Goal: Register for event/course

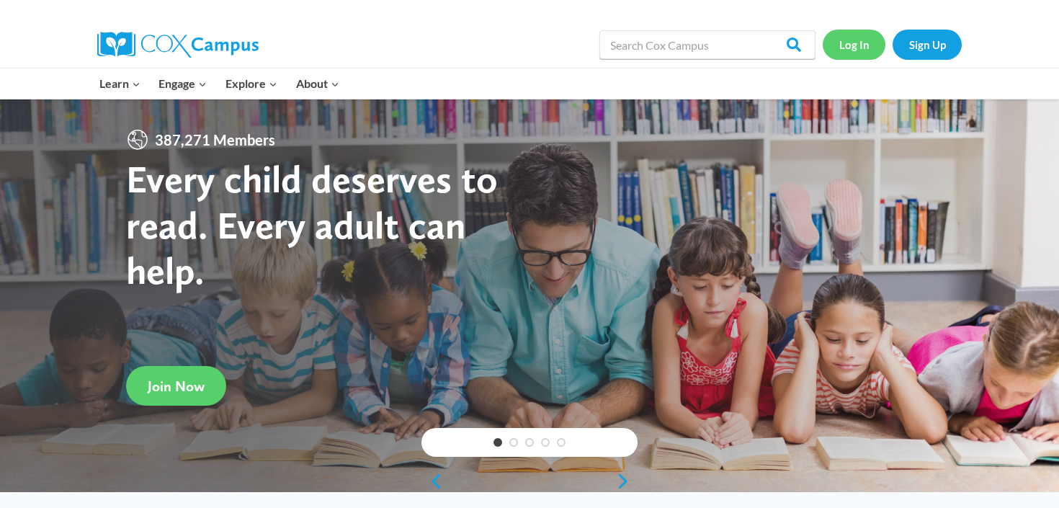
click at [865, 46] on link "Log In" at bounding box center [854, 45] width 63 height 30
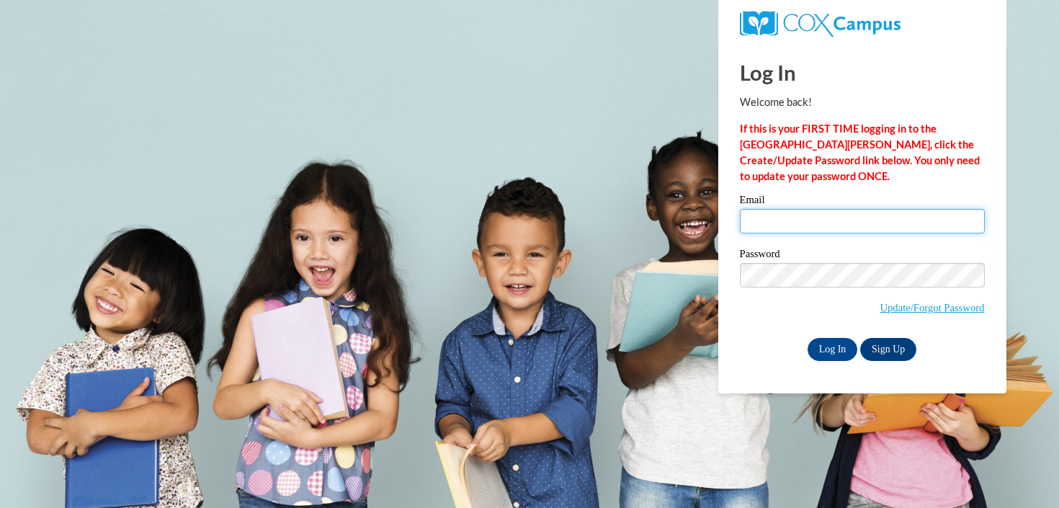
click at [785, 228] on input "Email" at bounding box center [862, 221] width 245 height 25
type input "margaret.presley@colquitt.k12.ga.us"
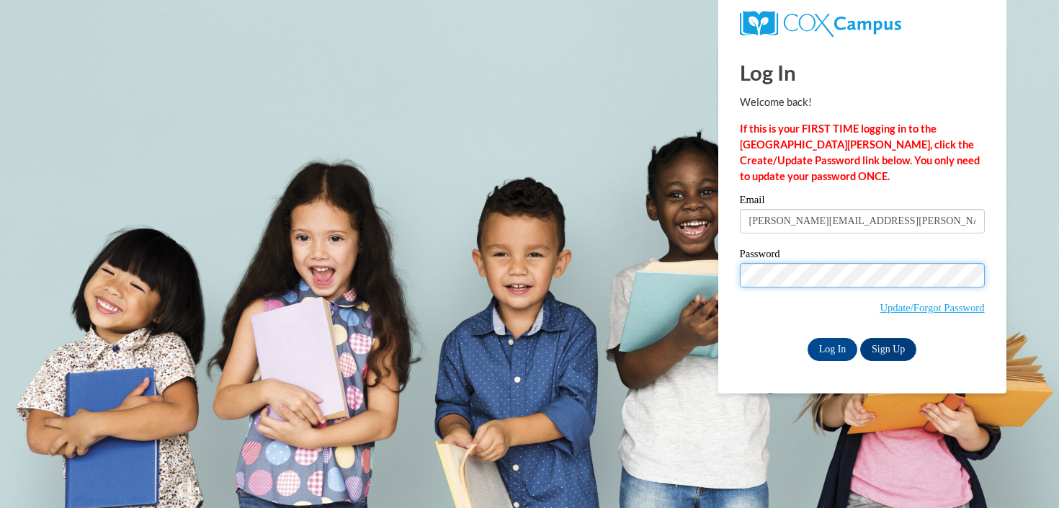
click at [808, 338] on input "Log In" at bounding box center [833, 349] width 50 height 23
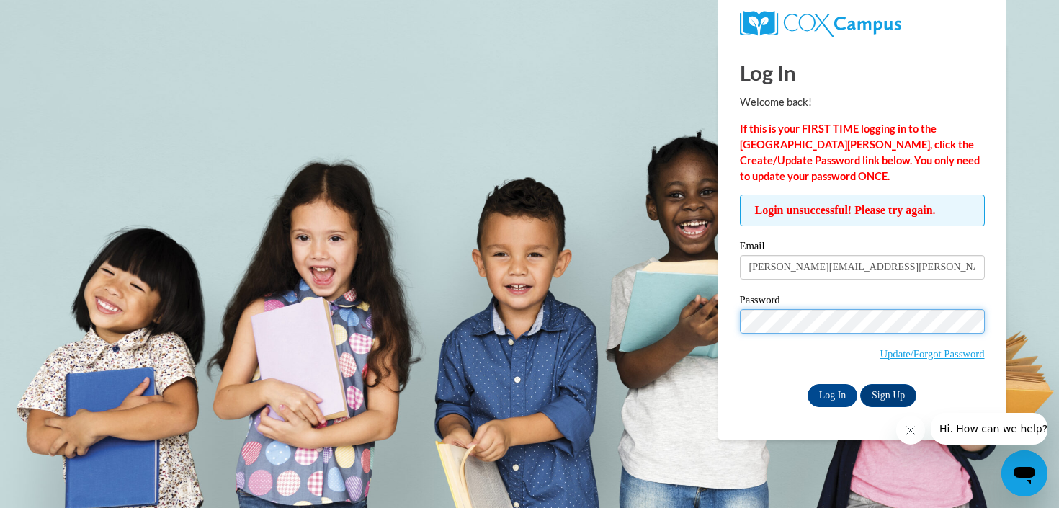
click at [808, 384] on input "Log In" at bounding box center [833, 395] width 50 height 23
click at [845, 393] on input "Log In" at bounding box center [833, 395] width 50 height 23
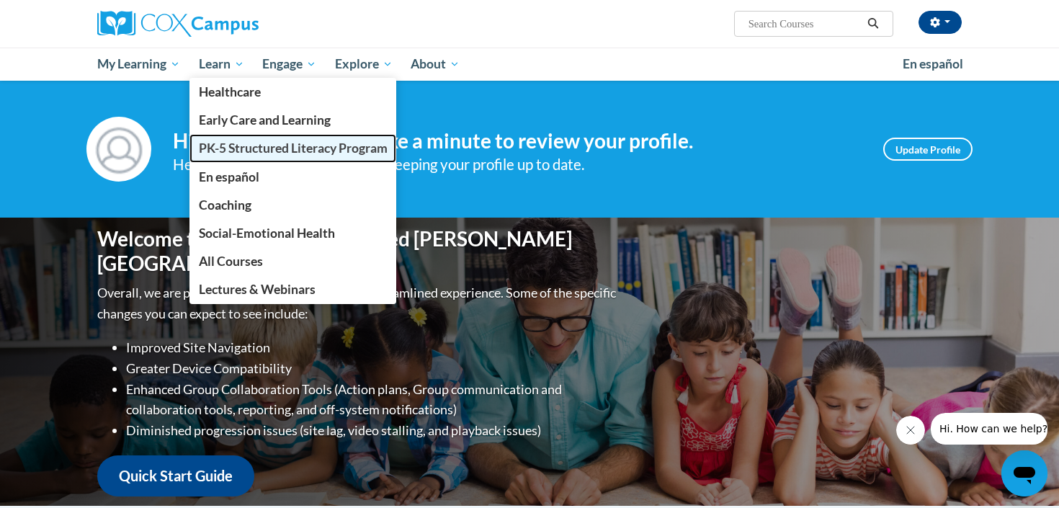
click at [250, 154] on span "PK-5 Structured Literacy Program" at bounding box center [293, 148] width 189 height 15
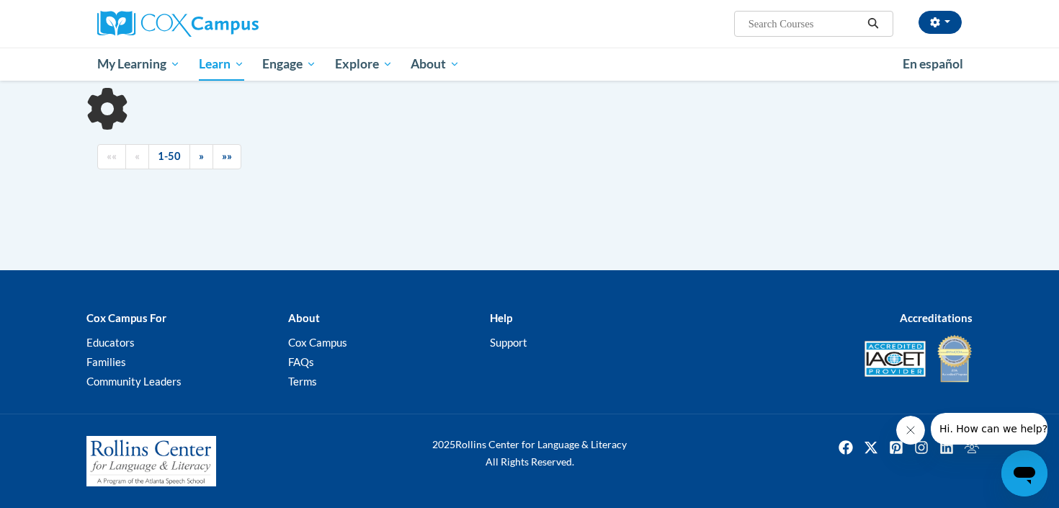
scroll to position [429, 0]
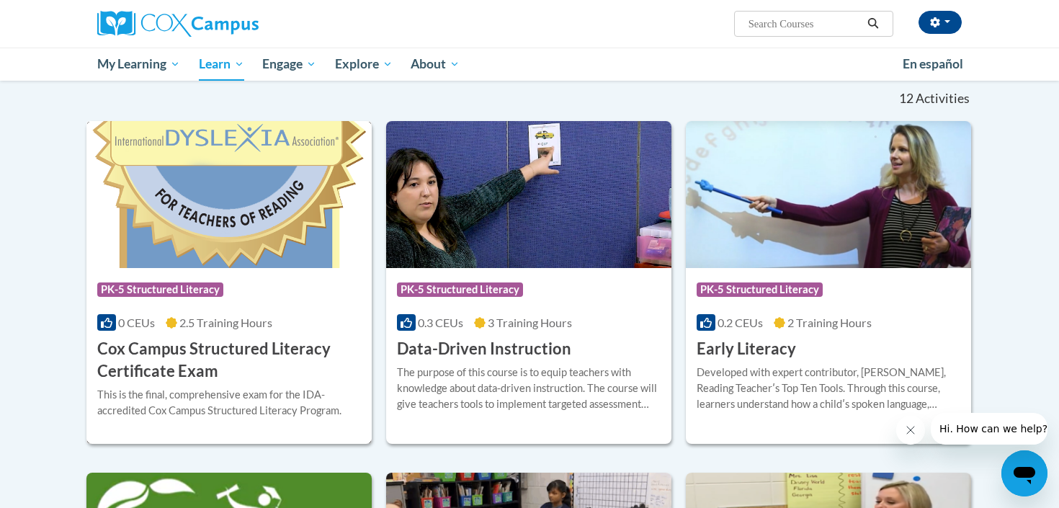
click at [277, 373] on h3 "Cox Campus Structured Literacy Certificate Exam" at bounding box center [229, 360] width 264 height 45
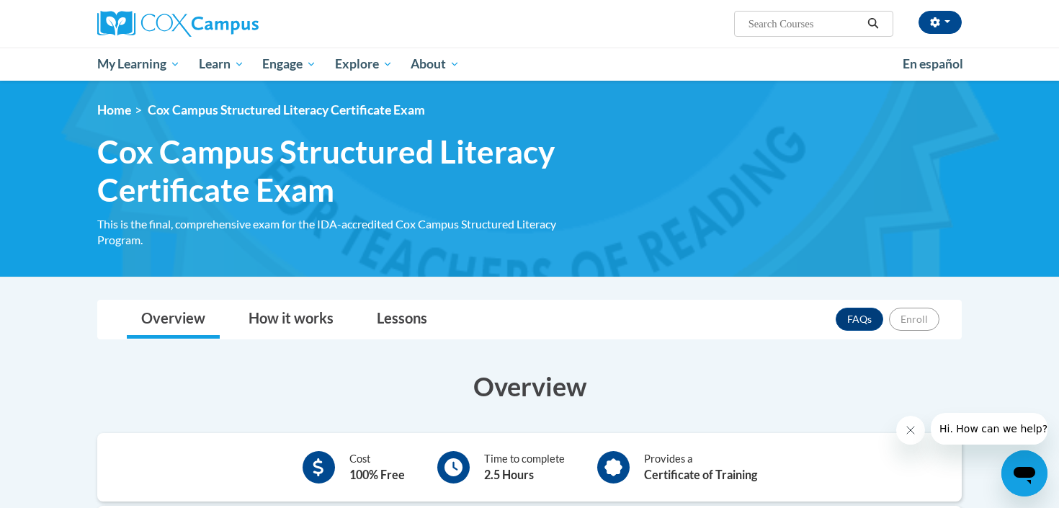
click at [1020, 475] on icon "Open messaging window" at bounding box center [1025, 475] width 22 height 17
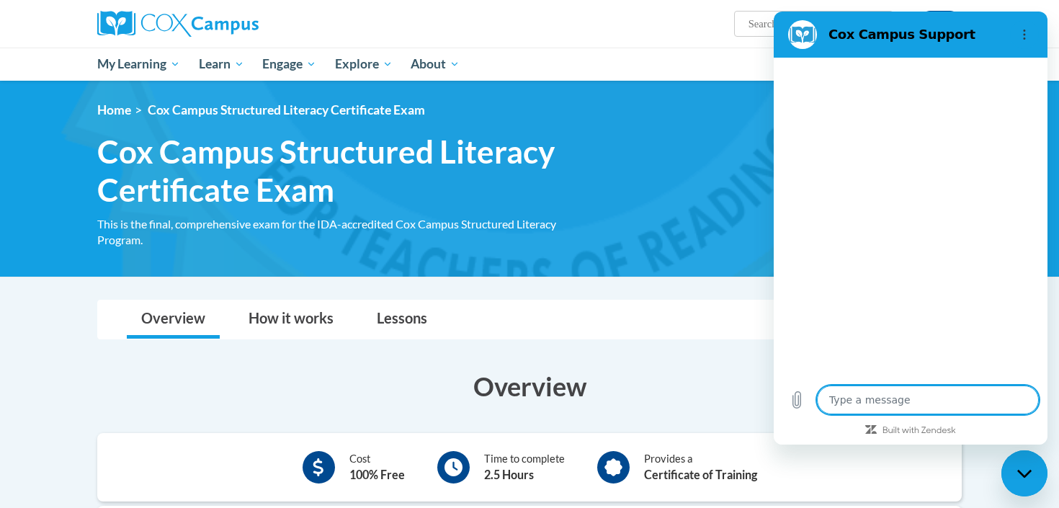
type textarea "x"
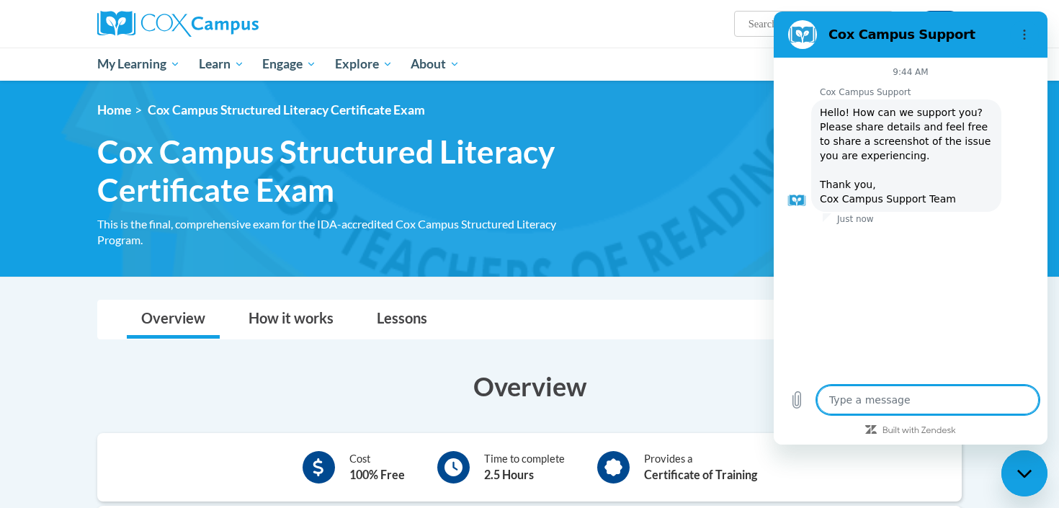
type textarea "G"
type textarea "x"
type textarea "Go"
type textarea "x"
type textarea "Goo"
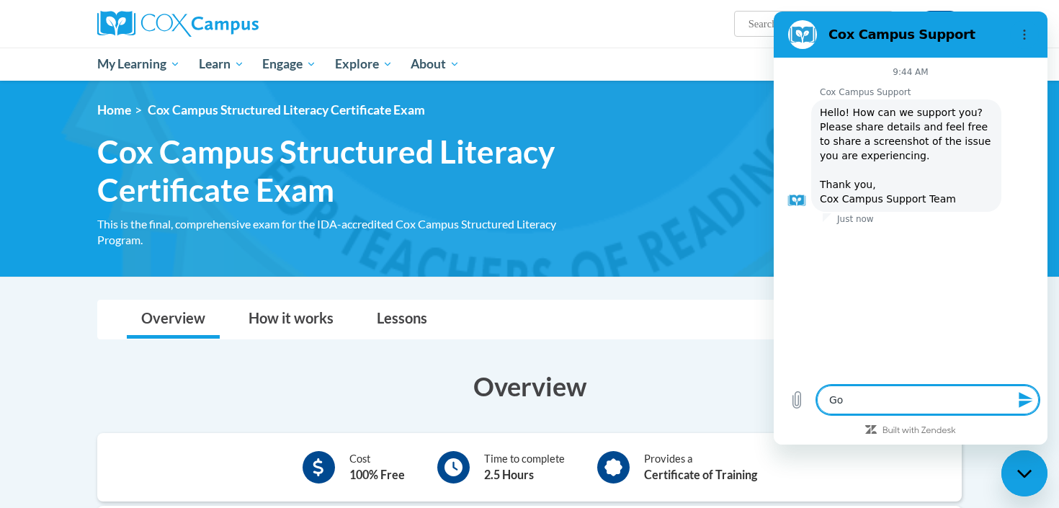
type textarea "x"
type textarea "Good"
type textarea "x"
type textarea "Good"
type textarea "x"
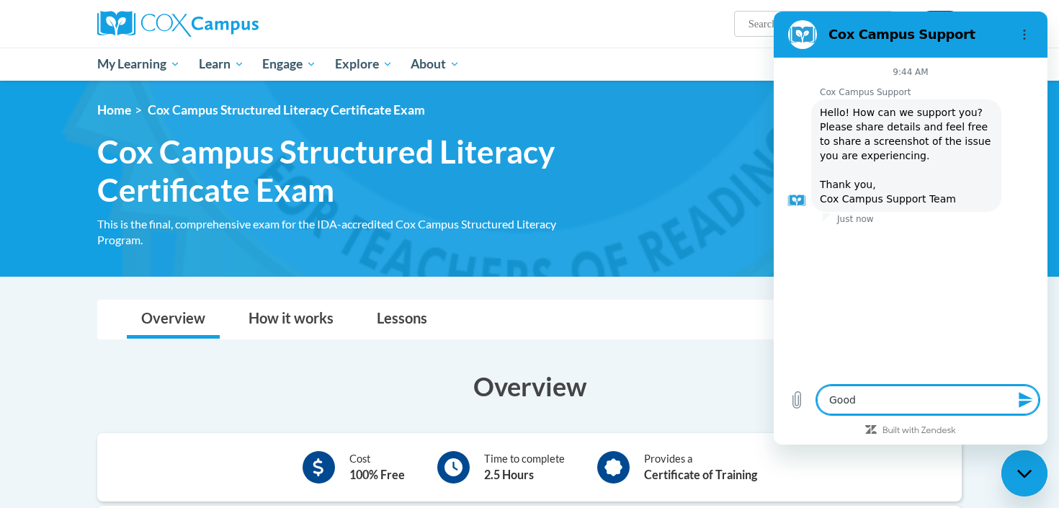
type textarea "Good m"
type textarea "x"
type textarea "Good mo"
type textarea "x"
type textarea "Good mor"
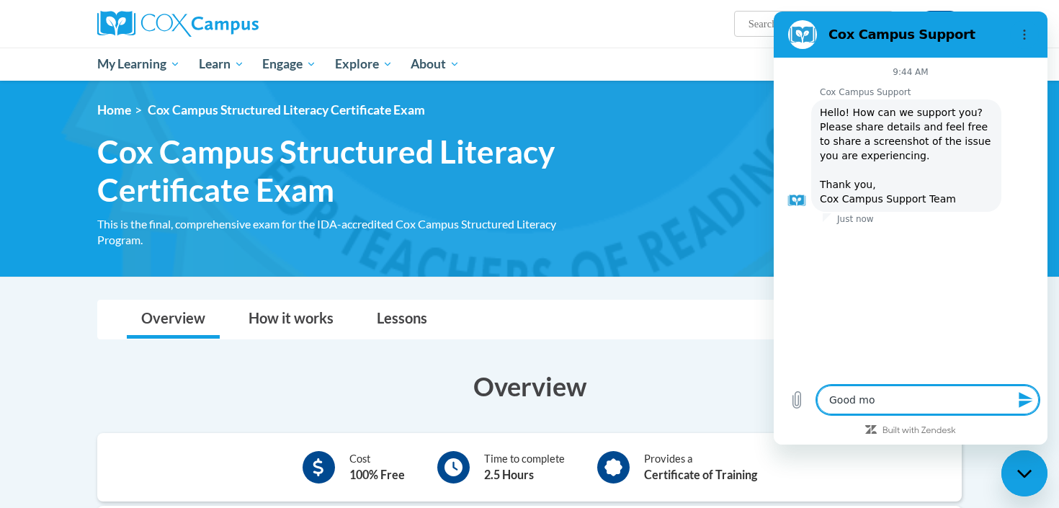
type textarea "x"
type textarea "Good morn"
type textarea "x"
type textarea "Good morni"
type textarea "x"
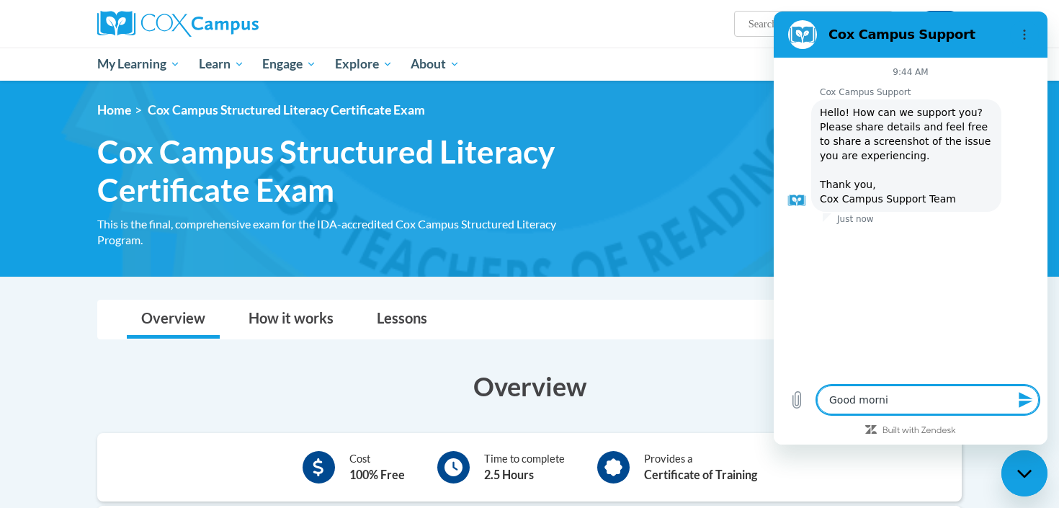
type textarea "Good mornin"
type textarea "x"
type textarea "Good morning"
type textarea "x"
type textarea "Good morning!"
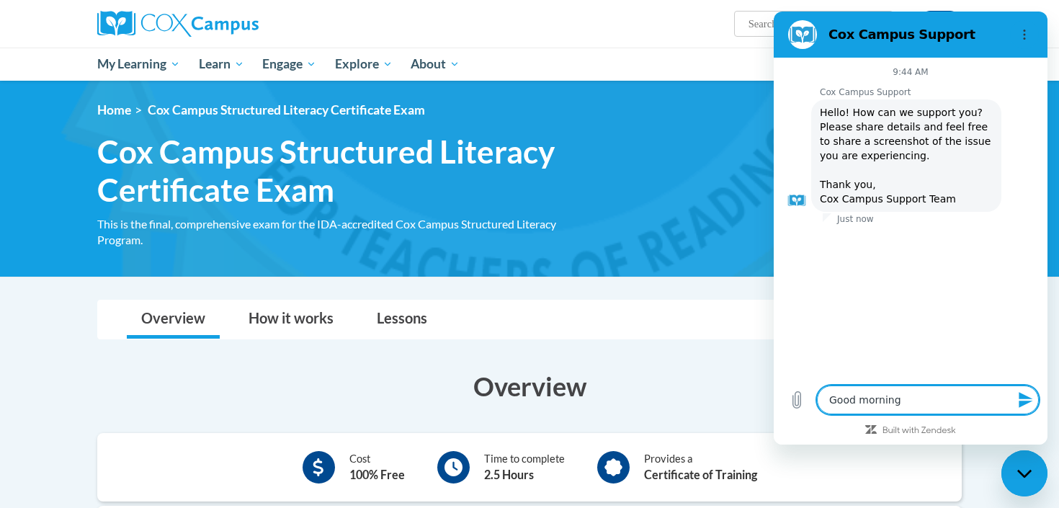
type textarea "x"
type textarea "Good morning!"
type textarea "x"
type textarea "Good morning! I"
type textarea "x"
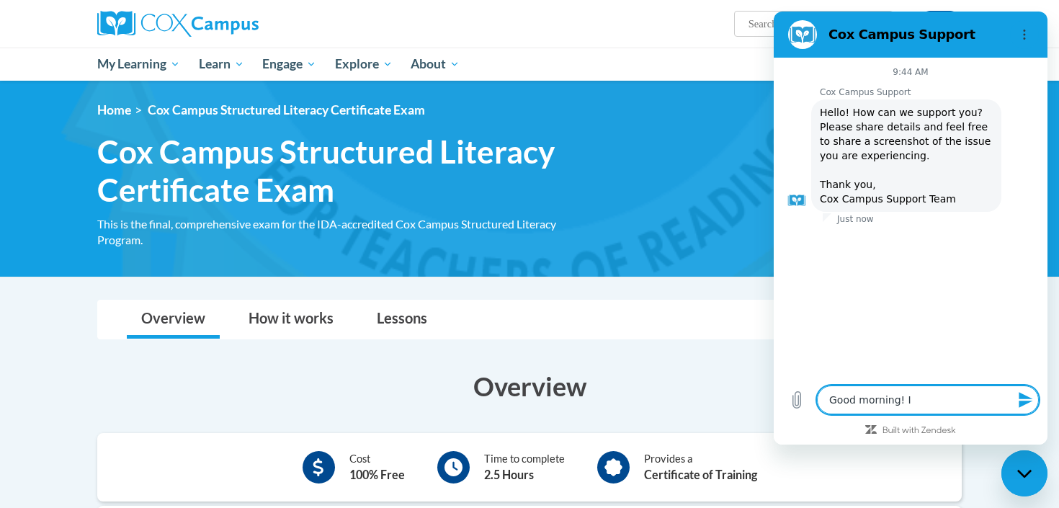
type textarea "Good morning! I"
type textarea "x"
type textarea "Good morning! I a"
type textarea "x"
type textarea "Good morning! I am"
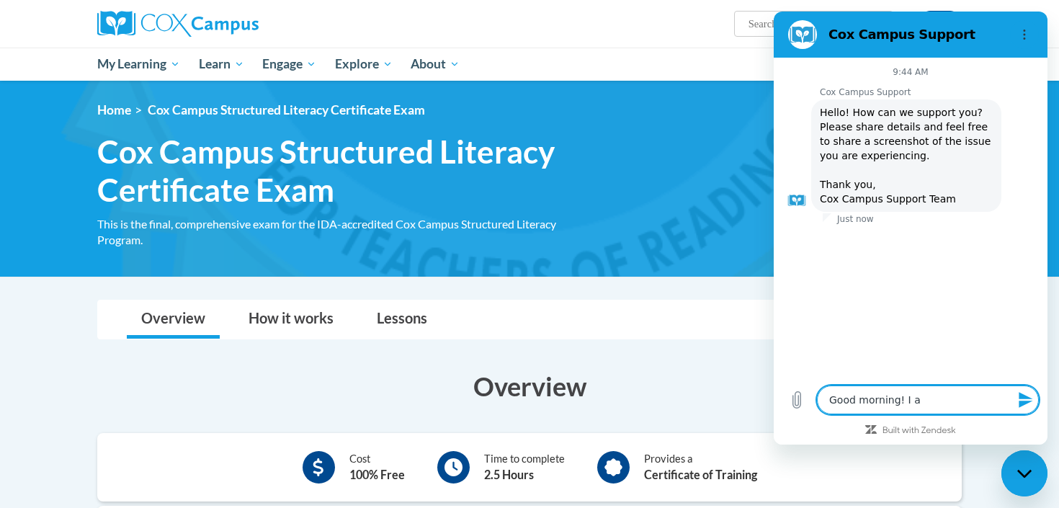
type textarea "x"
type textarea "Good morning! I am"
type textarea "x"
type textarea "Good morning! I am n"
type textarea "x"
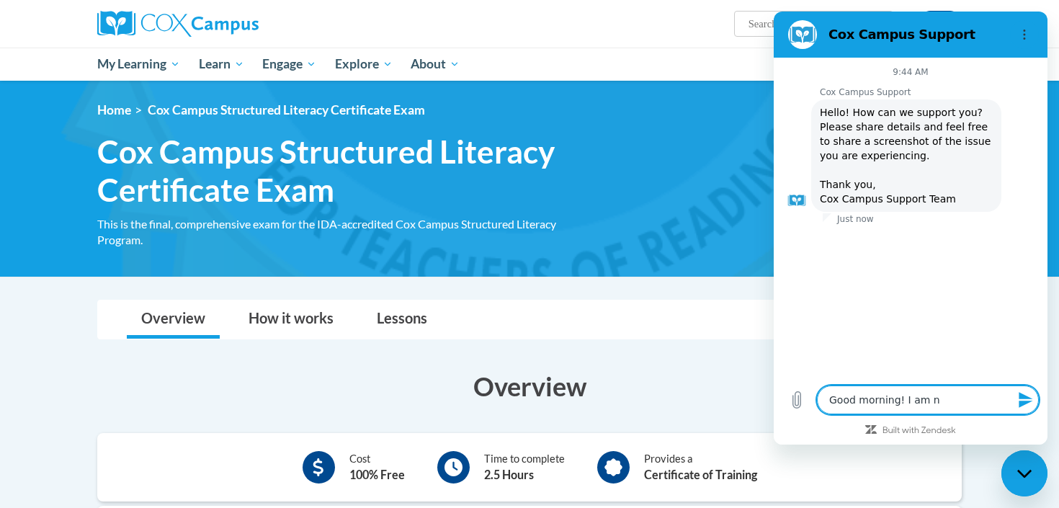
type textarea "Good morning! I am no"
type textarea "x"
type textarea "Good morning! I am not"
type textarea "x"
type textarea "Good morning! I am not"
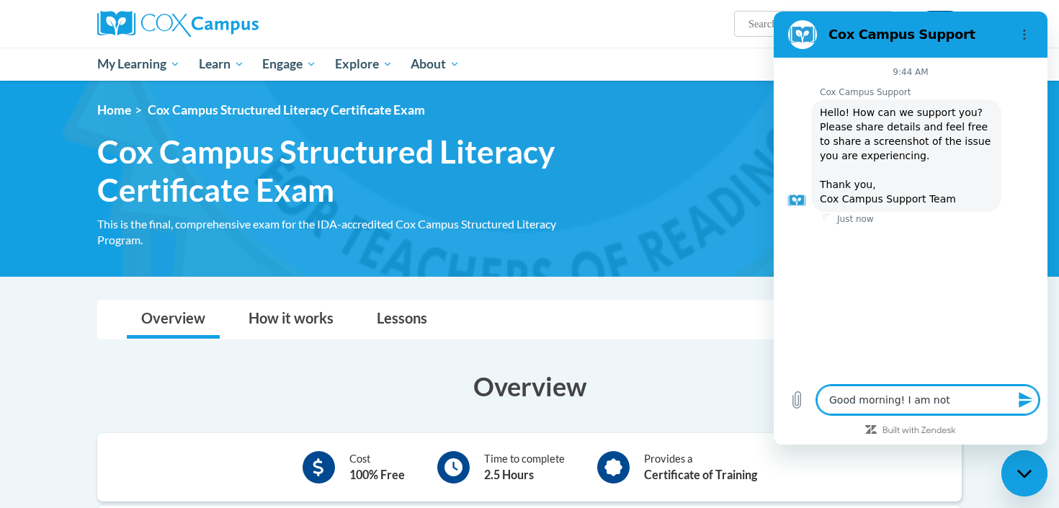
type textarea "x"
type textarea "Good morning! I am not a"
type textarea "x"
type textarea "Good morning! I am not ab"
type textarea "x"
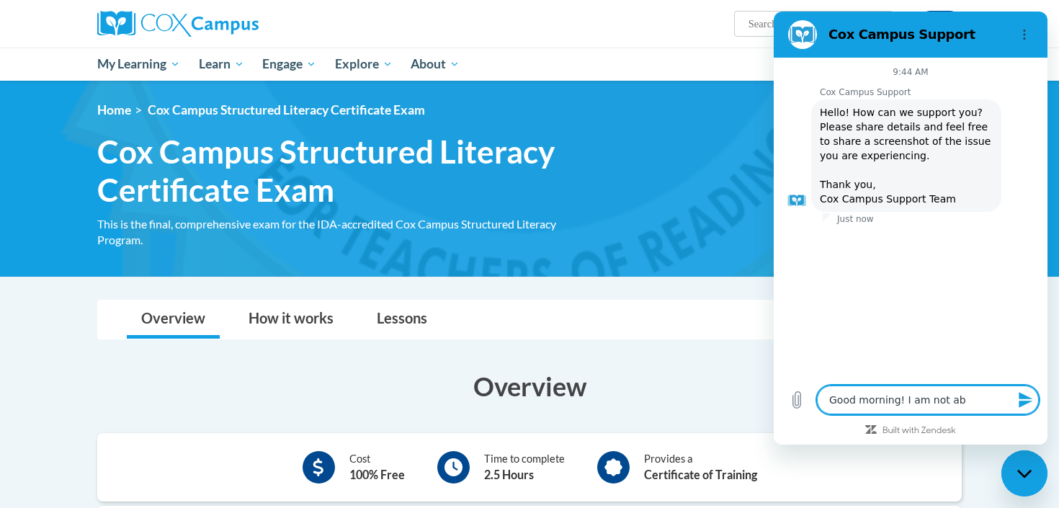
type textarea "Good morning! I am not abl"
type textarea "x"
type textarea "Good morning! I am not able"
type textarea "x"
type textarea "Good morning! I am not able"
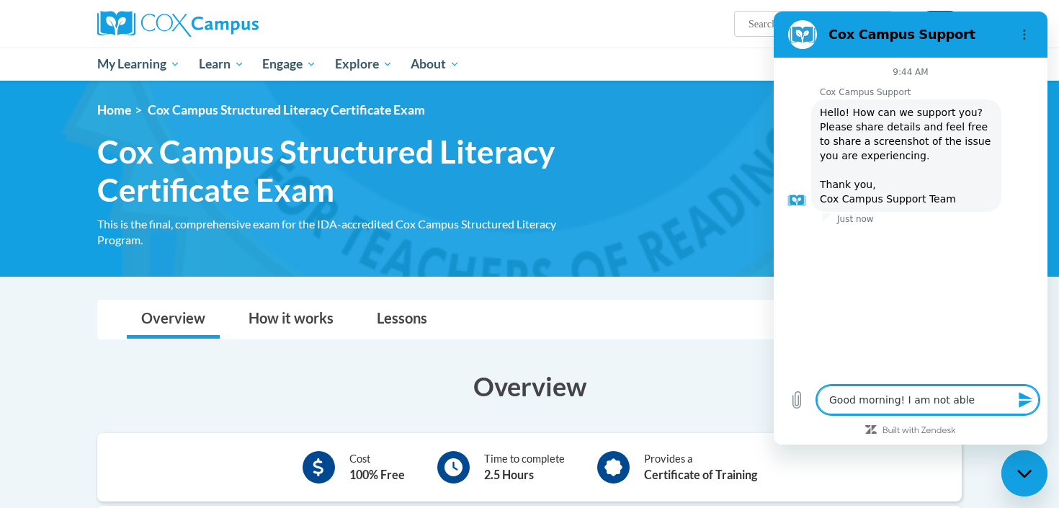
type textarea "x"
type textarea "Good morning! I am not able t"
type textarea "x"
type textarea "Good morning! I am not able to"
type textarea "x"
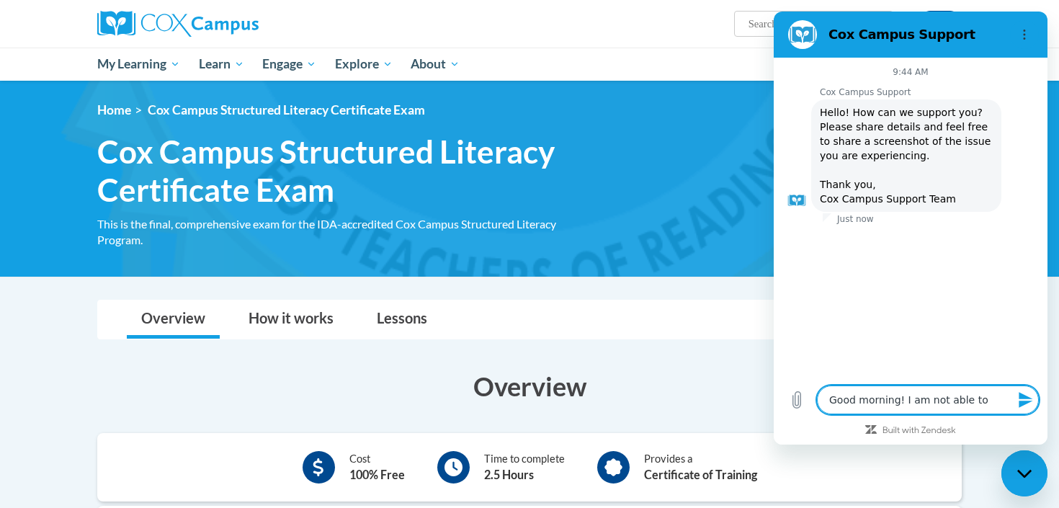
type textarea "Good morning! I am not able to"
type textarea "x"
type textarea "Good morning! I am not able to e"
type textarea "x"
type textarea "Good morning! I am not able to en"
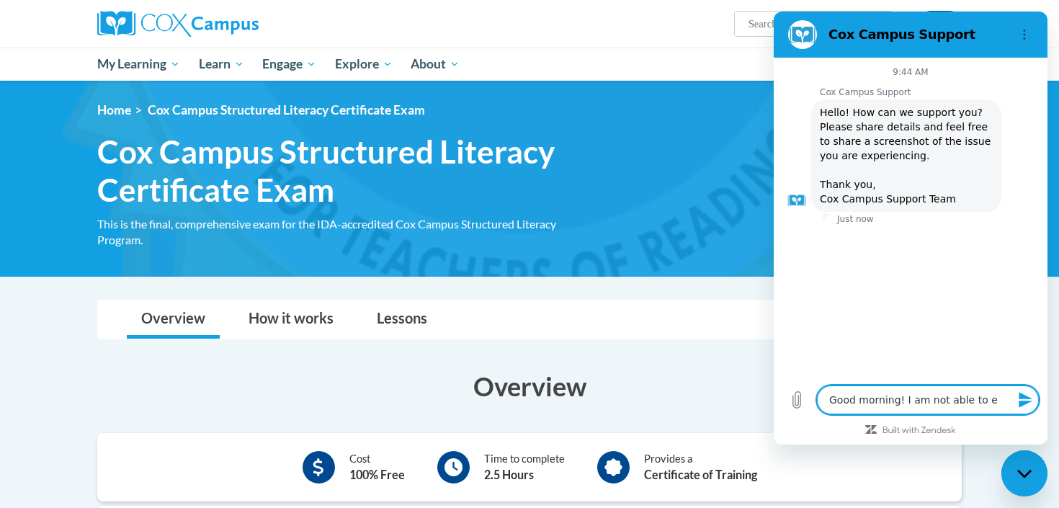
type textarea "x"
type textarea "Good morning! I am not able to enr"
type textarea "x"
type textarea "Good morning! I am not able to enro"
type textarea "x"
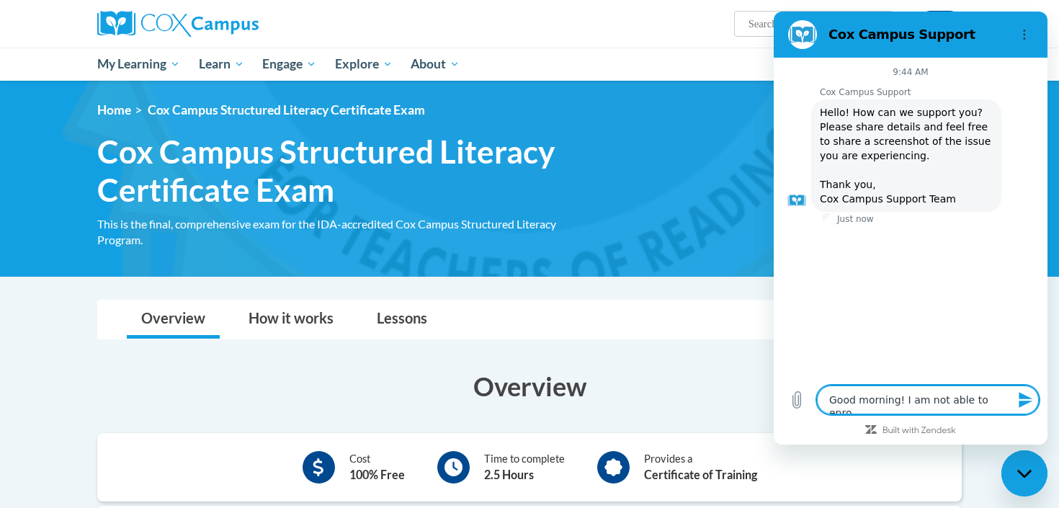
type textarea "Good morning! I am not able to enrol"
type textarea "x"
type textarea "Good morning! I am not able to enroll"
type textarea "x"
type textarea "Good morning! I am not able to enroll"
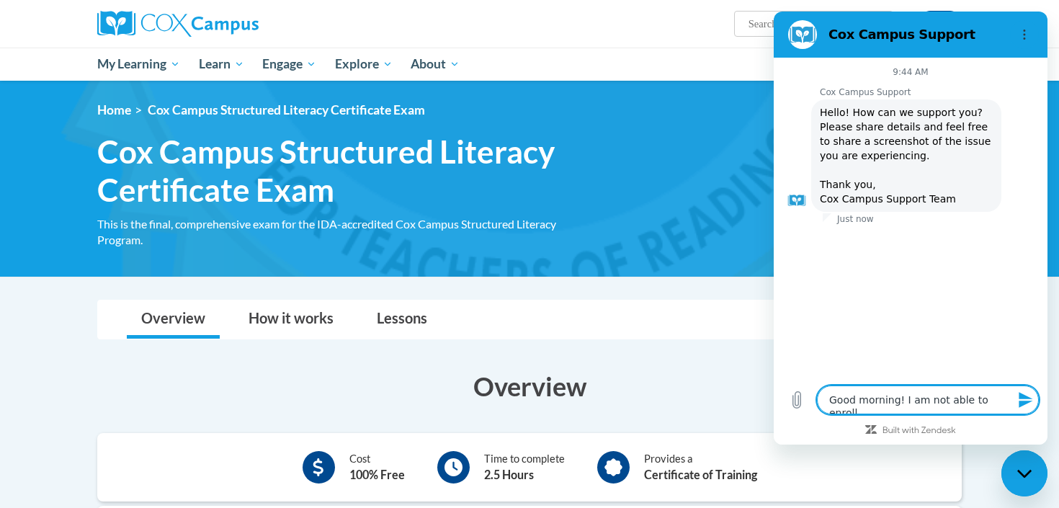
type textarea "x"
type textarea "Good morning! I am not able to enroll i"
type textarea "x"
type textarea "Good morning! I am not able to enroll in"
type textarea "x"
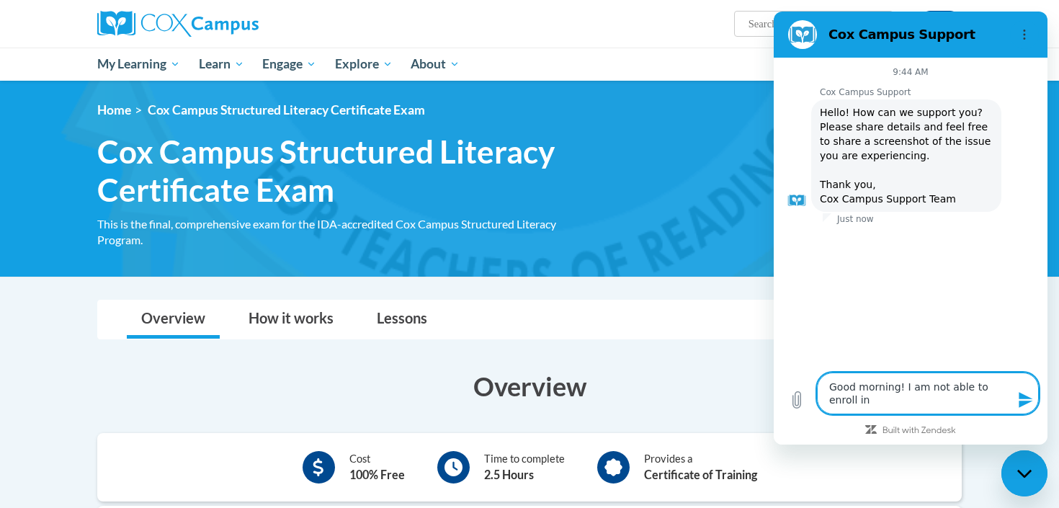
type textarea "Good morning! I am not able to enroll in"
type textarea "x"
type textarea "Good morning! I am not able to enroll in t"
type textarea "x"
type textarea "Good morning! I am not able to enroll in th"
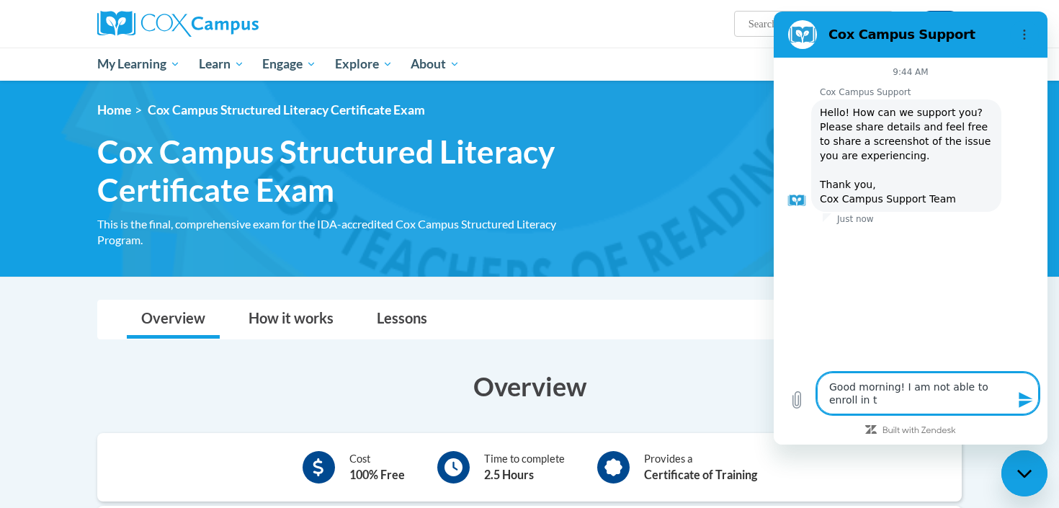
type textarea "x"
type textarea "Good morning! I am not able to enroll in the"
type textarea "x"
type textarea "Good morning! I am not able to enroll in the"
type textarea "x"
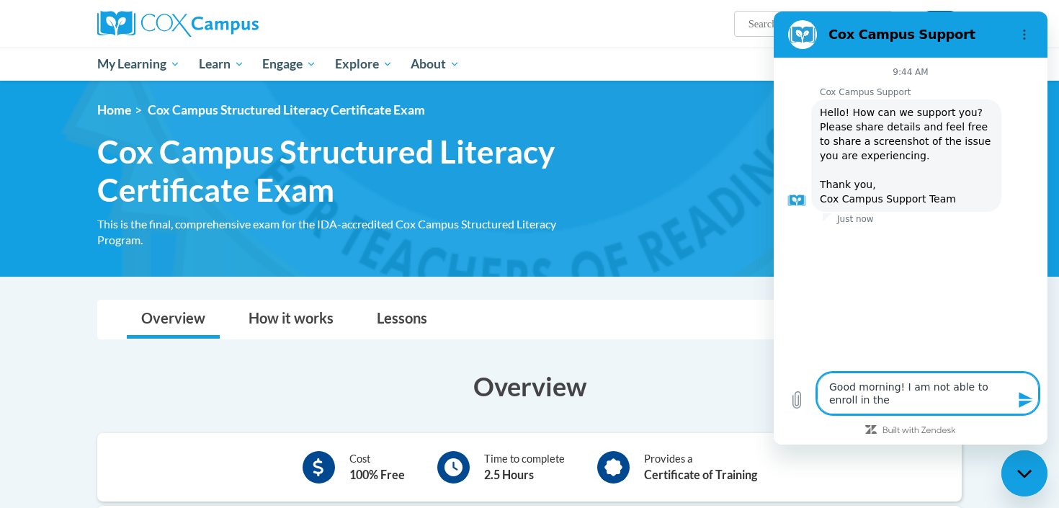
type textarea "Good morning! I am not able to enroll in the C"
type textarea "x"
type textarea "Good morning! I am not able to enroll in the"
type textarea "x"
type textarea "Good morning! I am not able to enroll in the S"
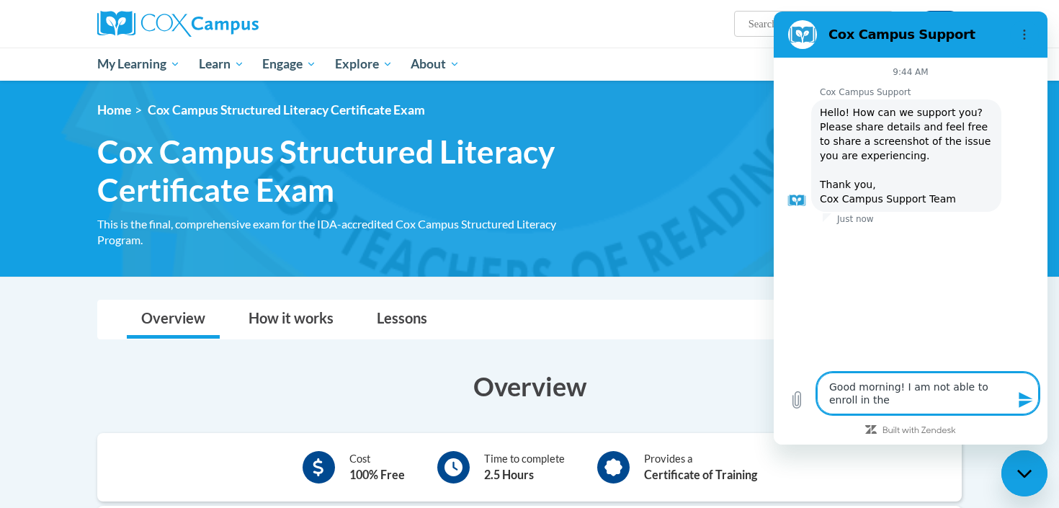
type textarea "x"
type textarea "Good morning! I am not able to enroll in the St"
type textarea "x"
type textarea "Good morning! I am not able to enroll in the Str"
type textarea "x"
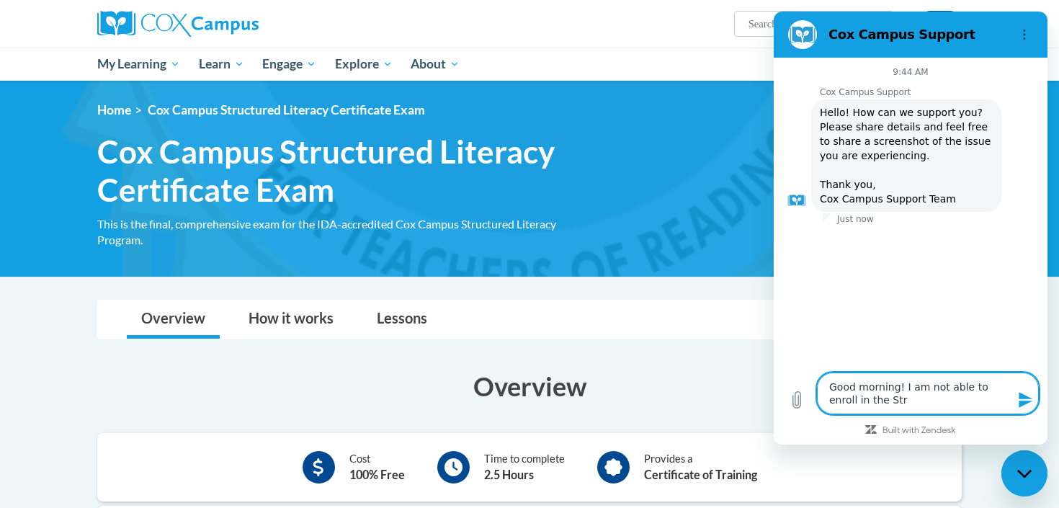
type textarea "Good morning! I am not able to enroll in the Stru"
type textarea "x"
type textarea "Good morning! I am not able to enroll in the Struc"
type textarea "x"
type textarea "Good morning! I am not able to enroll in the Strucu"
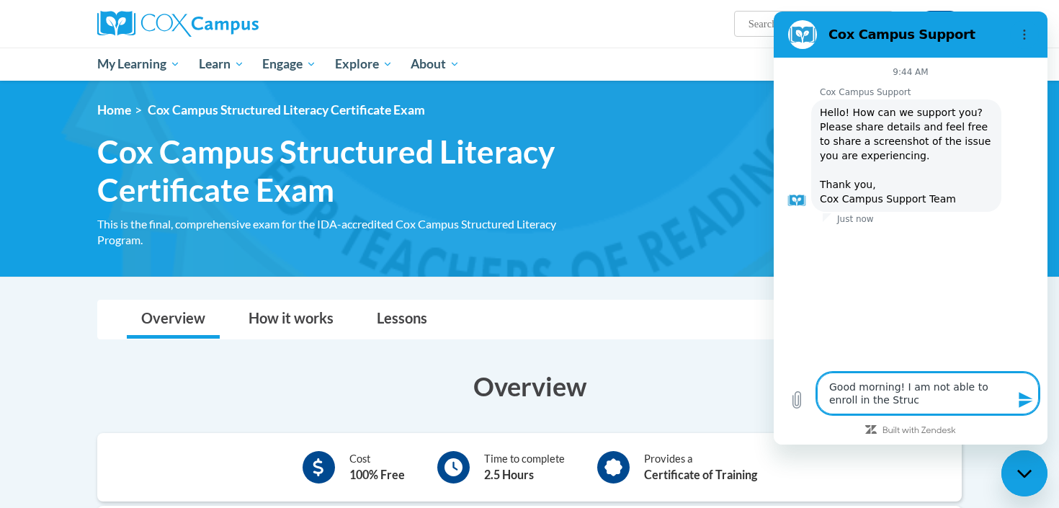
type textarea "x"
type textarea "Good morning! I am not able to enroll in the Struc"
type textarea "x"
type textarea "Good morning! I am not able to enroll in the Struct"
type textarea "x"
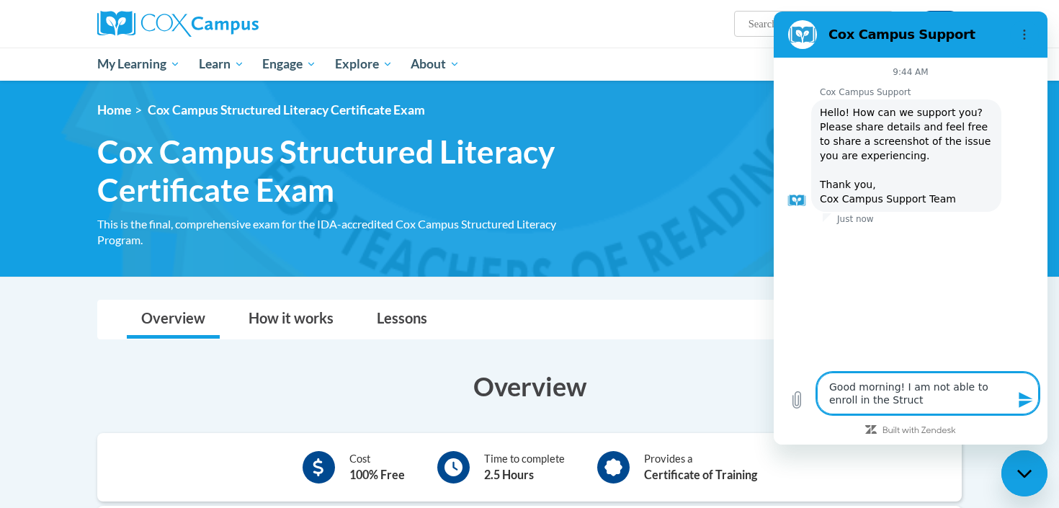
type textarea "Good morning! I am not able to enroll in the Structu"
type textarea "x"
type textarea "Good morning! I am not able to enroll in the Structur"
type textarea "x"
type textarea "Good morning! I am not able to enroll in the Structure"
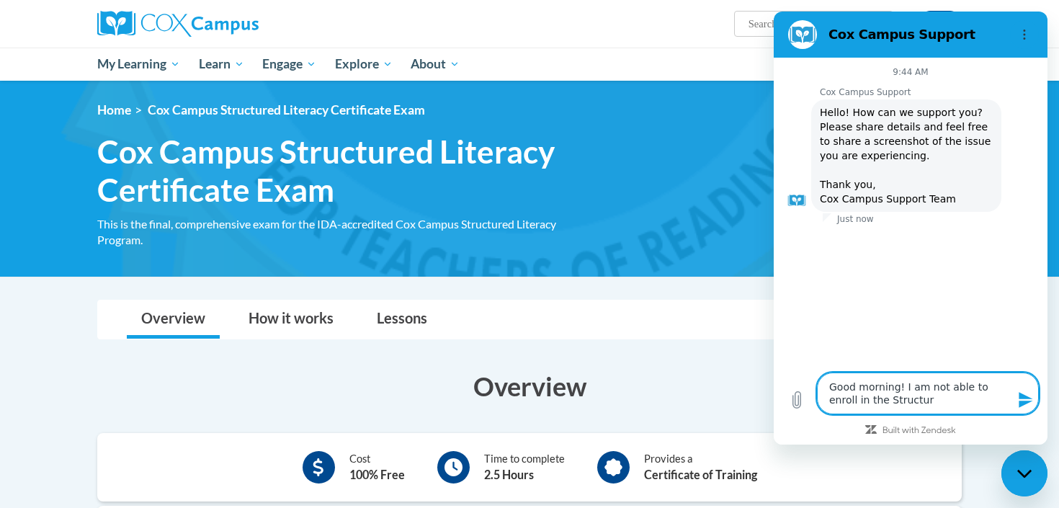
type textarea "x"
type textarea "Good morning! I am not able to enroll in the Structured"
type textarea "x"
type textarea "Good morning! I am not able to enroll in the Structured"
type textarea "x"
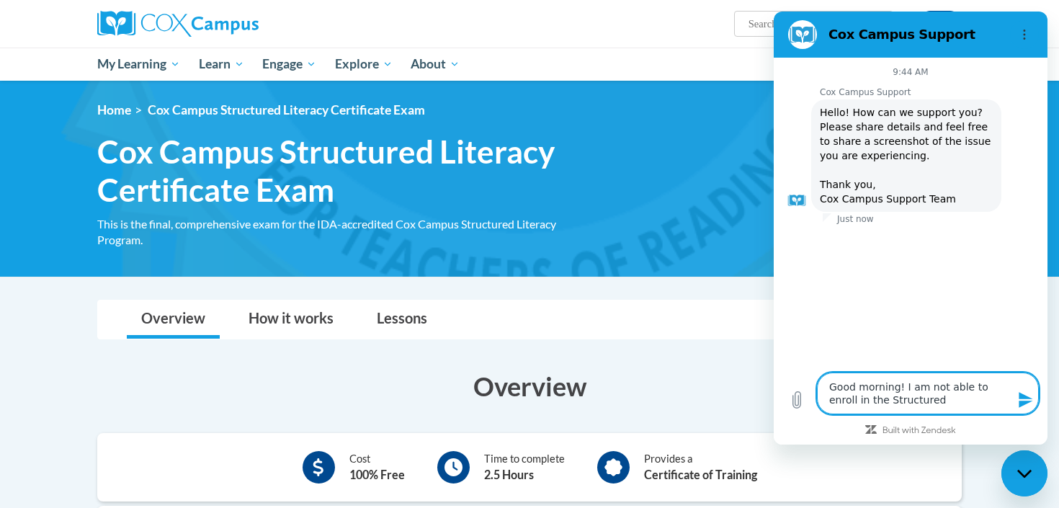
type textarea "Good morning! I am not able to enroll in the Structured L"
type textarea "x"
type textarea "Good morning! I am not able to enroll in the Structured Li"
type textarea "x"
type textarea "Good morning! I am not able to enroll in the Structured Lit"
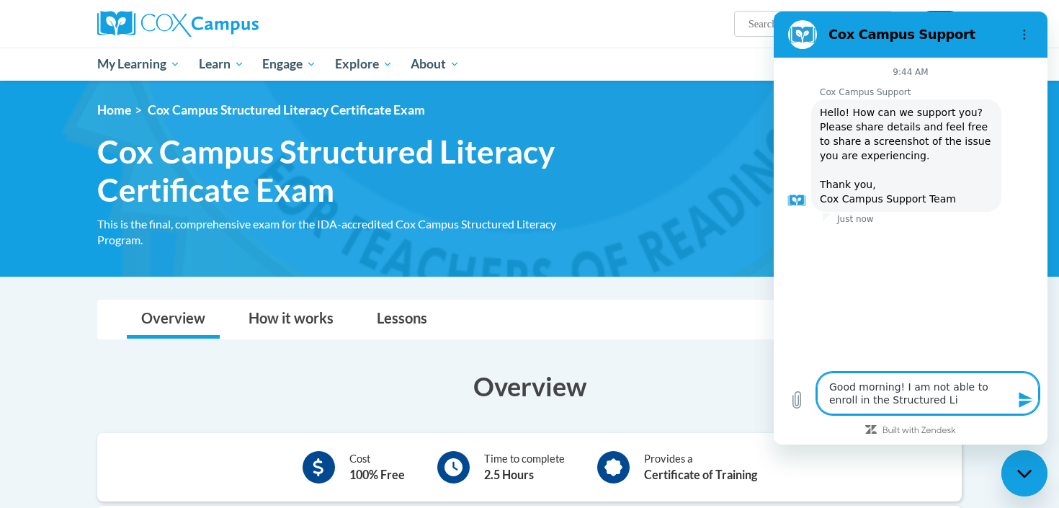
type textarea "x"
type textarea "Good morning! I am not able to enroll in the Structured Lite"
type textarea "x"
type textarea "Good morning! I am not able to enroll in the Structured Liter"
type textarea "x"
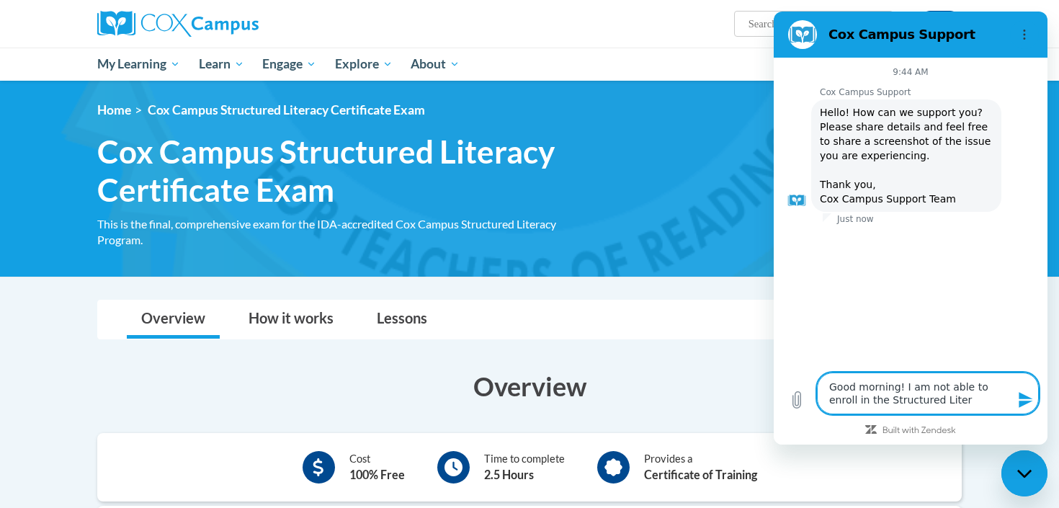
type textarea "Good morning! I am not able to enroll in the Structured Litera"
type textarea "x"
type textarea "Good morning! I am not able to enroll in the Structured Literas"
type textarea "x"
type textarea "Good morning! I am not able to enroll in the Structured Literasc"
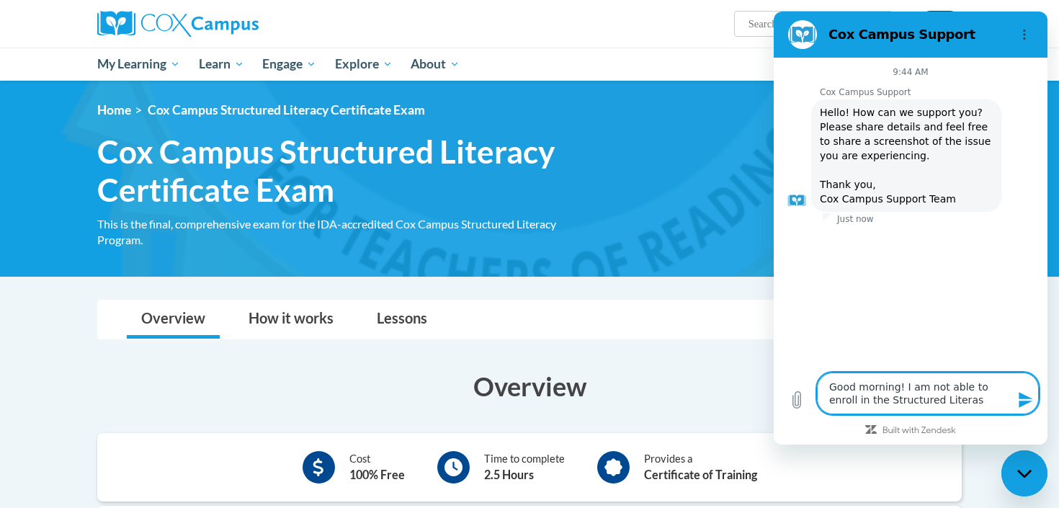
type textarea "x"
type textarea "Good morning! I am not able to enroll in the Structured Literascy"
type textarea "x"
type textarea "Good morning! I am not able to enroll in the Structured Literascy"
type textarea "x"
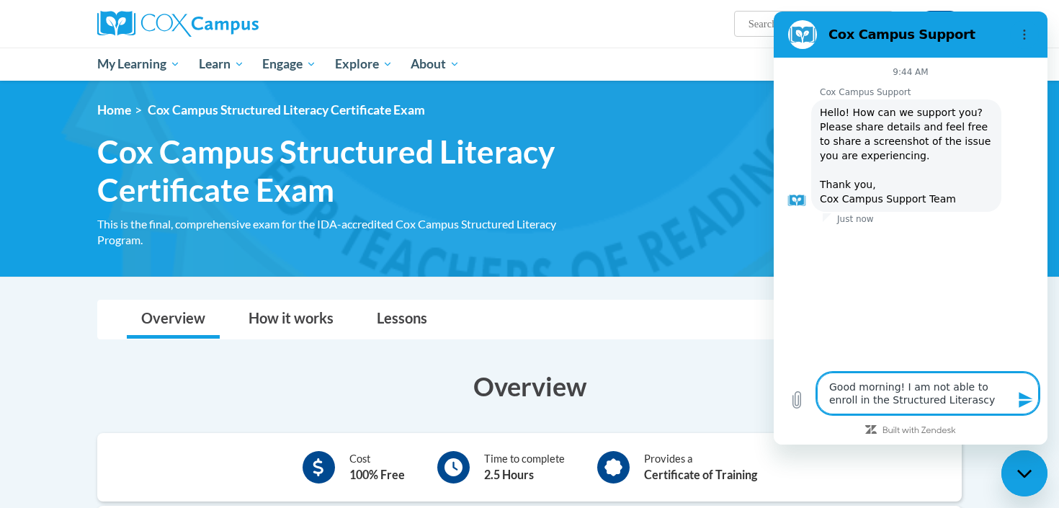
type textarea "Good morning! I am not able to enroll in the Structured Literascy"
type textarea "x"
type textarea "Good morning! I am not able to enroll in the Structured Literasc"
type textarea "x"
type textarea "Good morning! I am not able to enroll in the Structured Literas"
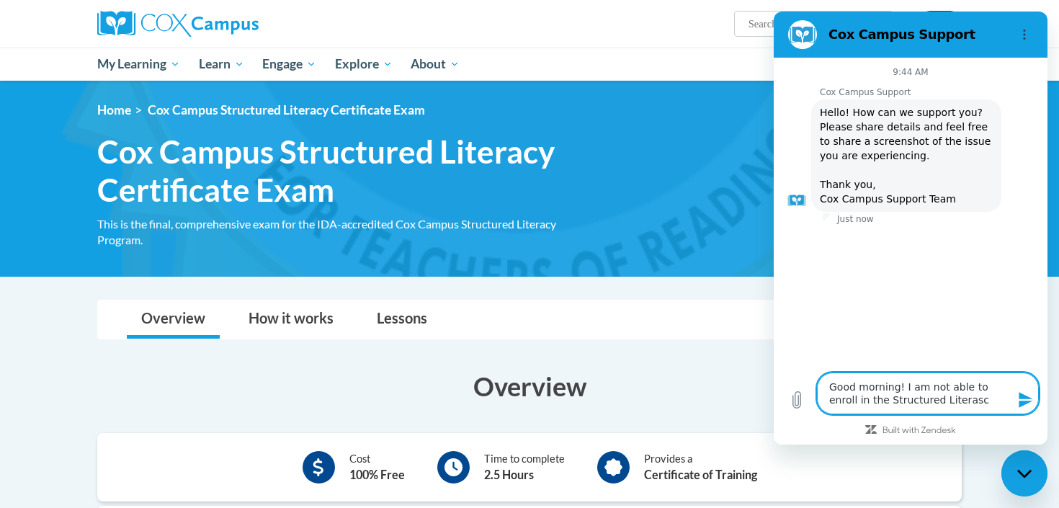
type textarea "x"
type textarea "Good morning! I am not able to enroll in the Structured Litera"
type textarea "x"
type textarea "Good morning! I am not able to enroll in the Structured Literac"
type textarea "x"
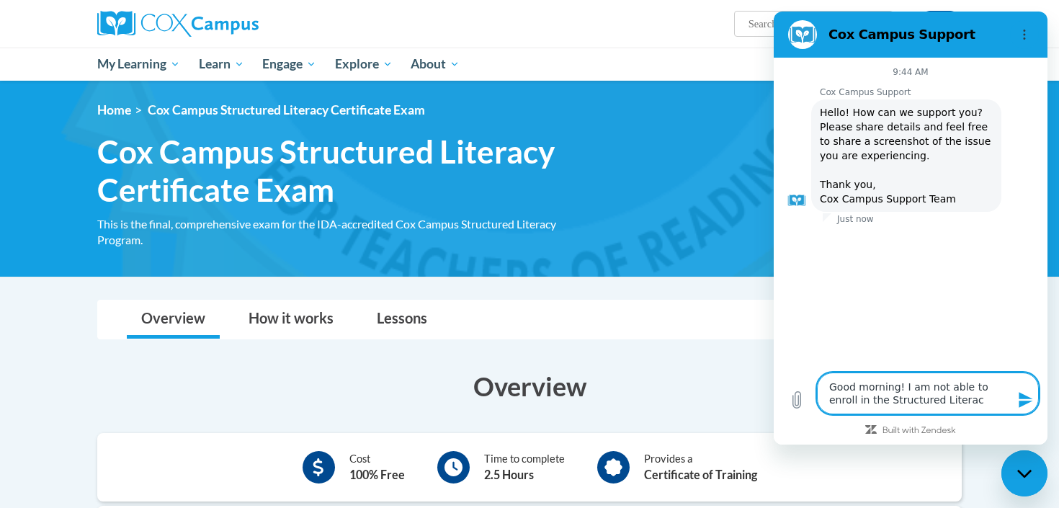
type textarea "Good morning! I am not able to enroll in the Structured Literacy"
type textarea "x"
type textarea "Good morning! I am not able to enroll in the Structured Literacy"
type textarea "x"
type textarea "Good morning! I am not able to enroll in the Structured Literacy C"
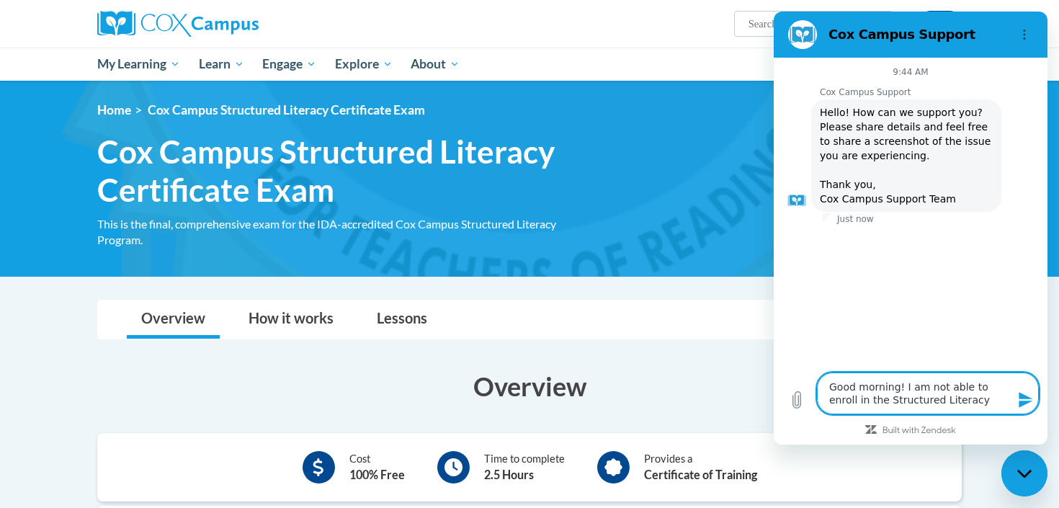
type textarea "x"
type textarea "Good morning! I am not able to enroll in the Structured Literacy Ce"
type textarea "x"
type textarea "Good morning! I am not able to enroll in the Structured Literacy Cer"
type textarea "x"
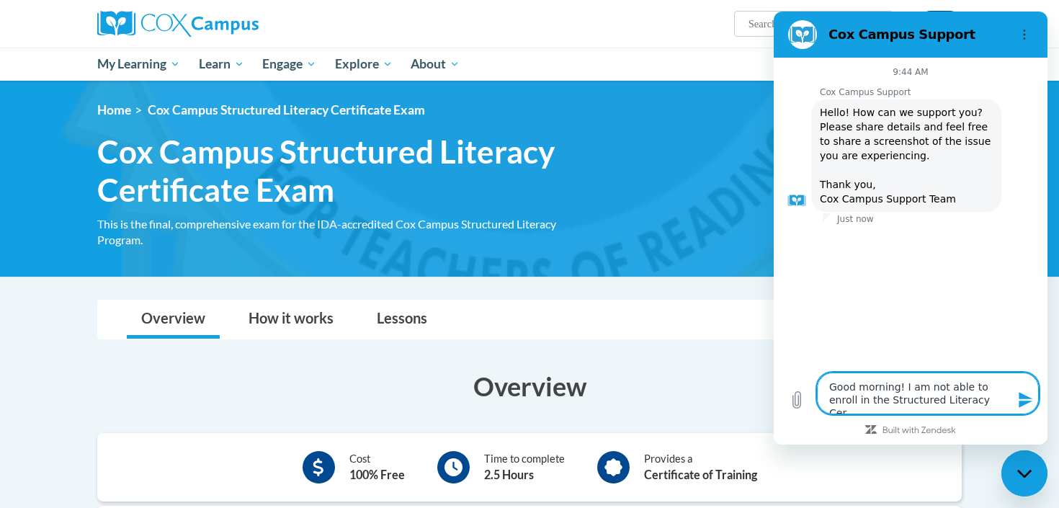
type textarea "Good morning! I am not able to enroll in the Structured Literacy Cert"
type textarea "x"
type textarea "Good morning! I am not able to enroll in the Structured Literacy Certi"
type textarea "x"
type textarea "Good morning! I am not able to enroll in the Structured Literacy Certif"
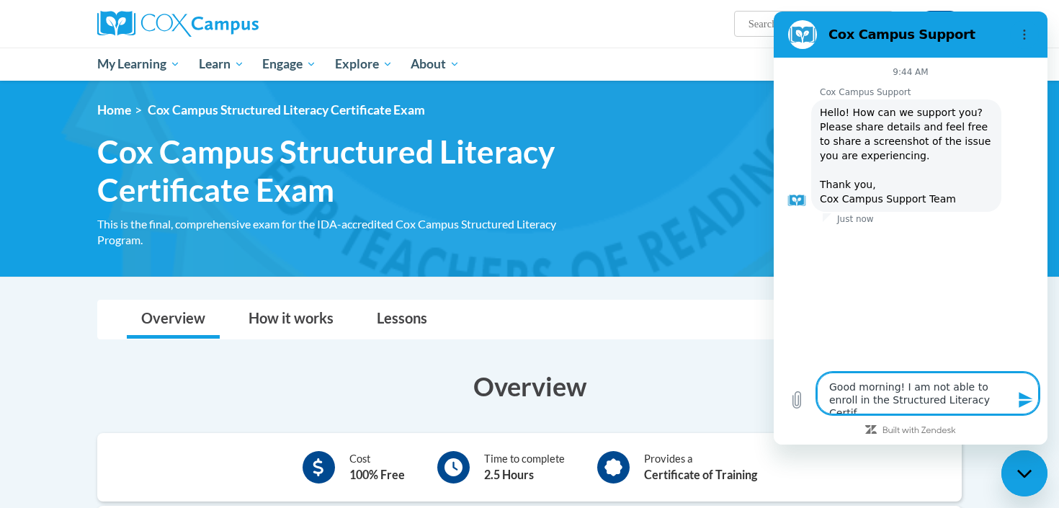
type textarea "x"
type textarea "Good morning! I am not able to enroll in the Structured Literacy Certifi"
type textarea "x"
type textarea "Good morning! I am not able to enroll in the Structured Literacy Certific"
type textarea "x"
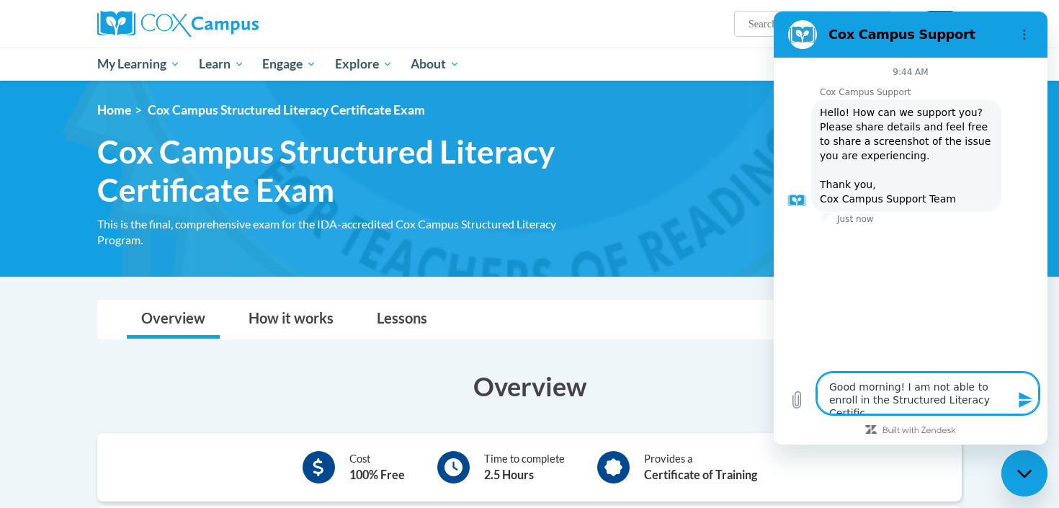
type textarea "Good morning! I am not able to enroll in the Structured Literacy Certifica"
type textarea "x"
type textarea "Good morning! I am not able to enroll in the Structured Literacy Certificat"
type textarea "x"
type textarea "Good morning! I am not able to enroll in the Structured Literacy Certificate"
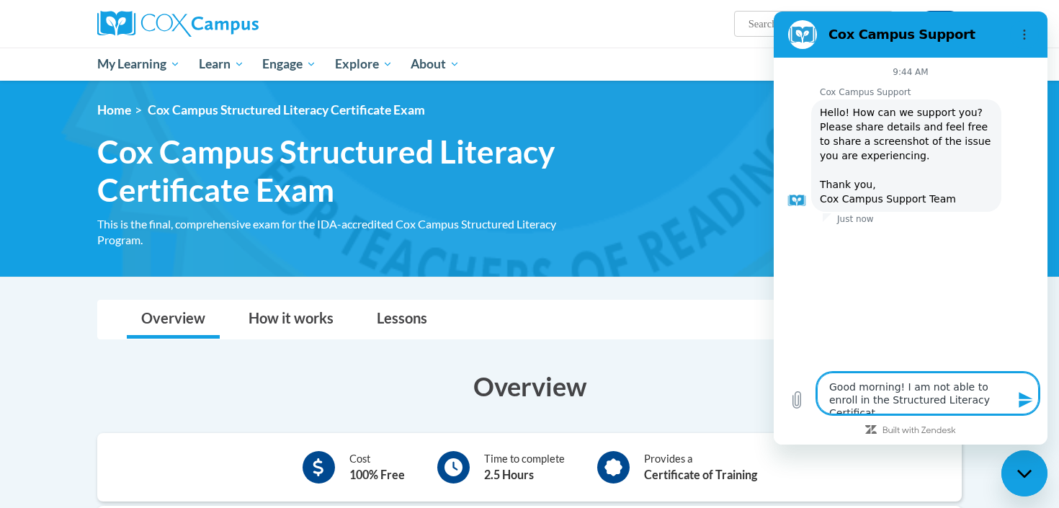
type textarea "x"
type textarea "Good morning! I am not able to enroll in the Structured Literacy Certificate"
type textarea "x"
type textarea "Good morning! I am not able to enroll in the Structured Literacy Certificate E"
type textarea "x"
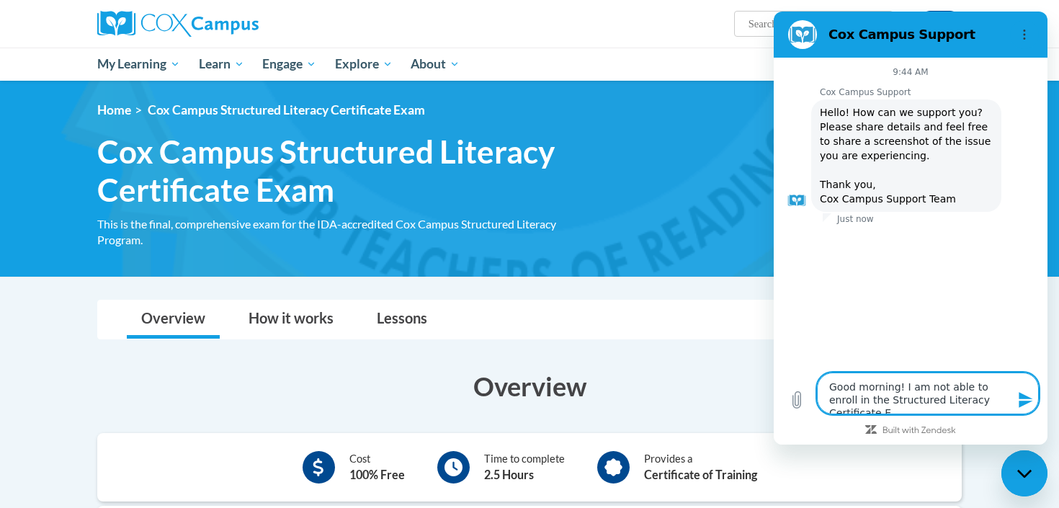
type textarea "Good morning! I am not able to enroll in the Structured Literacy Certificate Ex"
type textarea "x"
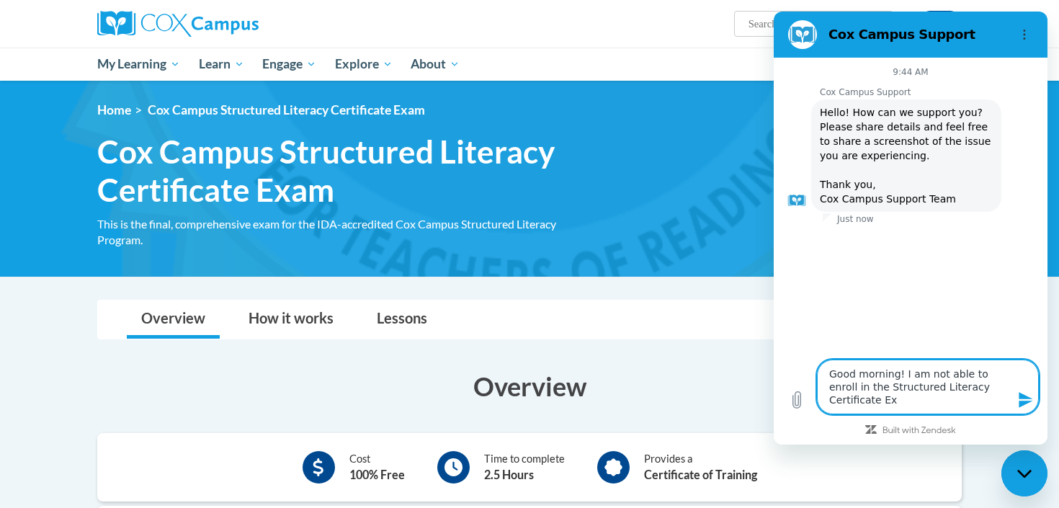
type textarea "Good morning! I am not able to enroll in the Structured Literacy Certificate Exa"
type textarea "x"
type textarea "Good morning! I am not able to enroll in the Structured Literacy Certificate Ex…"
type textarea "x"
type textarea "Good morning! I am not able to enroll in the Structured Literacy Certificate Ex…"
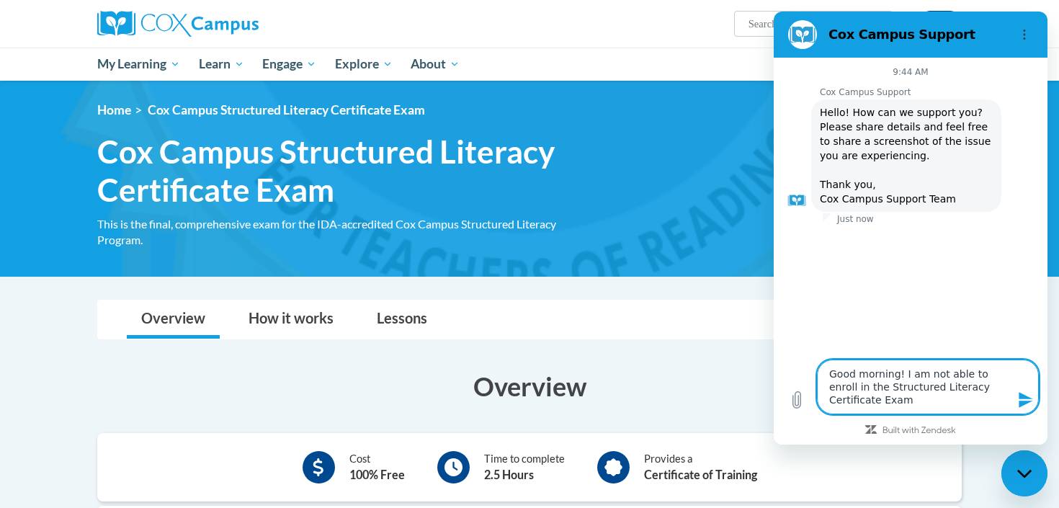
type textarea "x"
type textarea "Good morning! I am not able to enroll in the Structured Literacy Certificate Ex…"
type textarea "x"
type textarea "Good morning! I am not able to enroll in the Structured Literacy Certificate Ex…"
type textarea "x"
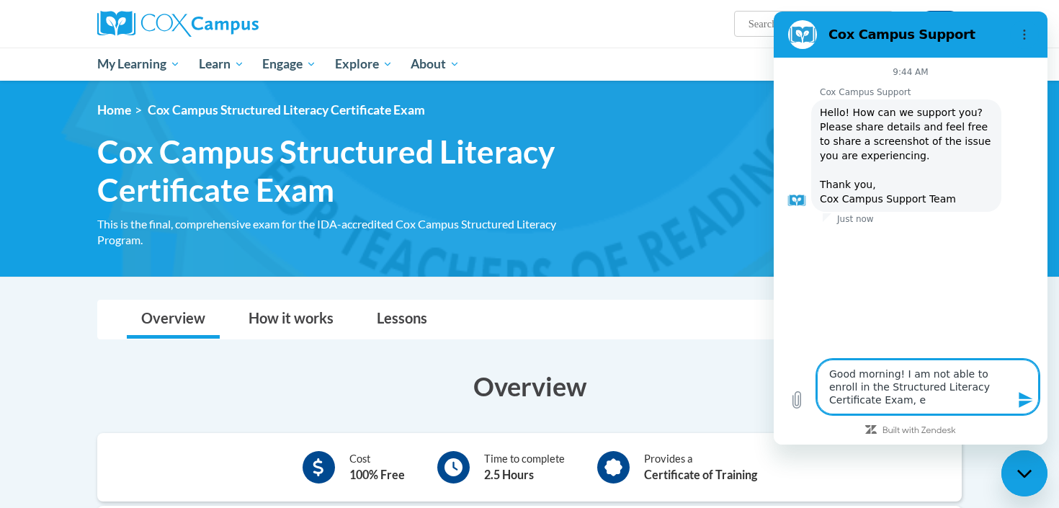
type textarea "Good morning! I am not able to enroll in the Structured Literacy Certificate Ex…"
type textarea "x"
type textarea "Good morning! I am not able to enroll in the Structured Literacy Certificate Ex…"
type textarea "x"
type textarea "Good morning! I am not able to enroll in the Structured Literacy Certificate Ex…"
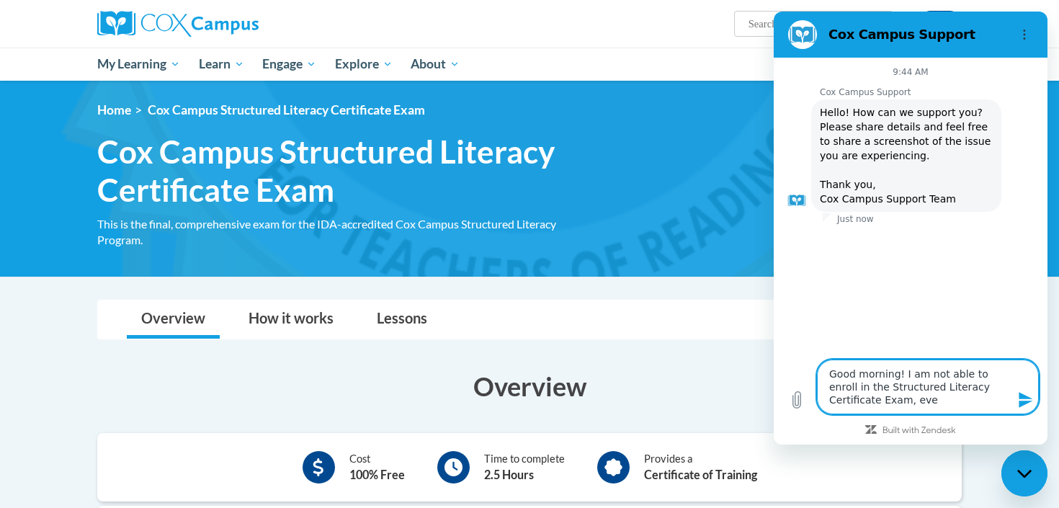
type textarea "x"
type textarea "Good morning! I am not able to enroll in the Structured Literacy Certificate Ex…"
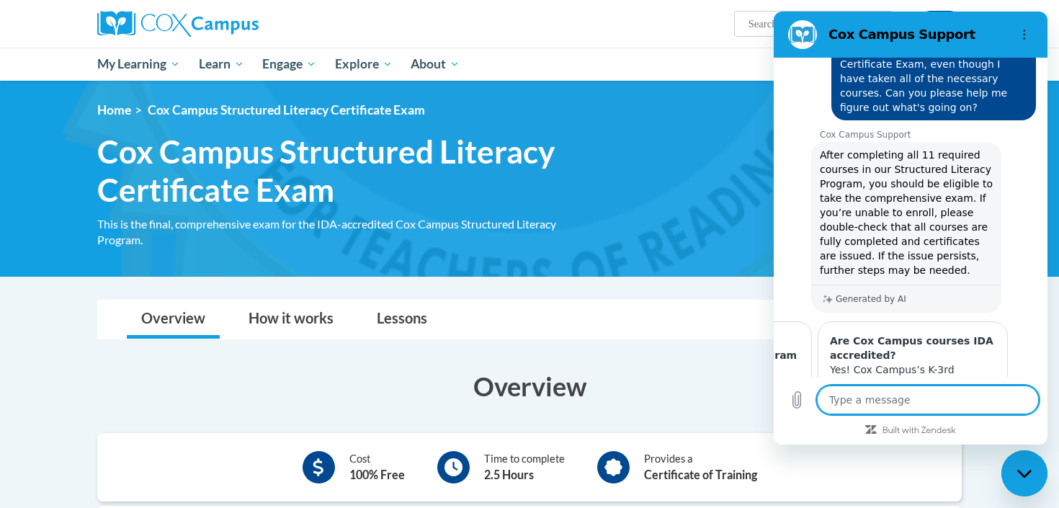
scroll to position [166, 0]
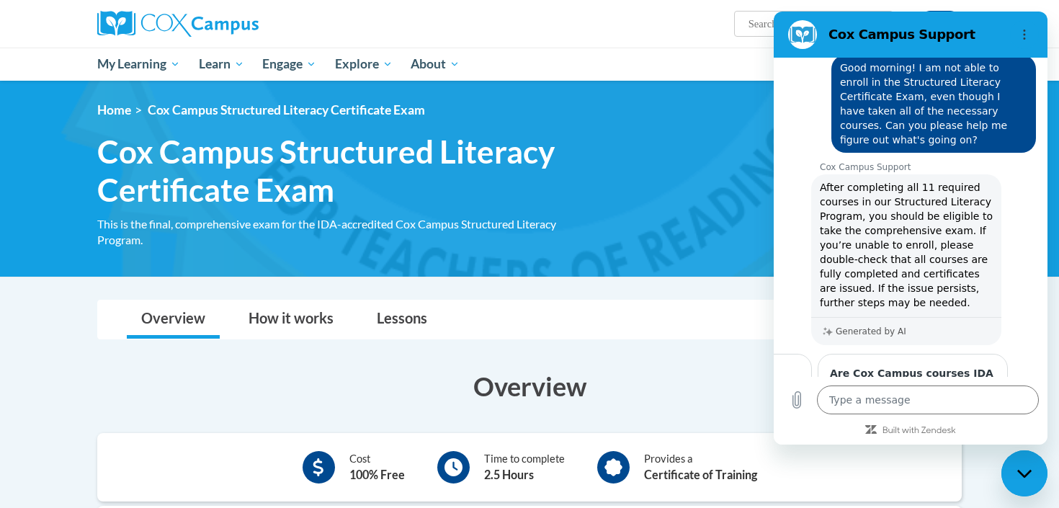
click at [722, 273] on img at bounding box center [529, 179] width 1059 height 196
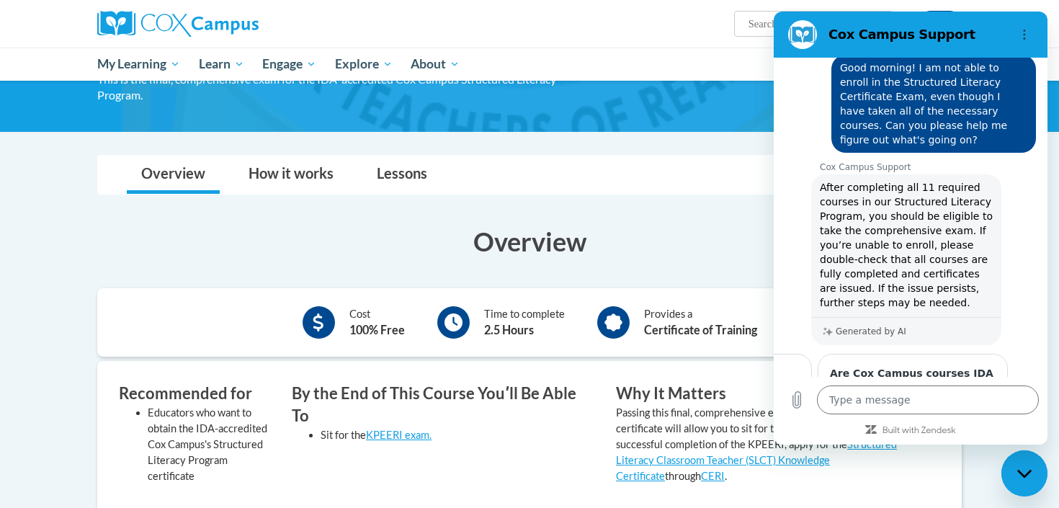
scroll to position [174, 0]
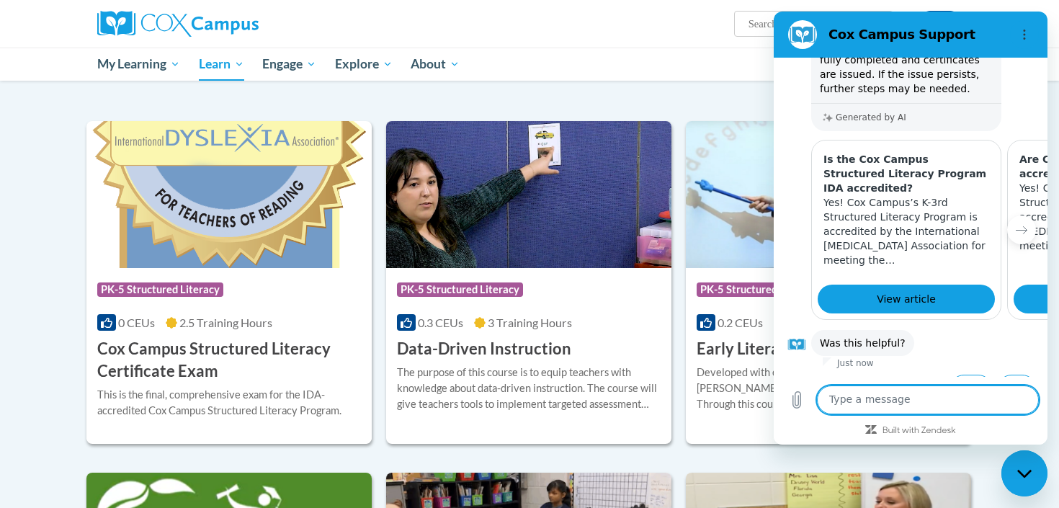
scroll to position [442, 0]
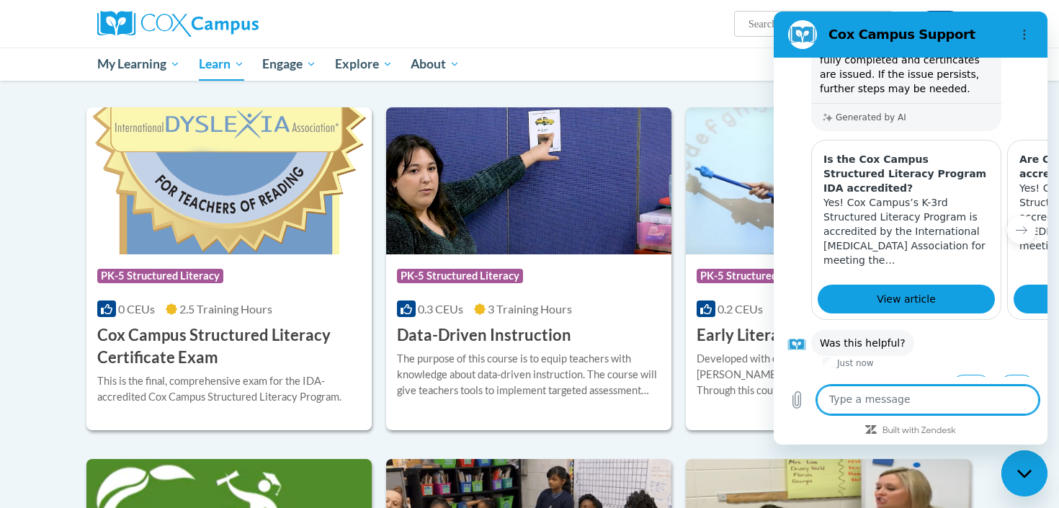
click at [1020, 476] on icon "Close messaging window" at bounding box center [1025, 473] width 15 height 9
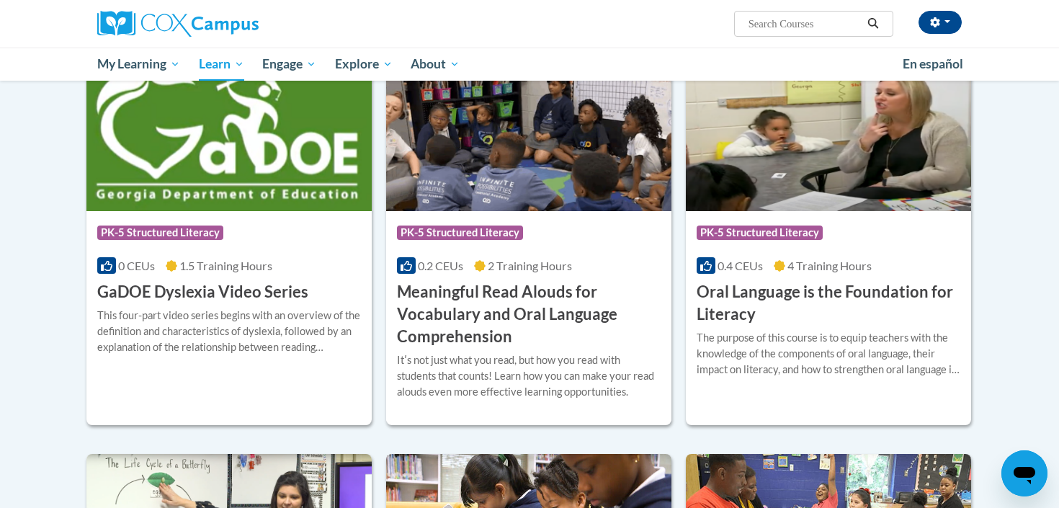
scroll to position [844, 0]
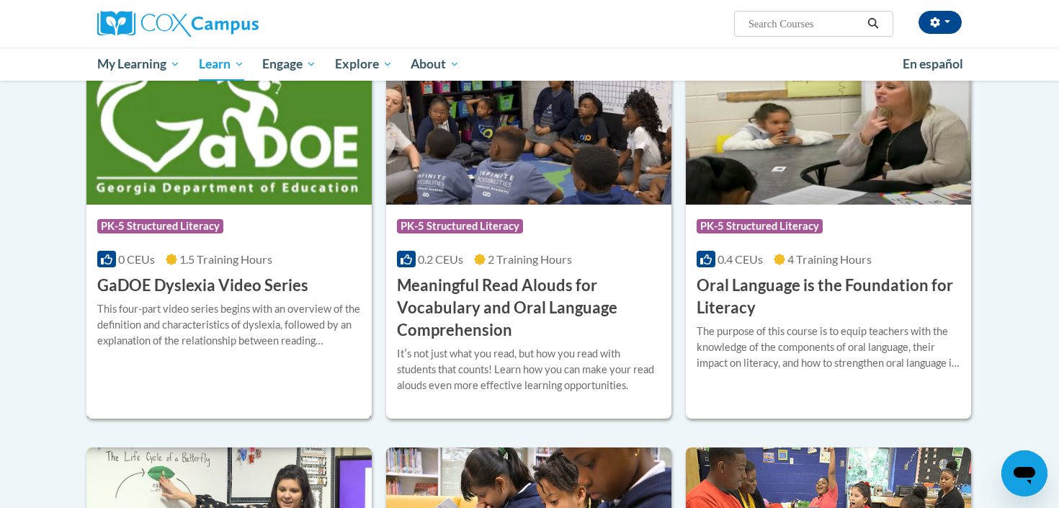
click at [270, 306] on div "This four-part video series begins with an overview of the definition and chara…" at bounding box center [229, 325] width 264 height 48
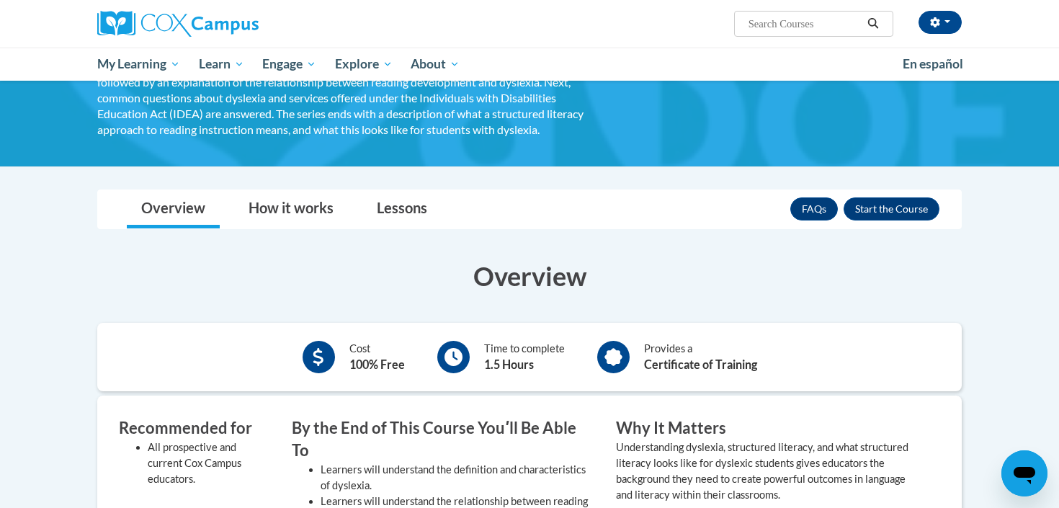
scroll to position [155, 0]
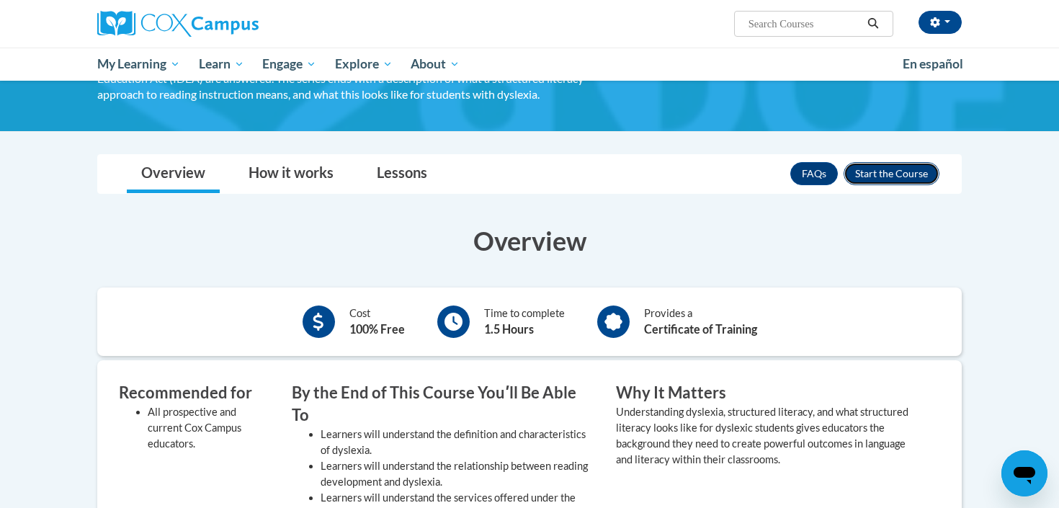
click at [881, 172] on button "Enroll" at bounding box center [892, 173] width 96 height 23
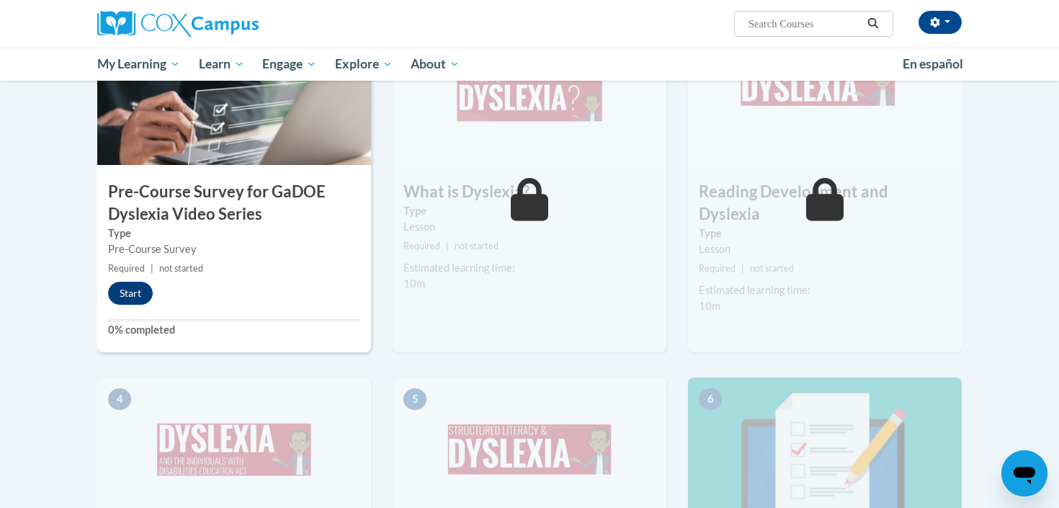
scroll to position [380, 0]
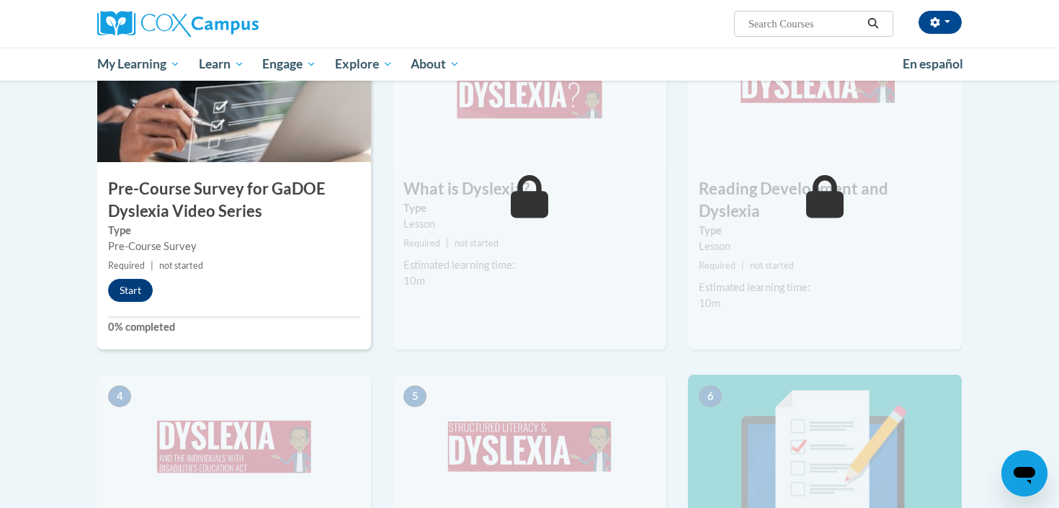
click at [239, 283] on div "1 Pre-Course Survey for GaDOE [MEDICAL_DATA] Video Series Type Pre-Course Surve…" at bounding box center [234, 183] width 274 height 331
click at [125, 285] on button "Start" at bounding box center [130, 290] width 45 height 23
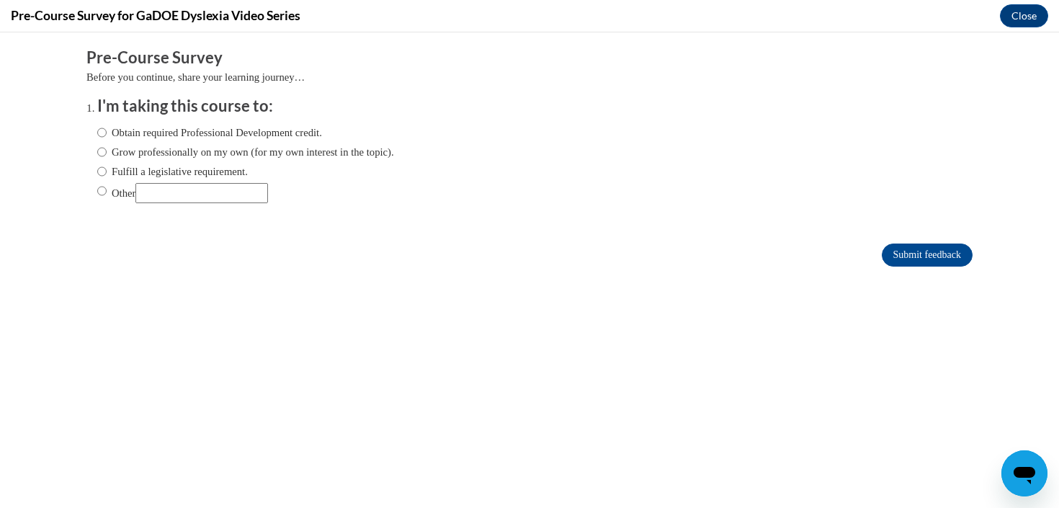
scroll to position [0, 0]
click at [228, 148] on label "Grow professionally on my own (for my own interest in the topic)." at bounding box center [245, 152] width 297 height 16
click at [107, 148] on input "Grow professionally on my own (for my own interest in the topic)." at bounding box center [101, 152] width 9 height 16
radio input "true"
click at [944, 257] on input "Submit feedback" at bounding box center [927, 255] width 91 height 23
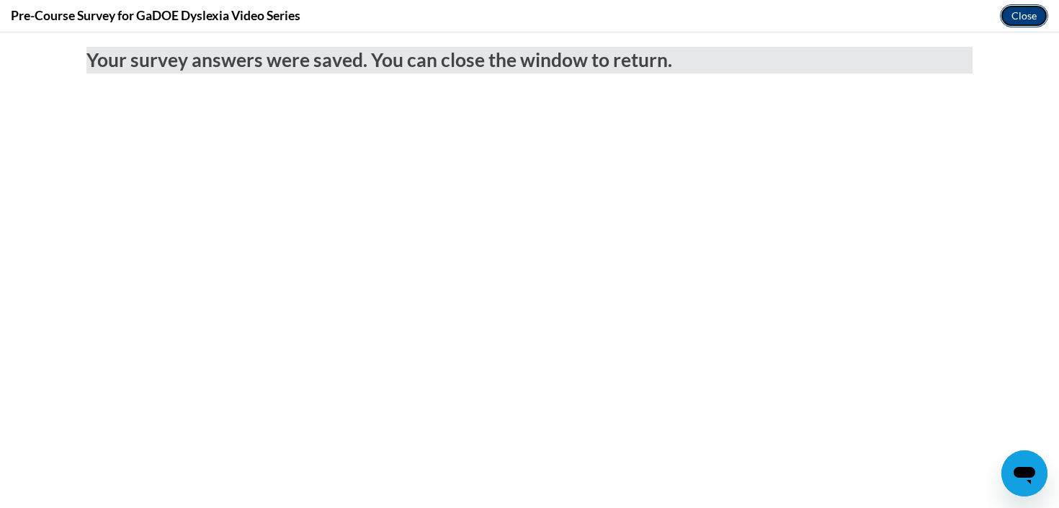
click at [1021, 17] on button "Close" at bounding box center [1024, 15] width 48 height 23
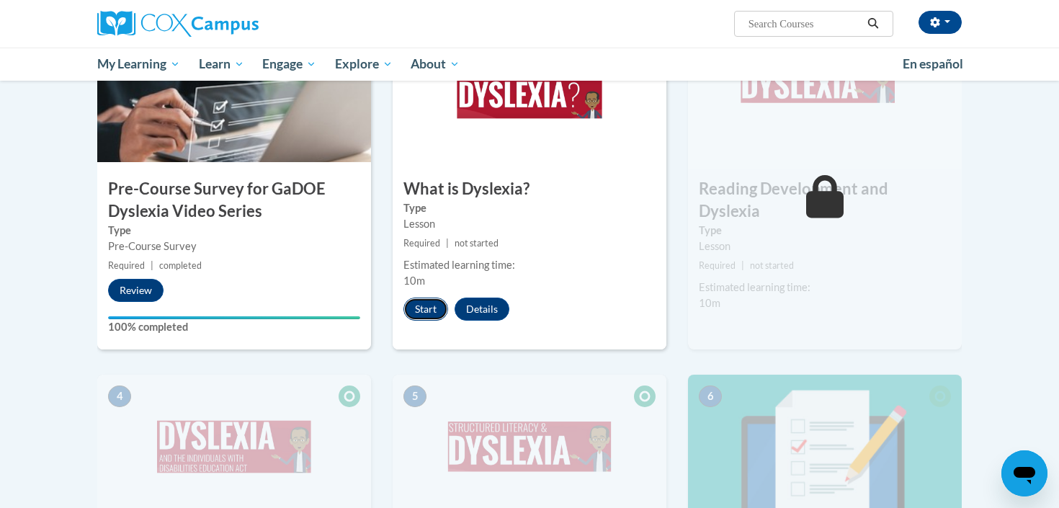
click at [430, 314] on button "Start" at bounding box center [426, 309] width 45 height 23
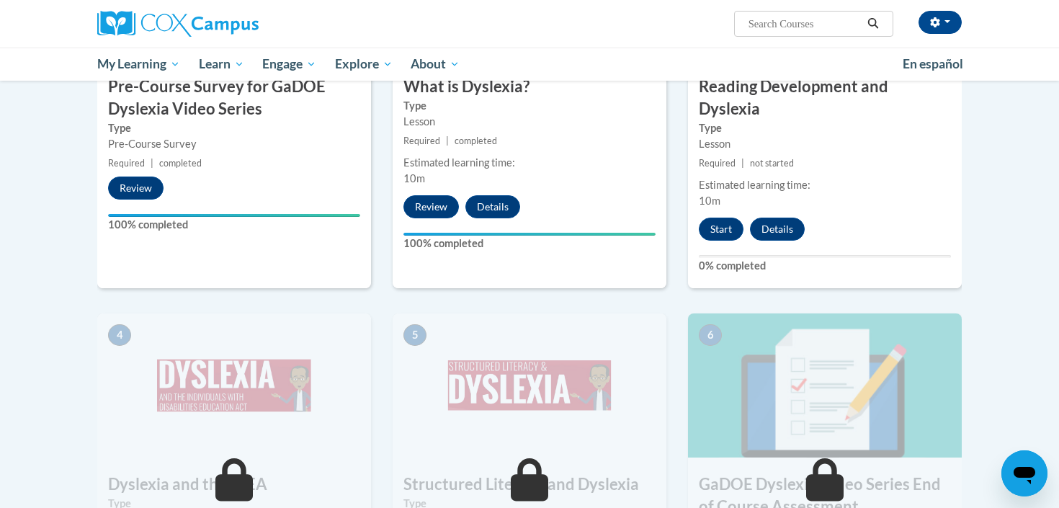
scroll to position [499, 0]
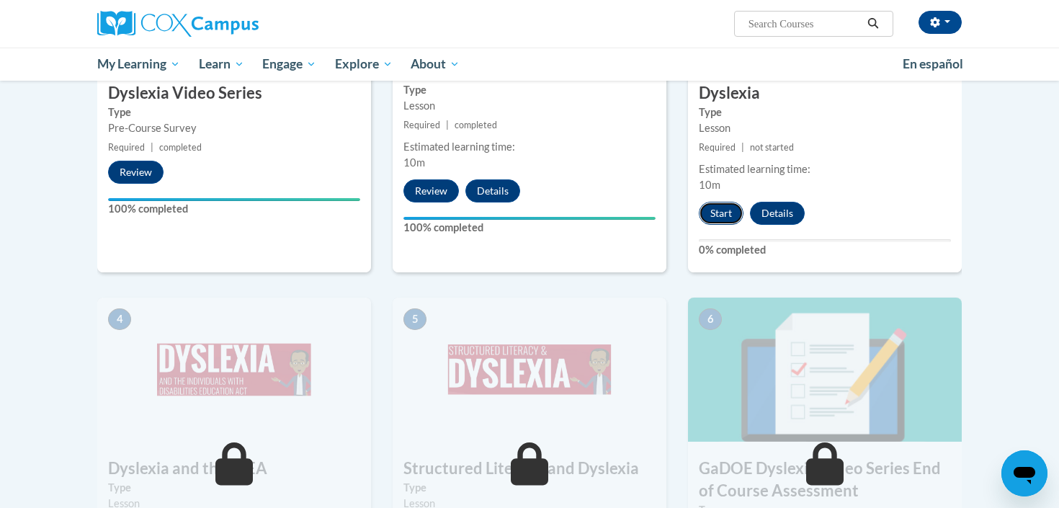
click at [725, 202] on button "Start" at bounding box center [721, 213] width 45 height 23
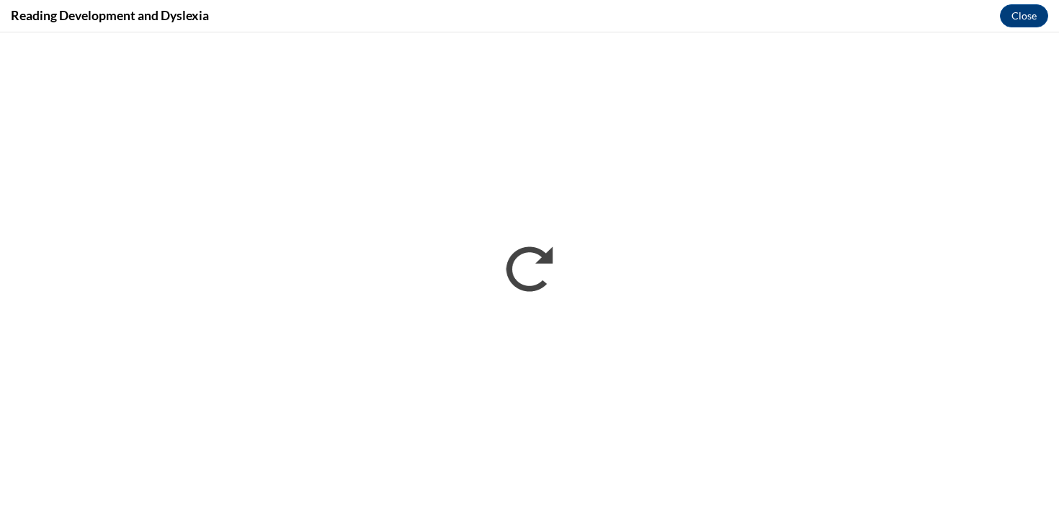
scroll to position [0, 0]
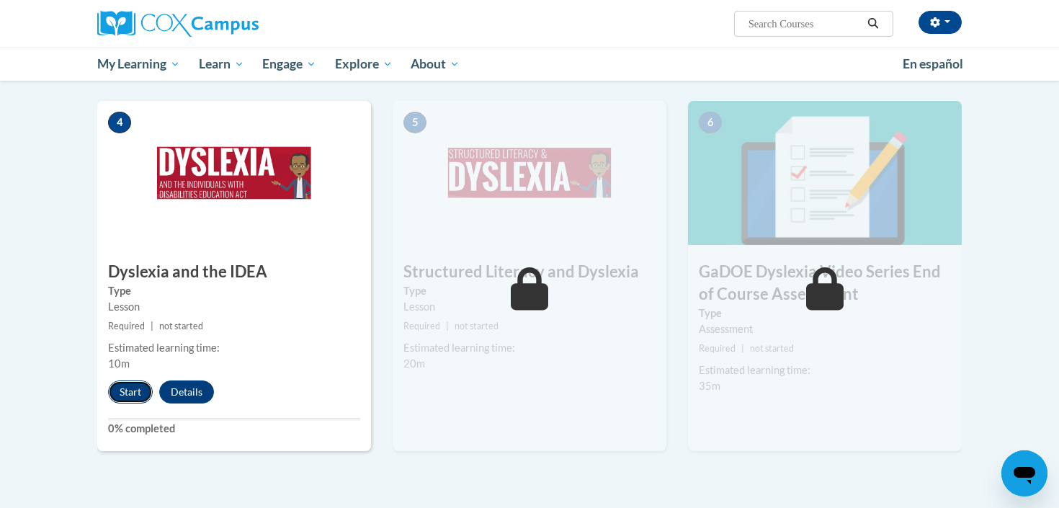
click at [140, 380] on button "Start" at bounding box center [130, 391] width 45 height 23
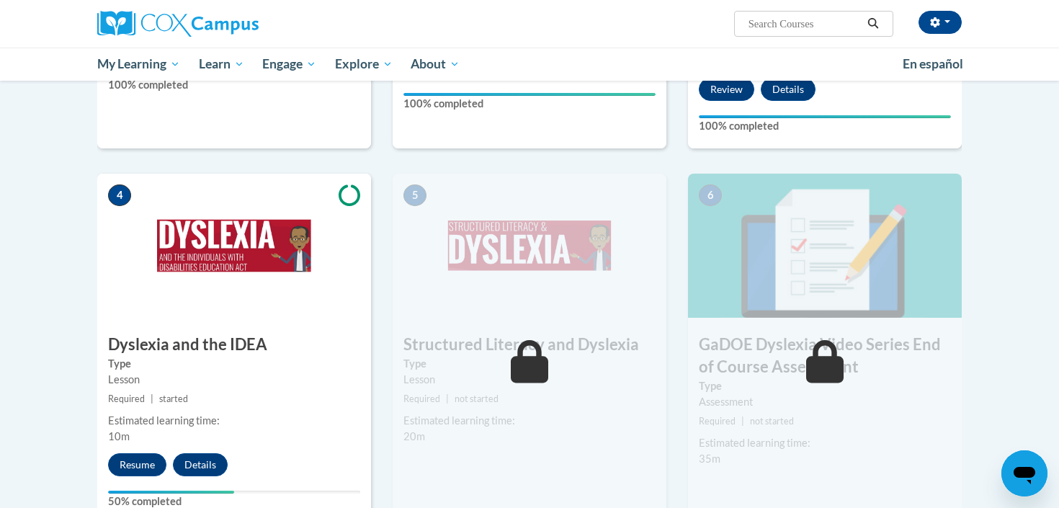
scroll to position [737, 0]
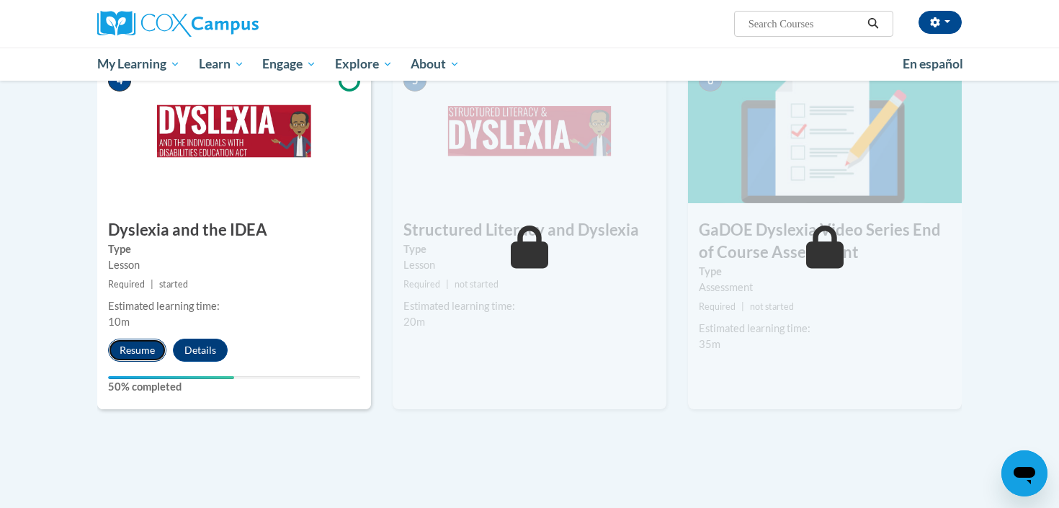
click at [133, 339] on button "Resume" at bounding box center [137, 350] width 58 height 23
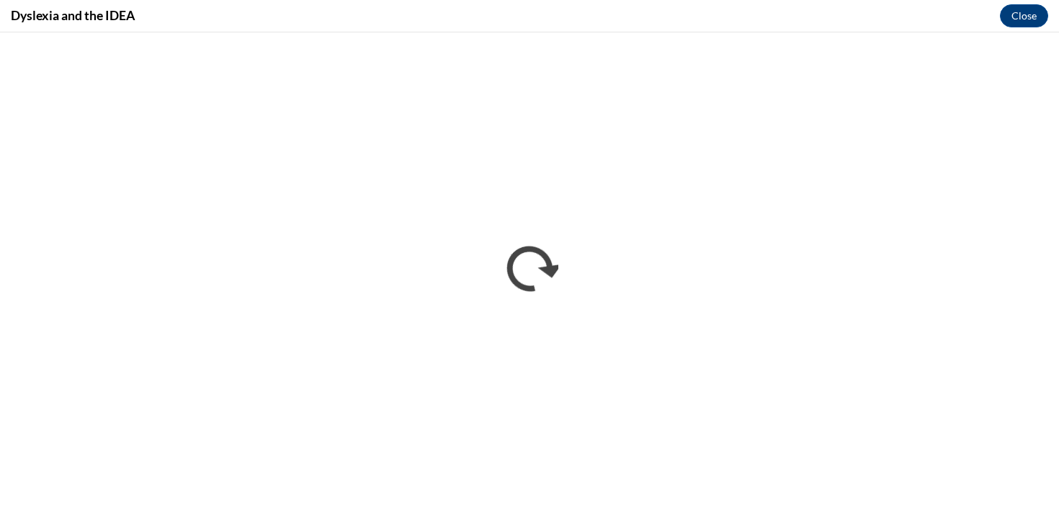
scroll to position [0, 0]
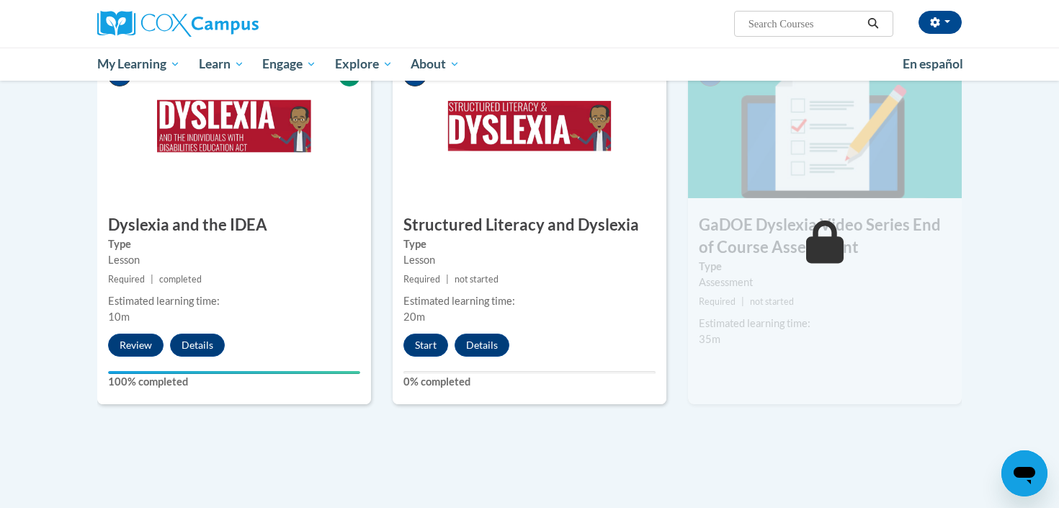
scroll to position [847, 0]
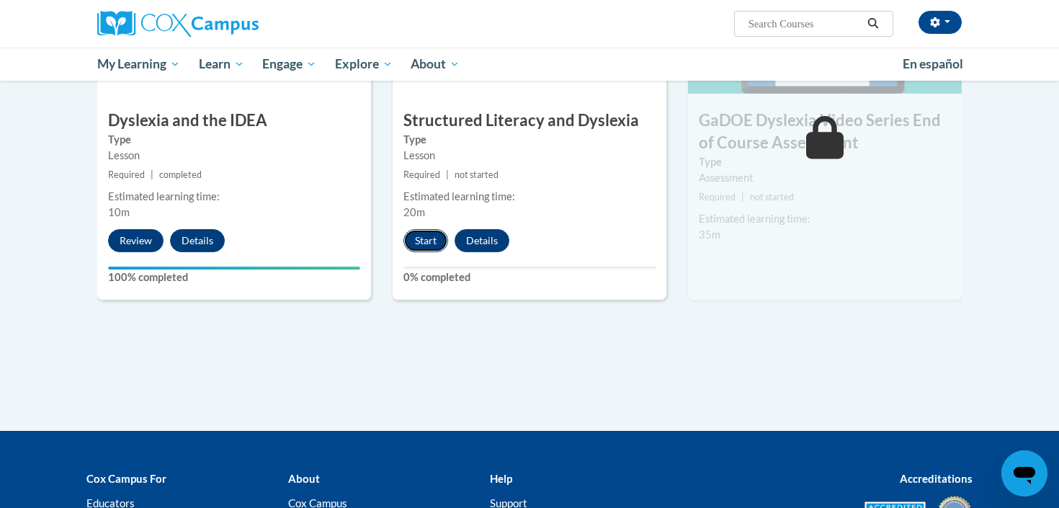
click at [433, 229] on button "Start" at bounding box center [426, 240] width 45 height 23
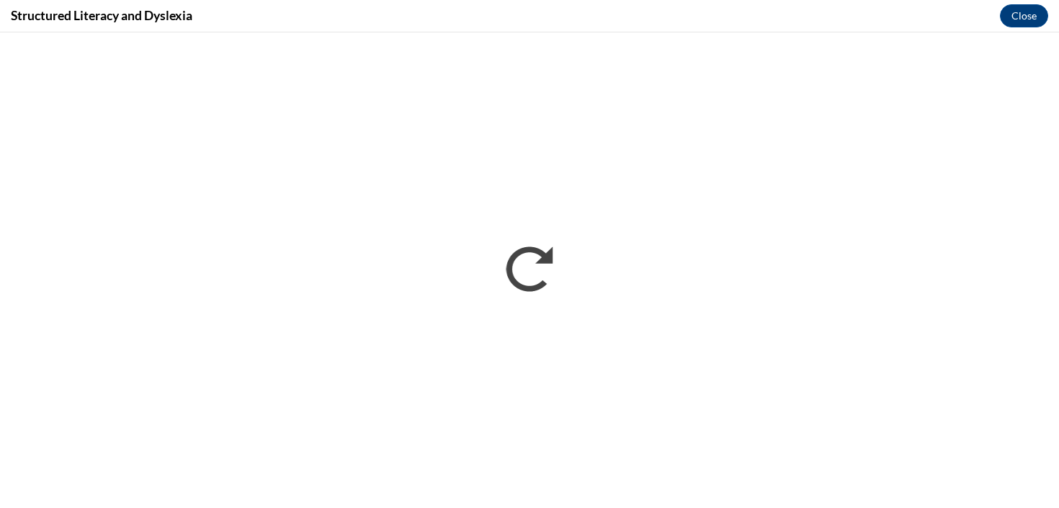
scroll to position [0, 0]
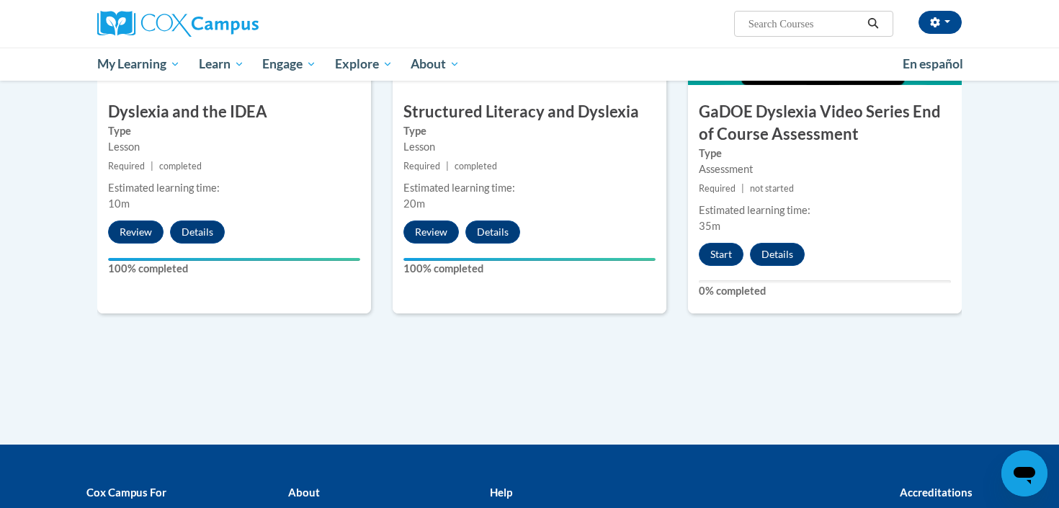
scroll to position [863, 0]
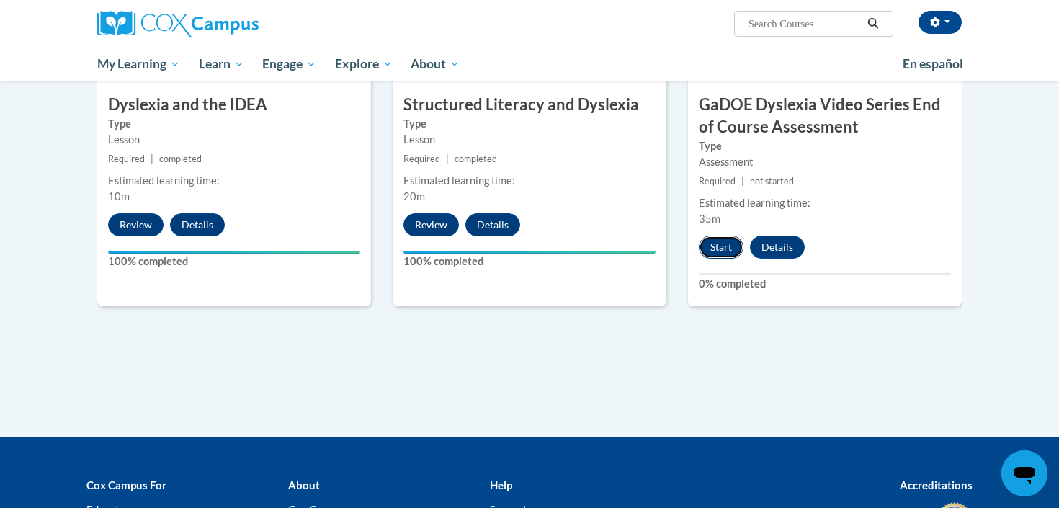
click at [732, 236] on button "Start" at bounding box center [721, 247] width 45 height 23
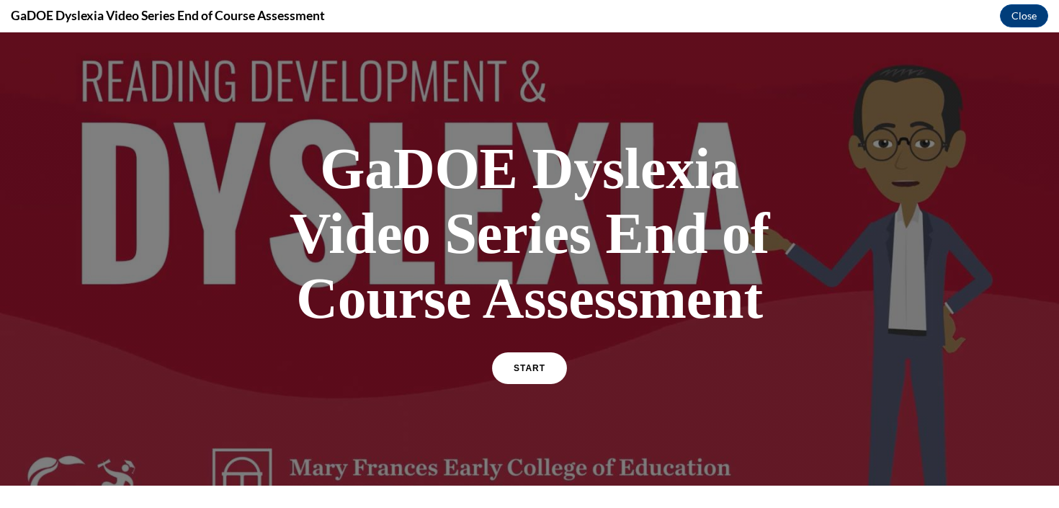
scroll to position [0, 0]
click at [526, 371] on span "START" at bounding box center [529, 368] width 33 height 11
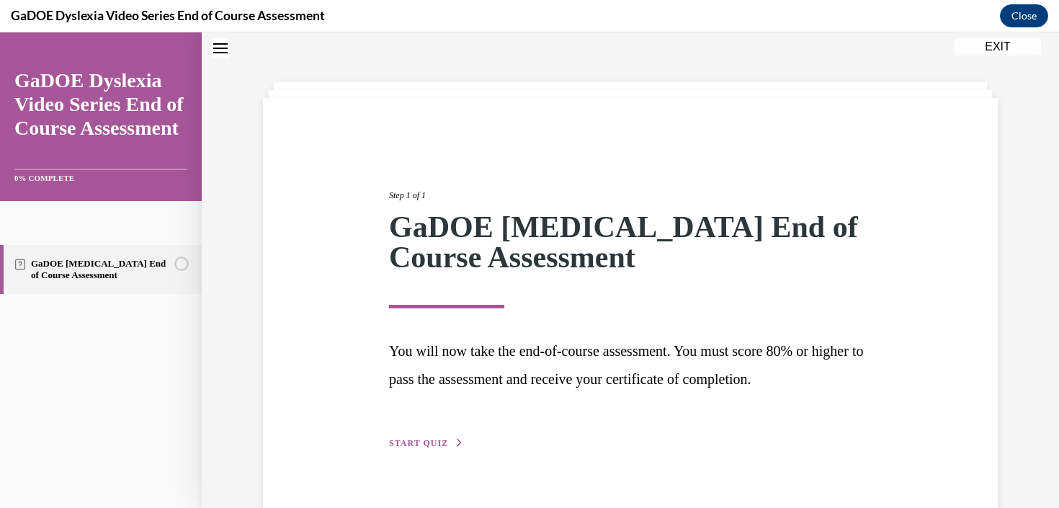
scroll to position [74, 0]
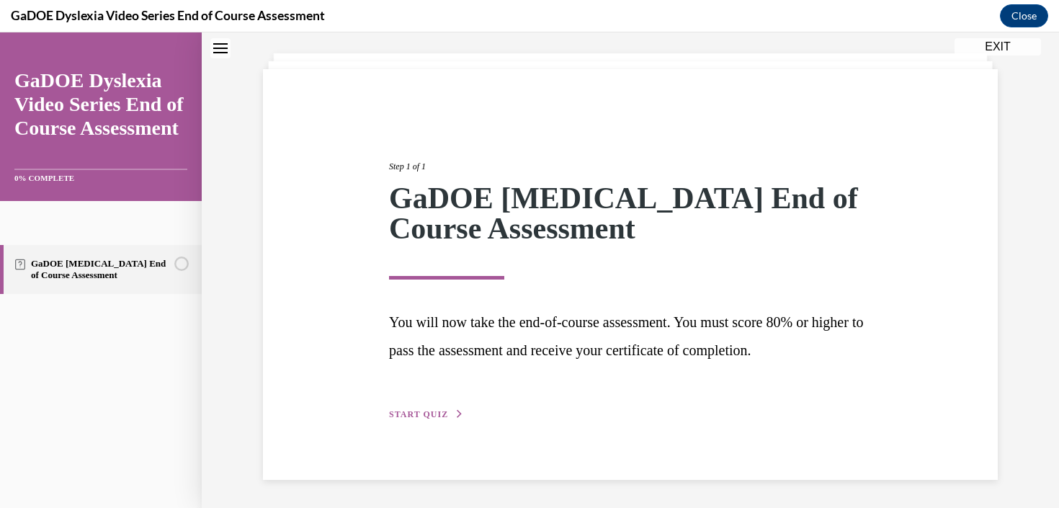
click at [419, 414] on span "START QUIZ" at bounding box center [418, 414] width 59 height 10
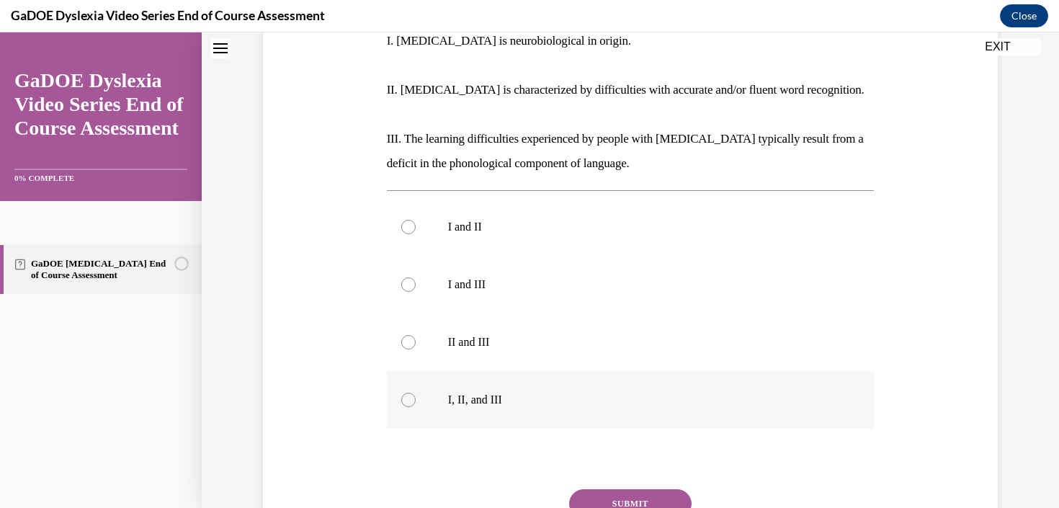
scroll to position [324, 0]
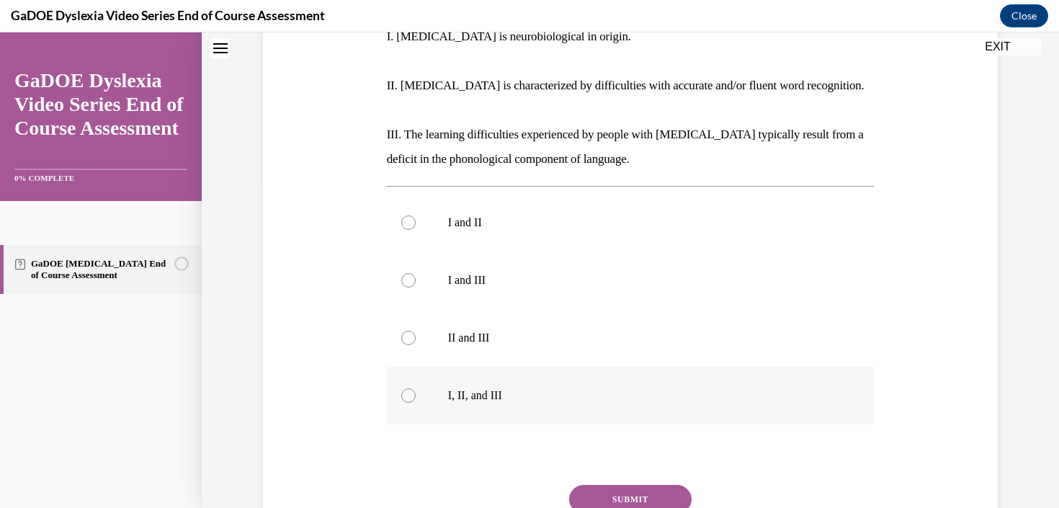
click at [495, 388] on p "I, II, and III" at bounding box center [643, 395] width 391 height 14
click at [416, 388] on input "I, II, and III" at bounding box center [408, 395] width 14 height 14
radio input "true"
click at [642, 485] on button "SUBMIT" at bounding box center [630, 499] width 123 height 29
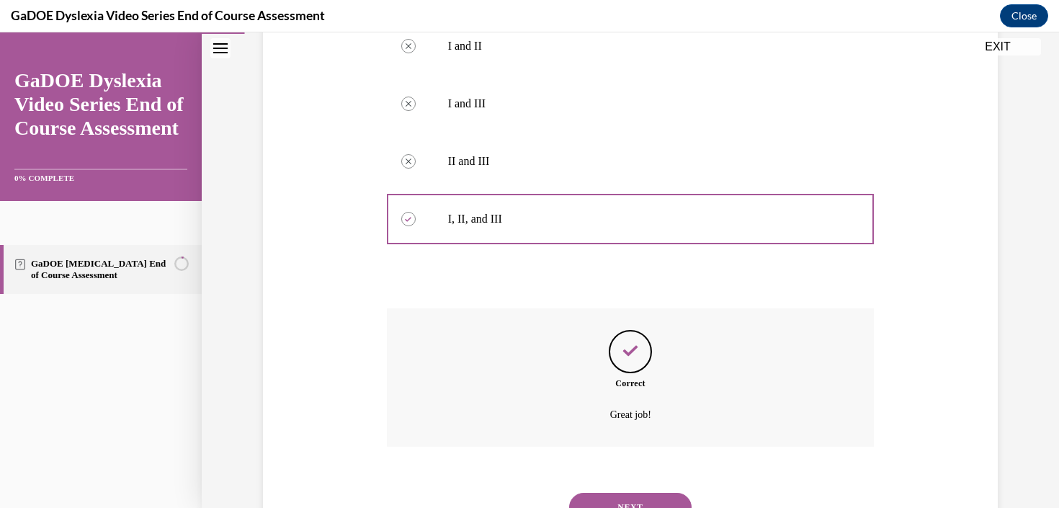
click at [641, 493] on button "NEXT" at bounding box center [630, 507] width 123 height 29
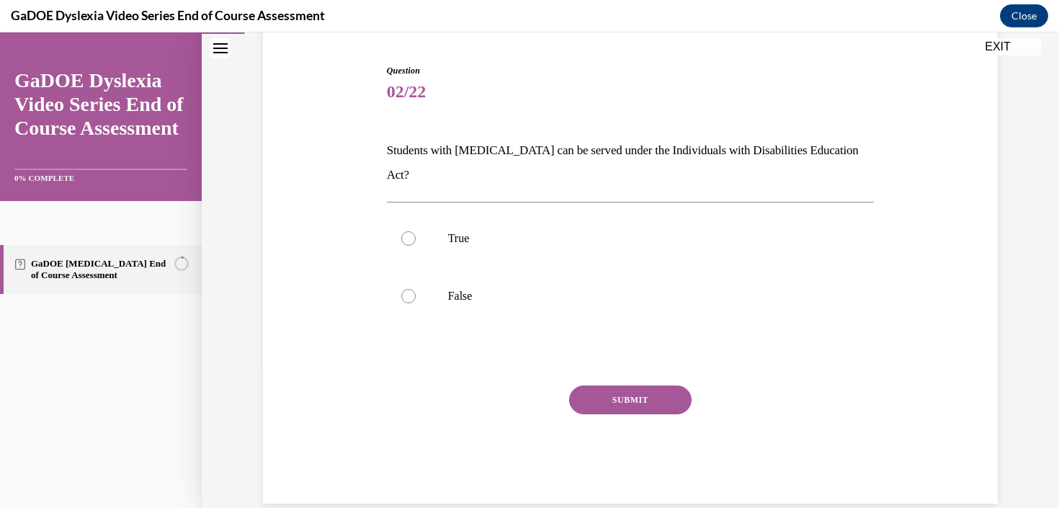
click at [577, 154] on p "Students with [MEDICAL_DATA] can be served under the Individuals with Disabilit…" at bounding box center [631, 162] width 488 height 49
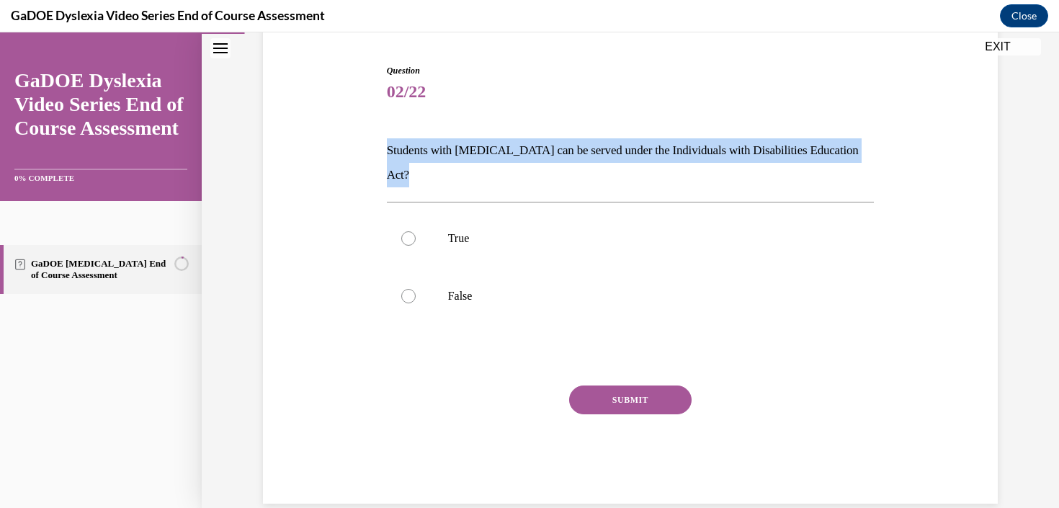
click at [577, 154] on p "Students with [MEDICAL_DATA] can be served under the Individuals with Disabilit…" at bounding box center [631, 162] width 488 height 49
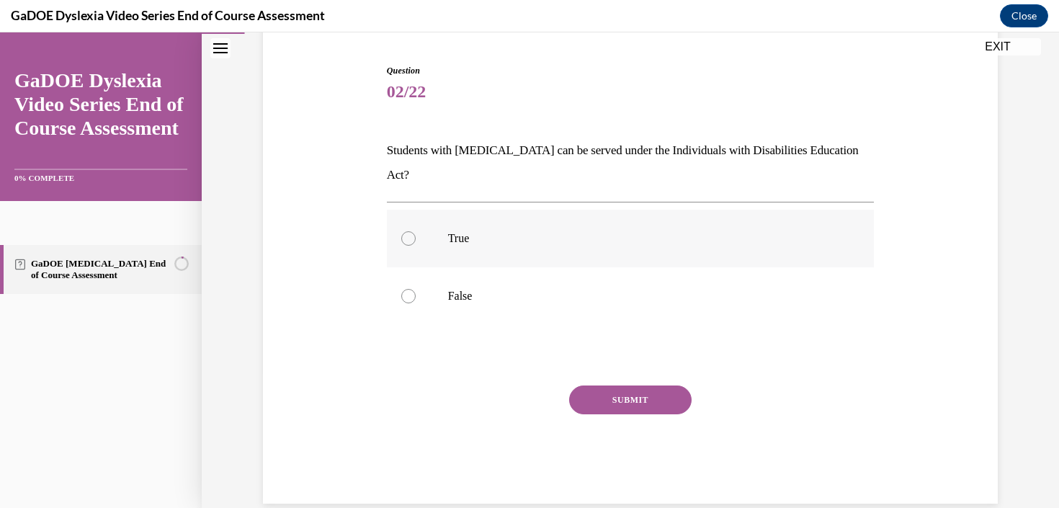
click at [414, 231] on div at bounding box center [408, 238] width 14 height 14
click at [414, 231] on input "True" at bounding box center [408, 238] width 14 height 14
radio input "true"
click at [633, 386] on button "SUBMIT" at bounding box center [630, 400] width 123 height 29
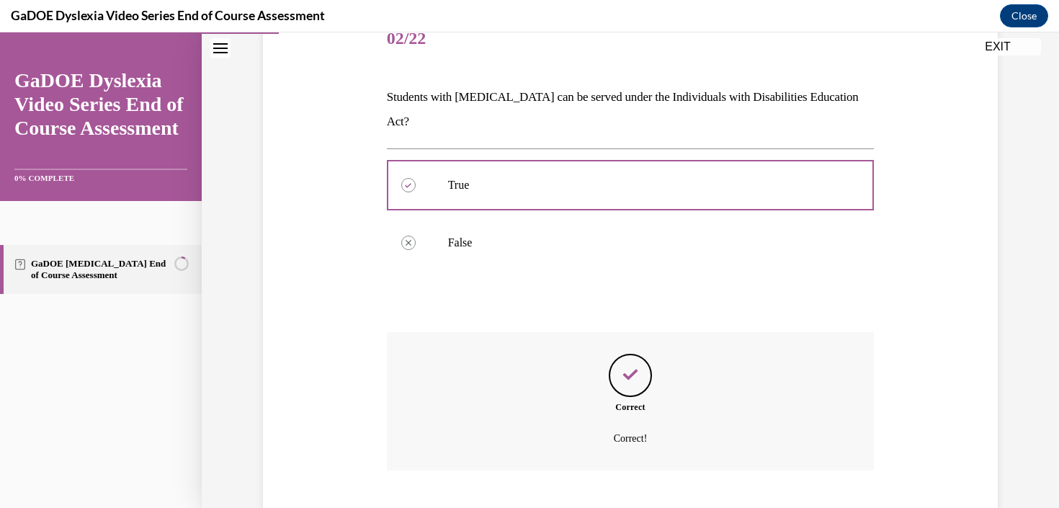
scroll to position [253, 0]
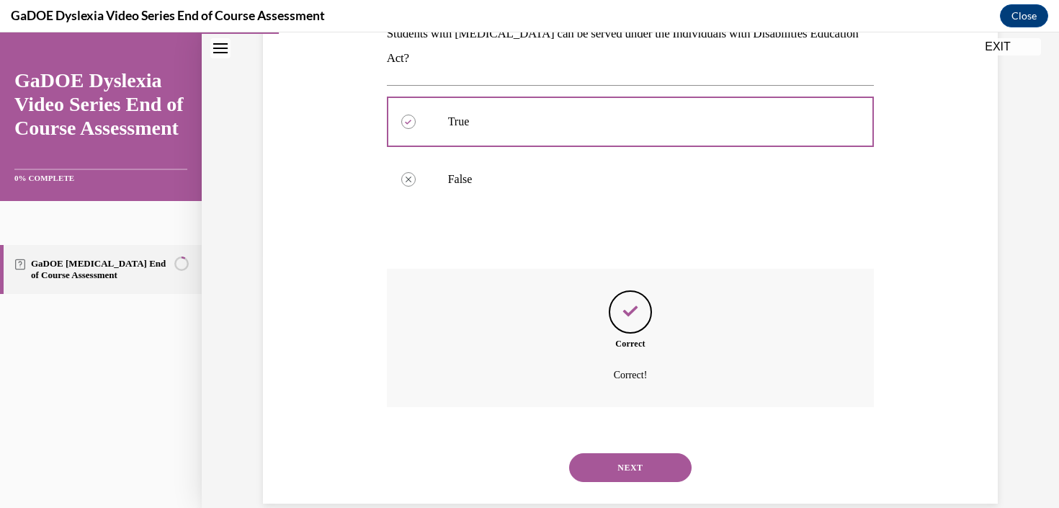
click at [654, 453] on button "NEXT" at bounding box center [630, 467] width 123 height 29
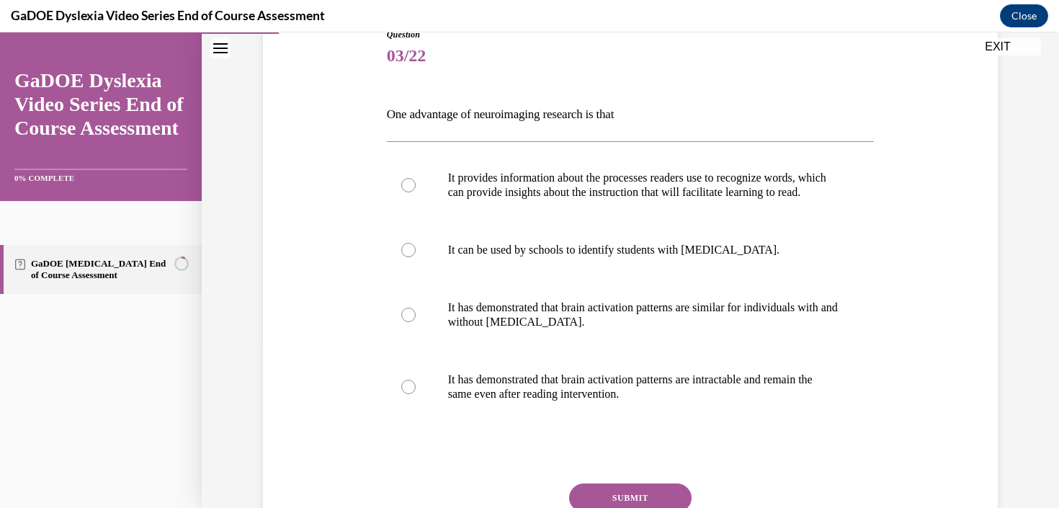
scroll to position [185, 0]
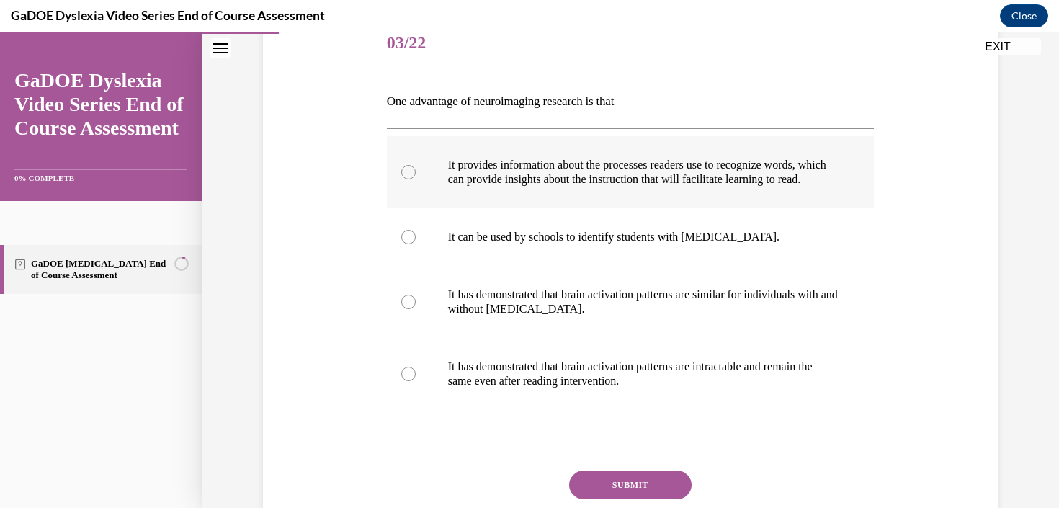
click at [693, 180] on p "It provides information about the processes readers use to recognize words, whi…" at bounding box center [643, 172] width 391 height 29
click at [416, 179] on input "It provides information about the processes readers use to recognize words, whi…" at bounding box center [408, 172] width 14 height 14
radio input "true"
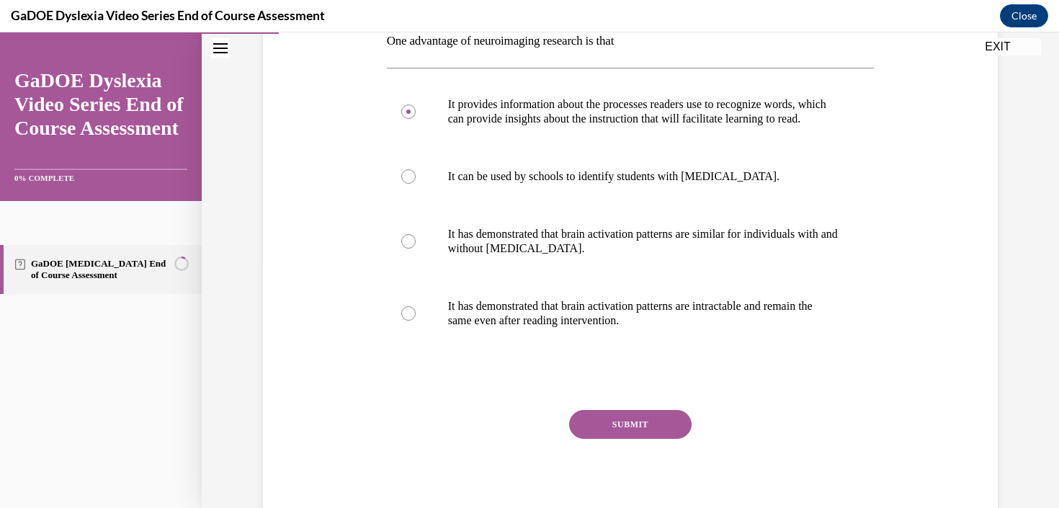
click at [662, 437] on button "SUBMIT" at bounding box center [630, 424] width 123 height 29
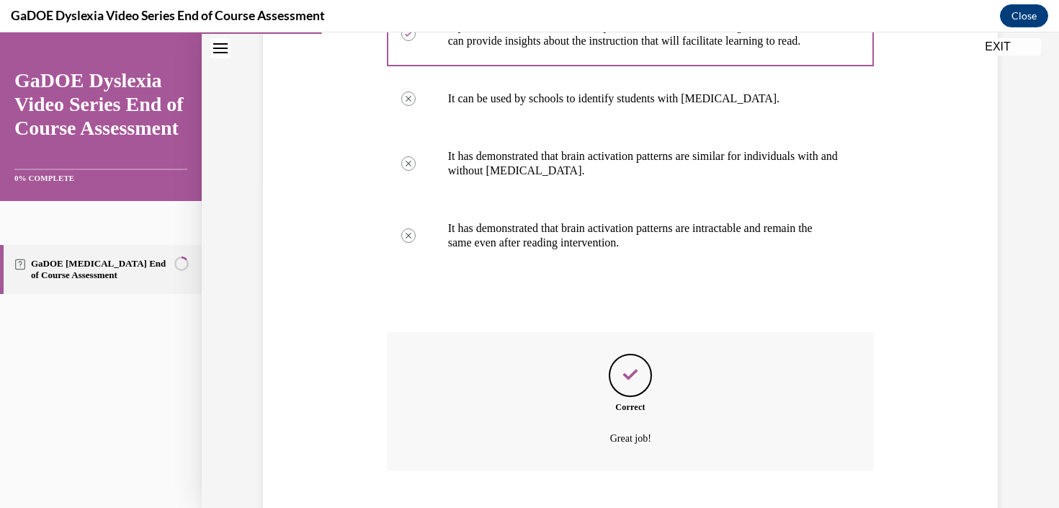
scroll to position [426, 0]
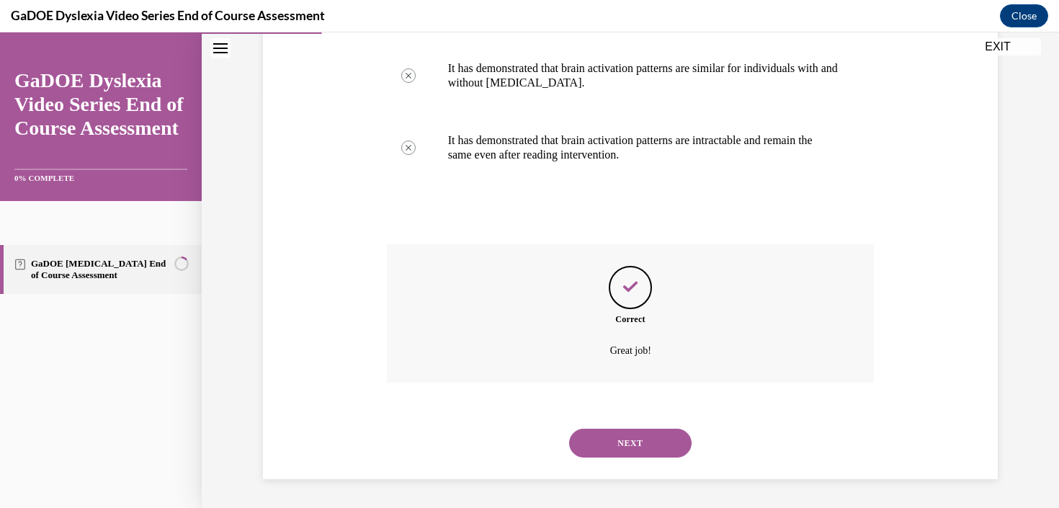
click at [661, 455] on button "NEXT" at bounding box center [630, 443] width 123 height 29
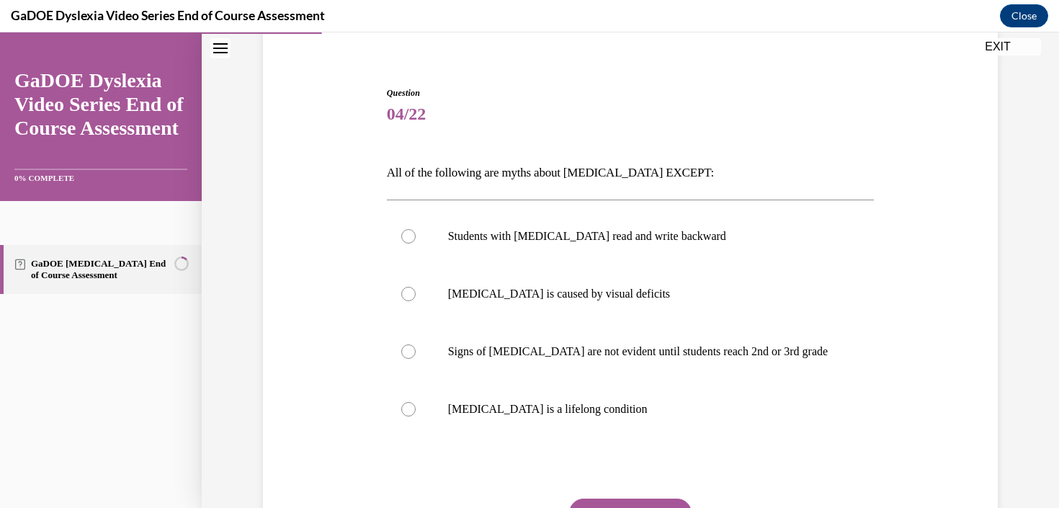
scroll to position [127, 0]
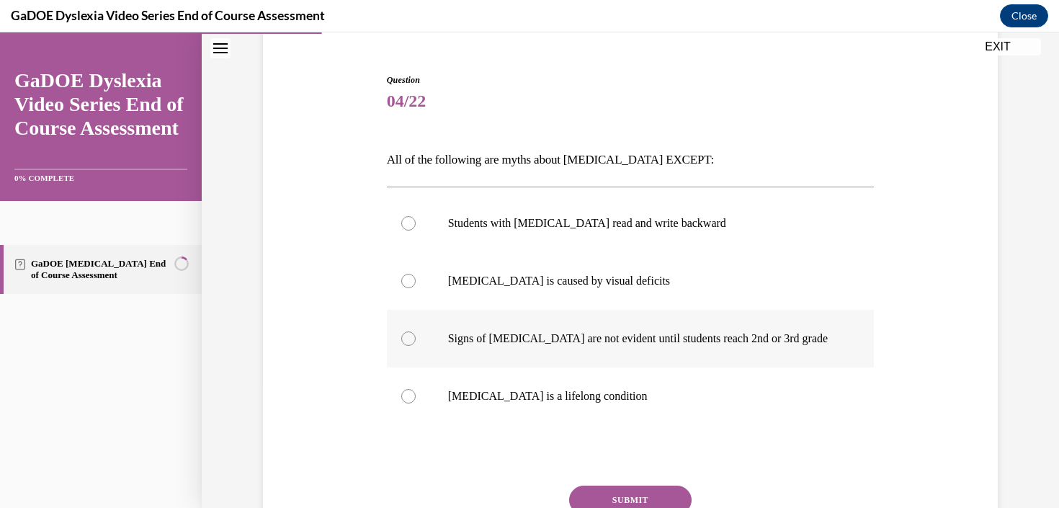
click at [617, 344] on p "Signs of [MEDICAL_DATA] are not evident until students reach 2nd or 3rd grade" at bounding box center [643, 338] width 391 height 14
click at [416, 344] on input "Signs of [MEDICAL_DATA] are not evident until students reach 2nd or 3rd grade" at bounding box center [408, 338] width 14 height 14
radio input "true"
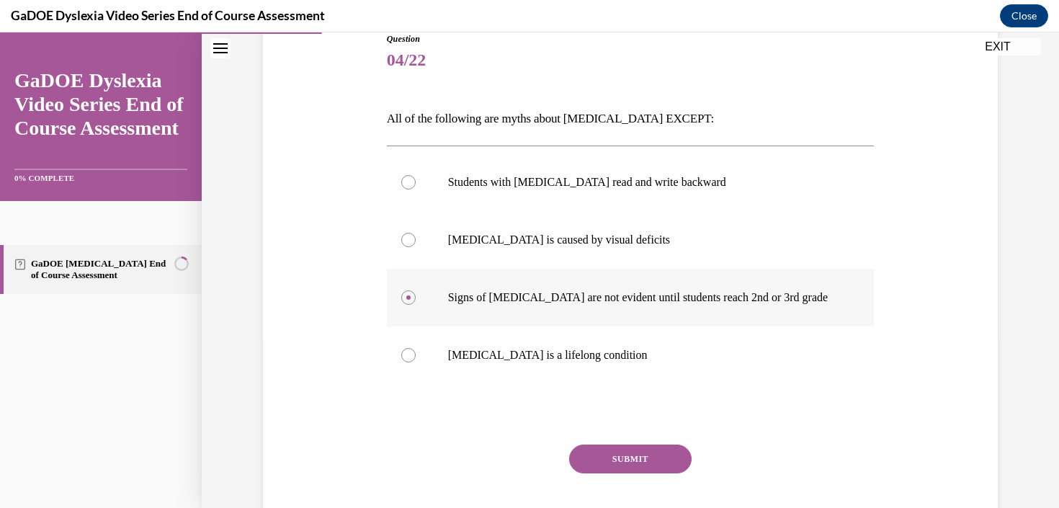
scroll to position [170, 0]
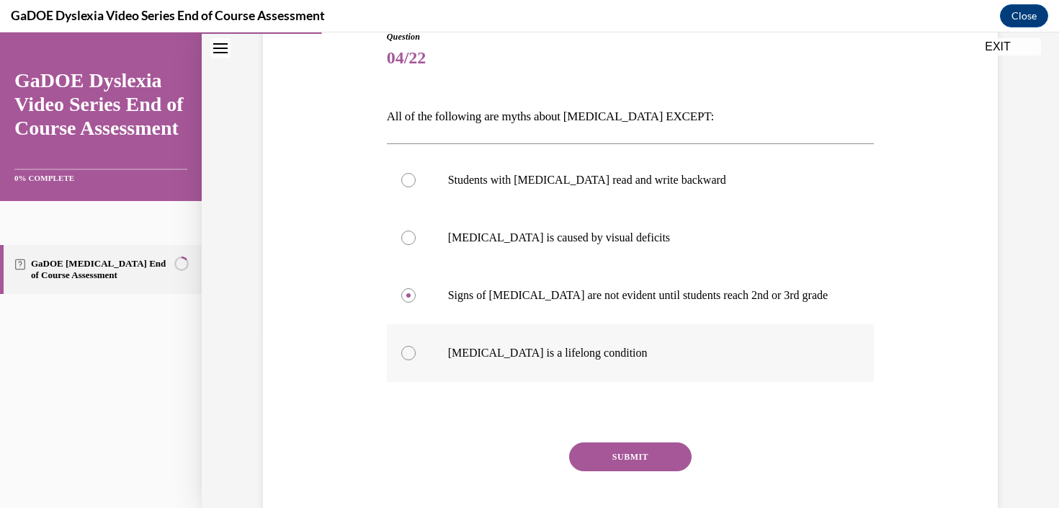
click at [567, 365] on label "[MEDICAL_DATA] is a lifelong condition" at bounding box center [631, 353] width 488 height 58
click at [416, 360] on input "[MEDICAL_DATA] is a lifelong condition" at bounding box center [408, 353] width 14 height 14
radio input "true"
click at [619, 462] on button "SUBMIT" at bounding box center [630, 456] width 123 height 29
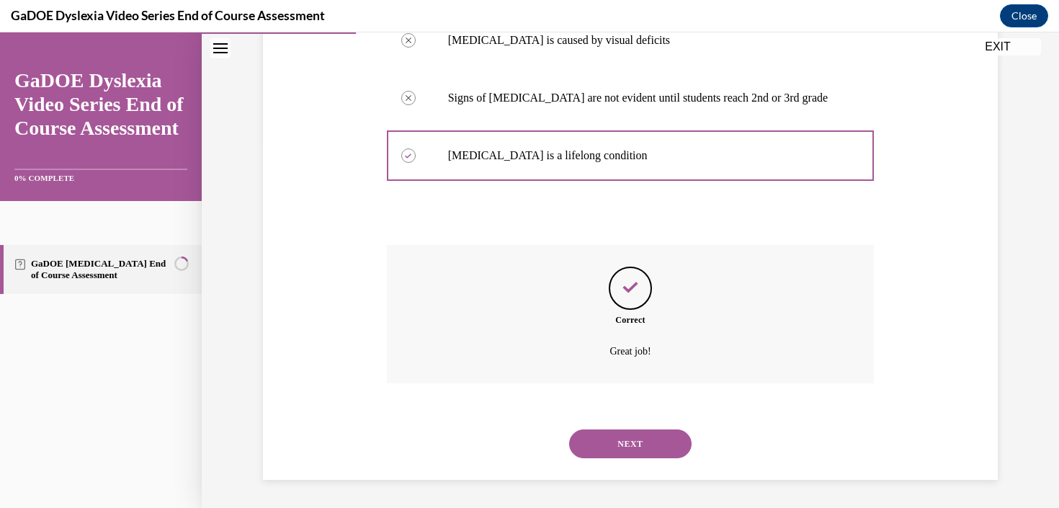
scroll to position [368, 0]
click at [634, 445] on button "NEXT" at bounding box center [630, 443] width 123 height 29
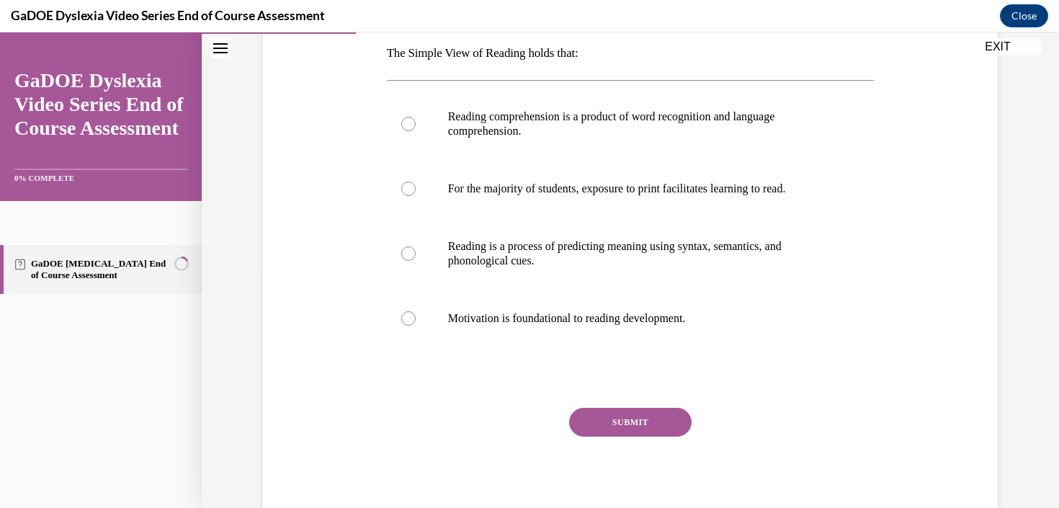
scroll to position [255, 0]
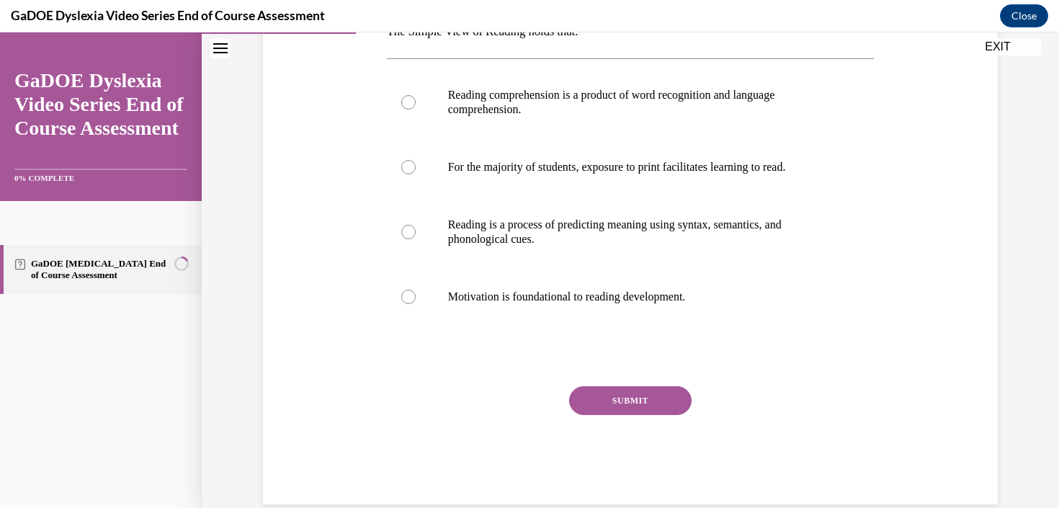
drag, startPoint x: 668, startPoint y: 185, endPoint x: 935, endPoint y: 120, distance: 275.1
click at [935, 120] on div "Question 05/22 The Simple View of Reading holds that: Reading comprehension is …" at bounding box center [630, 203] width 742 height 602
click at [702, 94] on p "Reading comprehension is a product of word recognition and language comprehensi…" at bounding box center [643, 102] width 391 height 29
click at [416, 95] on input "Reading comprehension is a product of word recognition and language comprehensi…" at bounding box center [408, 102] width 14 height 14
radio input "true"
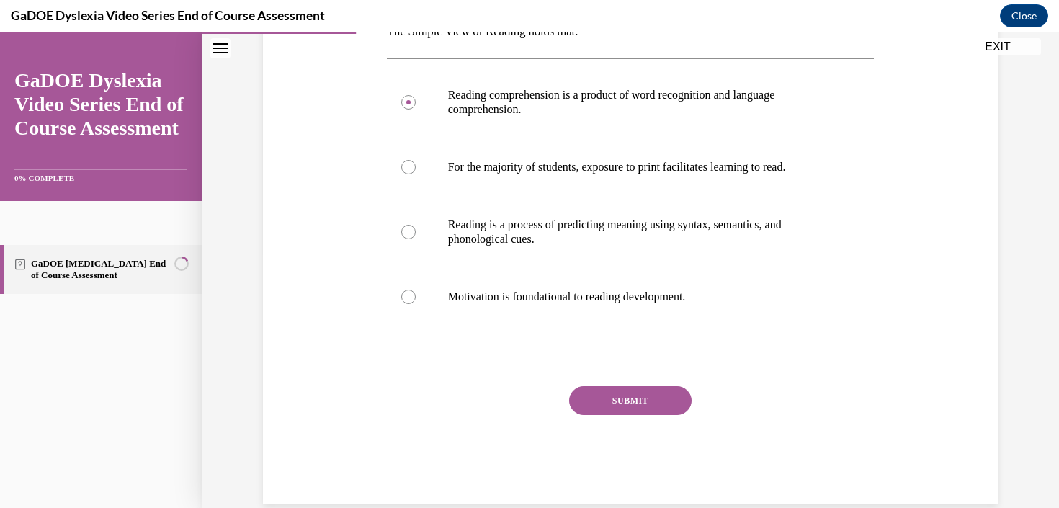
click at [675, 409] on button "SUBMIT" at bounding box center [630, 400] width 123 height 29
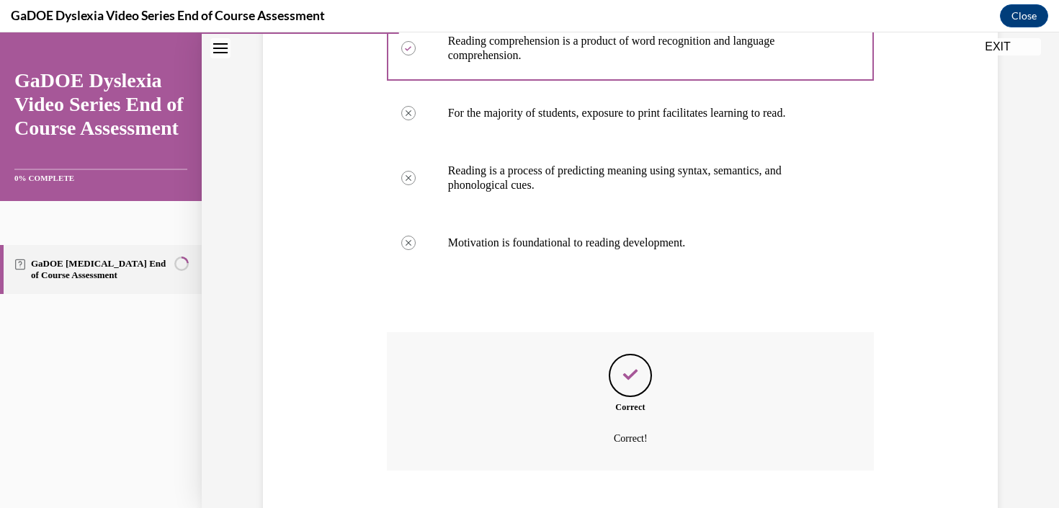
scroll to position [397, 0]
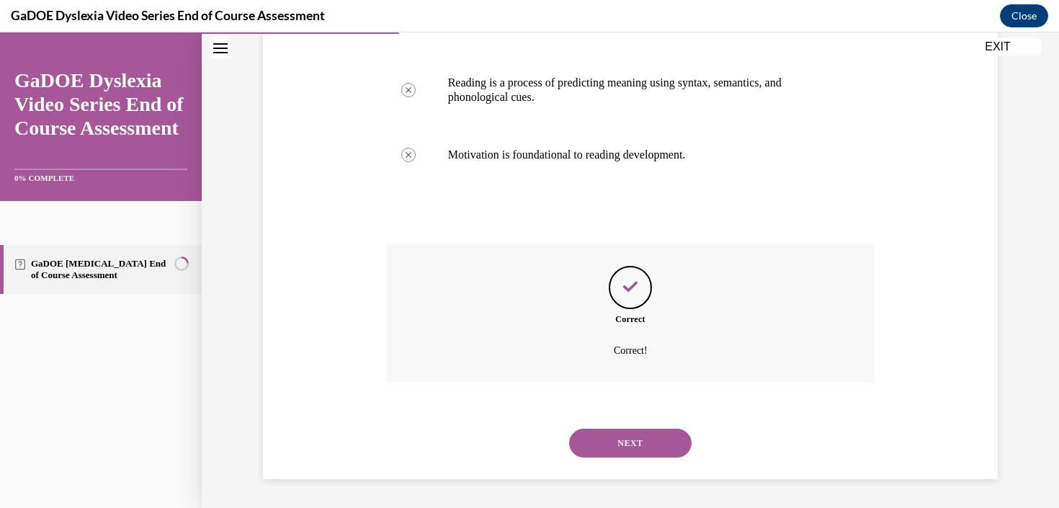
click at [659, 447] on button "NEXT" at bounding box center [630, 443] width 123 height 29
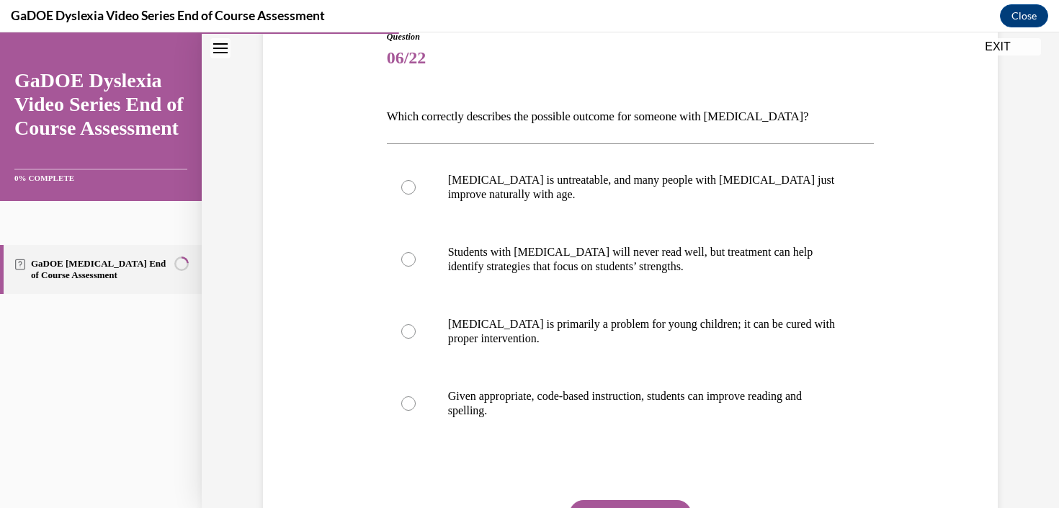
scroll to position [172, 0]
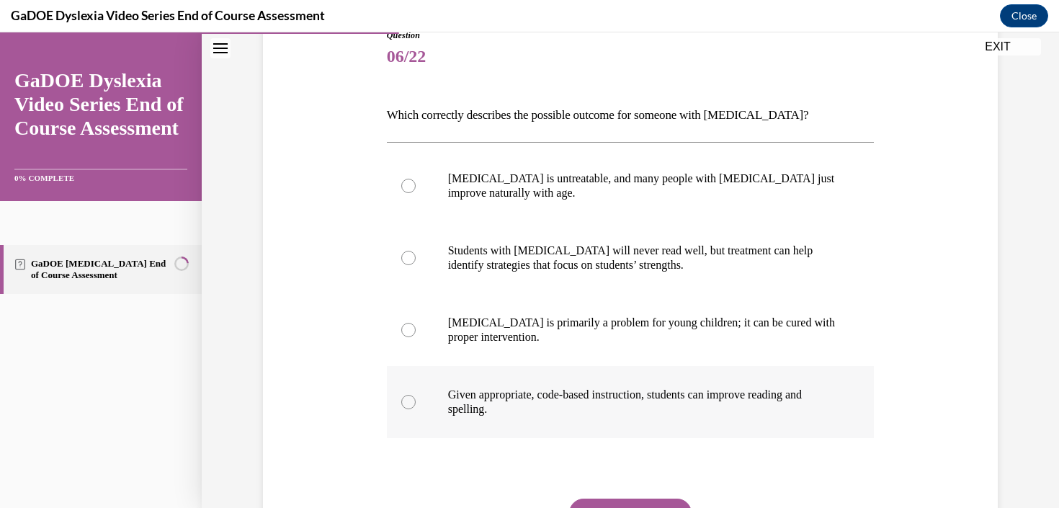
click at [680, 400] on p "Given appropriate, code-based instruction, students can improve reading and spe…" at bounding box center [643, 402] width 391 height 29
click at [416, 400] on input "Given appropriate, code-based instruction, students can improve reading and spe…" at bounding box center [408, 402] width 14 height 14
radio input "true"
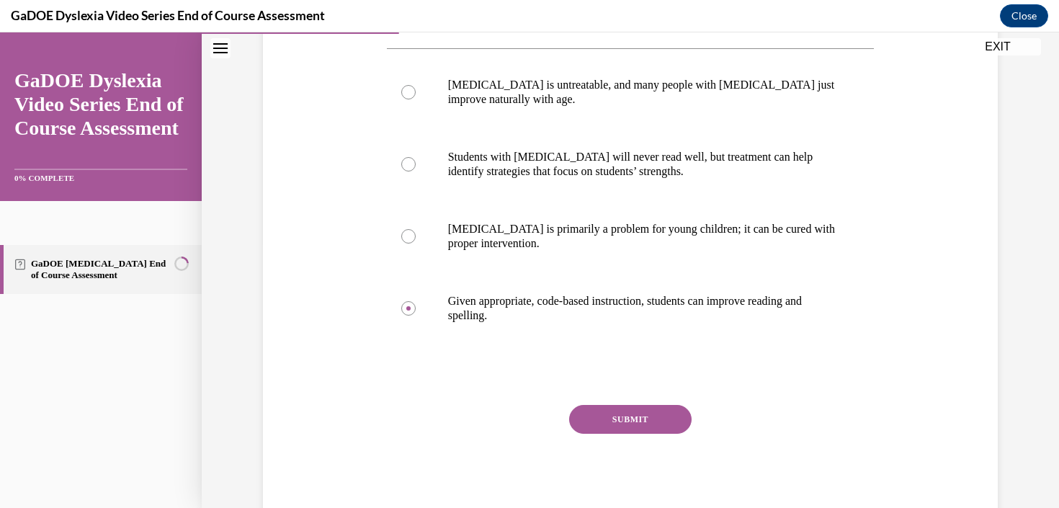
click at [673, 419] on button "SUBMIT" at bounding box center [630, 419] width 123 height 29
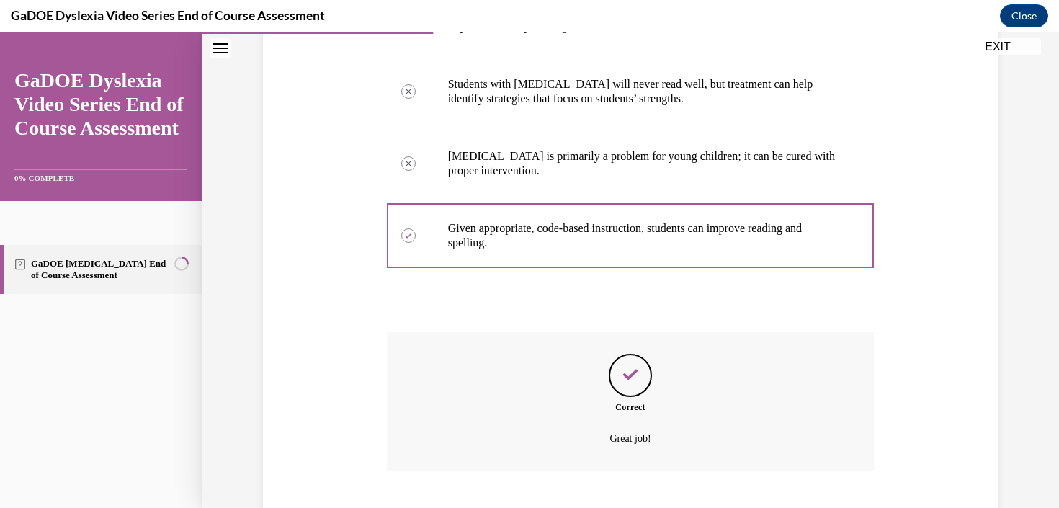
scroll to position [426, 0]
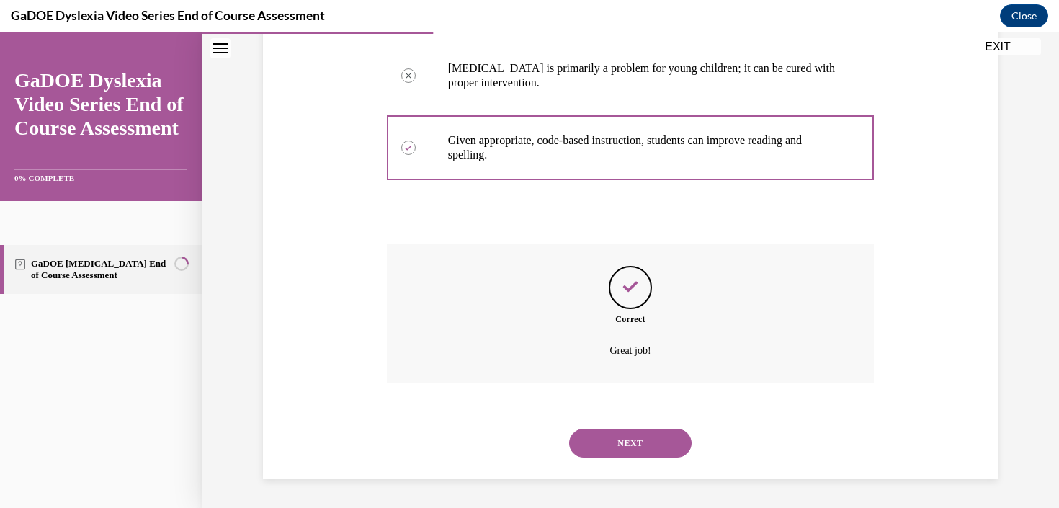
click at [651, 442] on button "NEXT" at bounding box center [630, 443] width 123 height 29
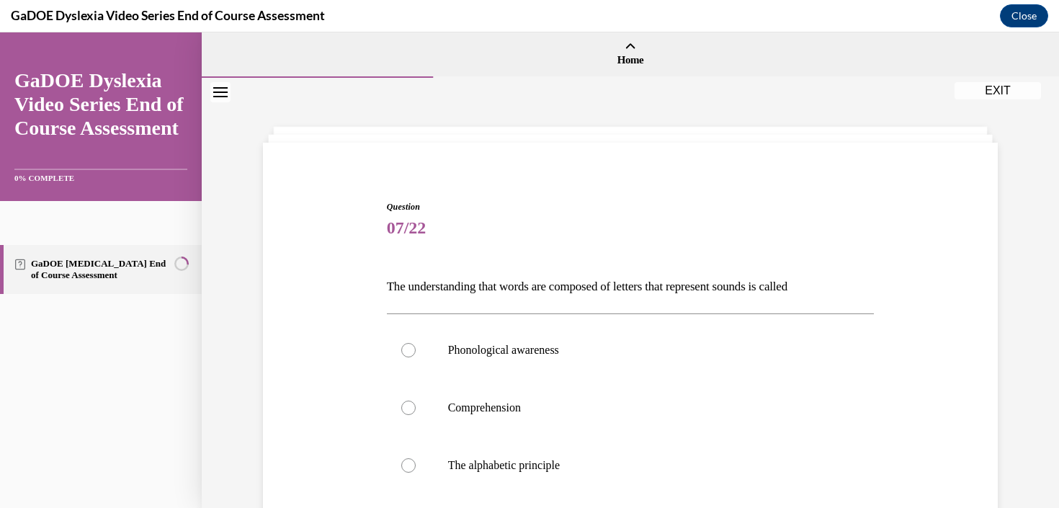
click at [662, 289] on p "The understanding that words are composed of letters that represent sounds is c…" at bounding box center [631, 287] width 488 height 25
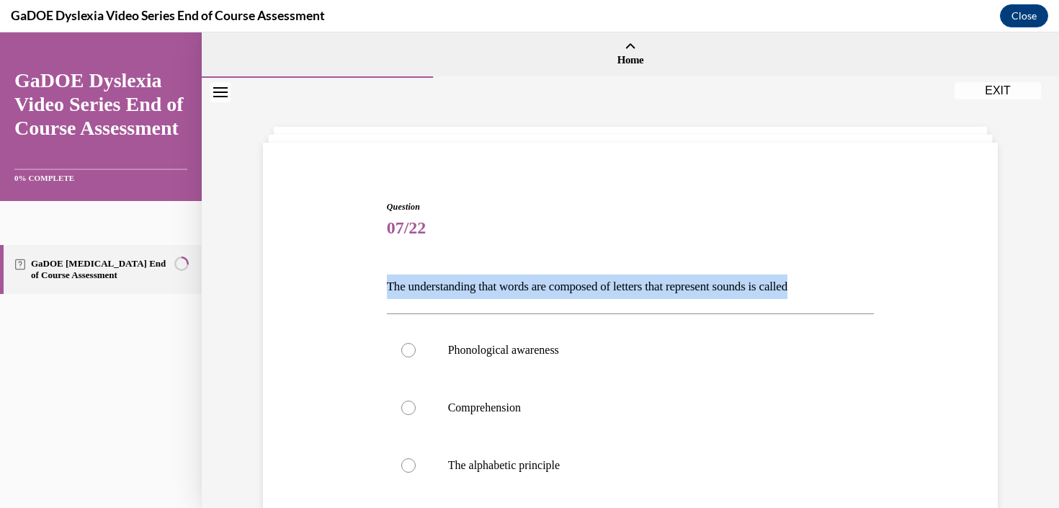
click at [662, 289] on p "The understanding that words are composed of letters that represent sounds is c…" at bounding box center [631, 287] width 488 height 25
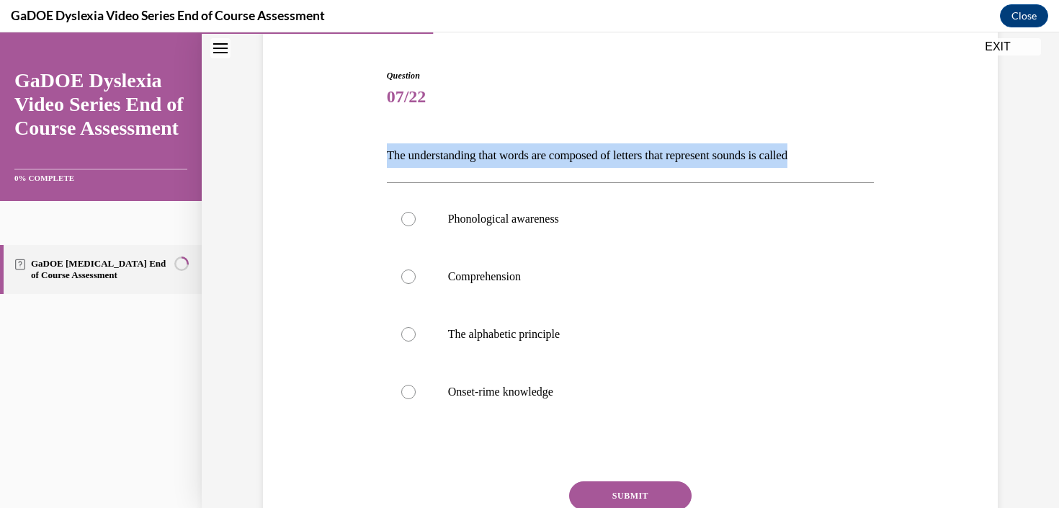
scroll to position [153, 0]
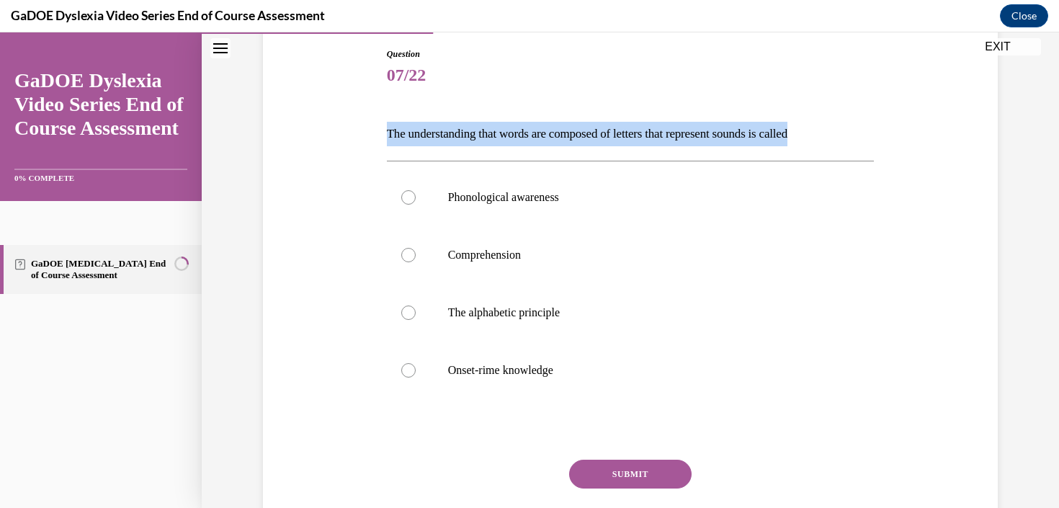
click at [695, 133] on p "The understanding that words are composed of letters that represent sounds is c…" at bounding box center [631, 134] width 488 height 25
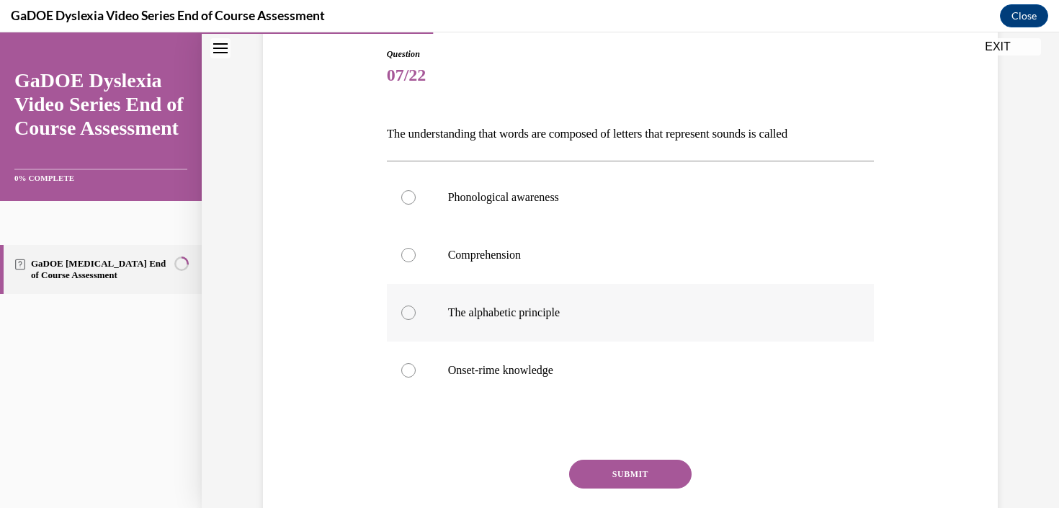
click at [515, 321] on label "The alphabetic principle" at bounding box center [631, 313] width 488 height 58
click at [416, 320] on input "The alphabetic principle" at bounding box center [408, 313] width 14 height 14
radio input "true"
click at [632, 482] on button "SUBMIT" at bounding box center [630, 474] width 123 height 29
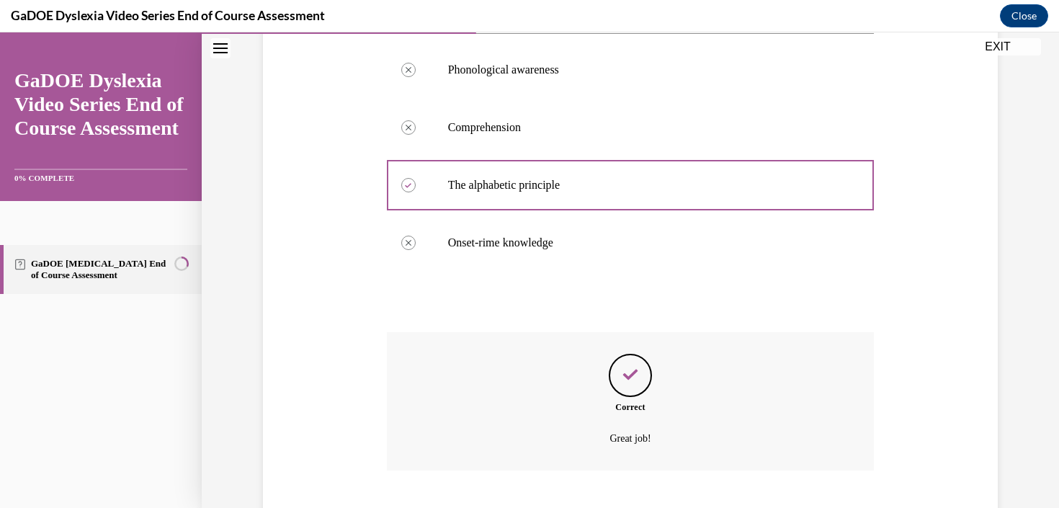
scroll to position [368, 0]
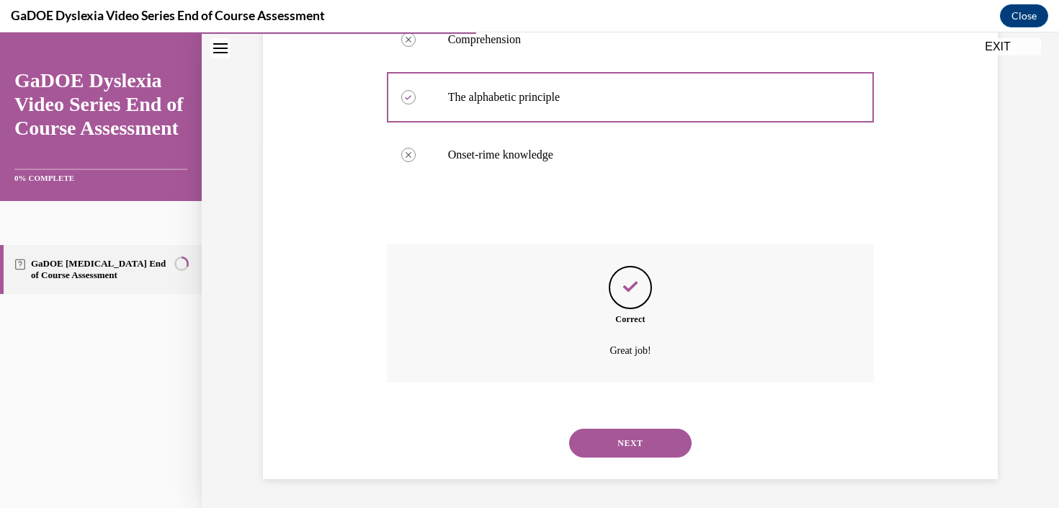
click at [648, 447] on button "NEXT" at bounding box center [630, 443] width 123 height 29
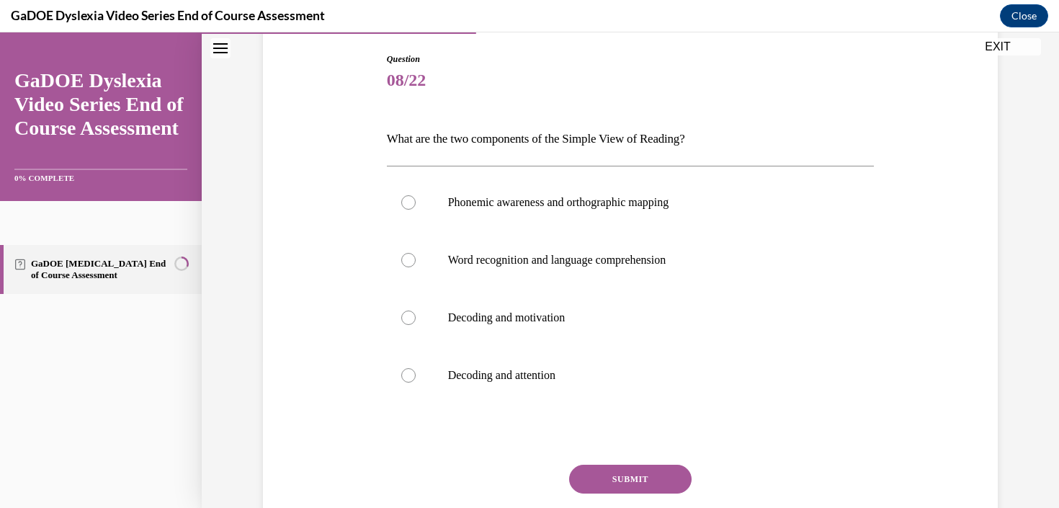
scroll to position [146, 0]
click at [674, 254] on label "Word recognition and language comprehension" at bounding box center [631, 262] width 488 height 58
click at [416, 254] on input "Word recognition and language comprehension" at bounding box center [408, 261] width 14 height 14
radio input "true"
click at [662, 480] on button "SUBMIT" at bounding box center [630, 480] width 123 height 29
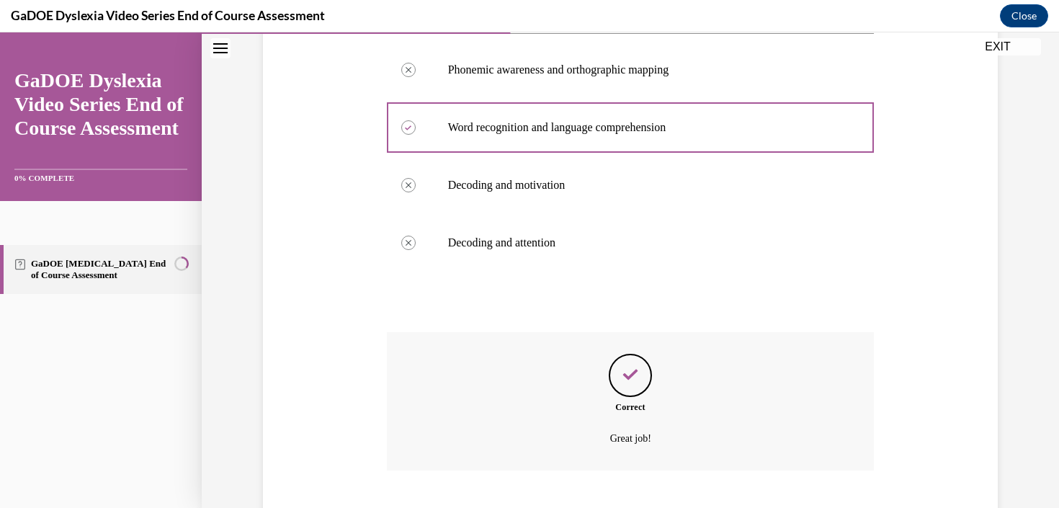
scroll to position [368, 0]
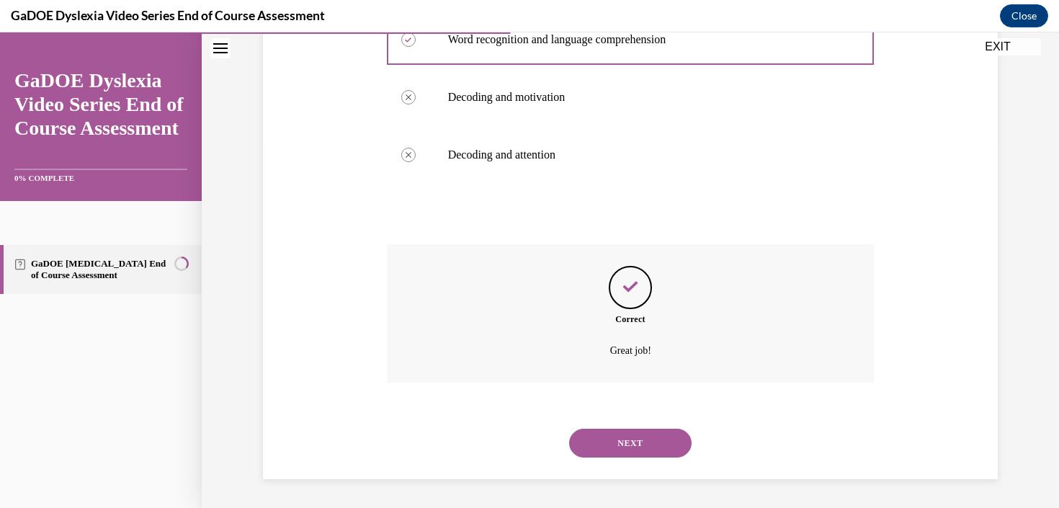
click at [659, 452] on button "NEXT" at bounding box center [630, 443] width 123 height 29
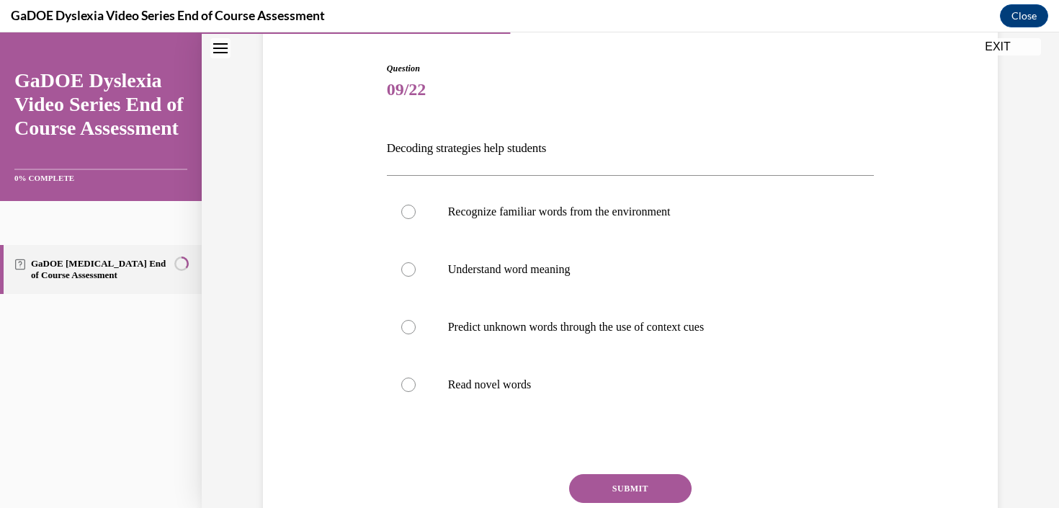
scroll to position [156, 0]
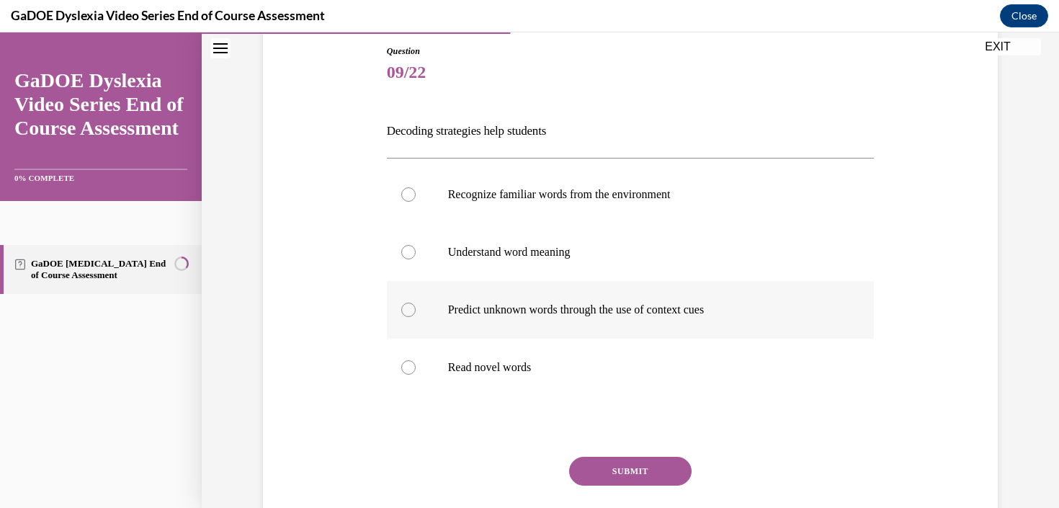
click at [548, 322] on label "Predict unknown words through the use of context cues" at bounding box center [631, 310] width 488 height 58
click at [416, 317] on input "Predict unknown words through the use of context cues" at bounding box center [408, 310] width 14 height 14
radio input "true"
click at [527, 308] on p "Predict unknown words through the use of context cues" at bounding box center [643, 310] width 391 height 14
click at [416, 308] on input "Predict unknown words through the use of context cues" at bounding box center [408, 310] width 14 height 14
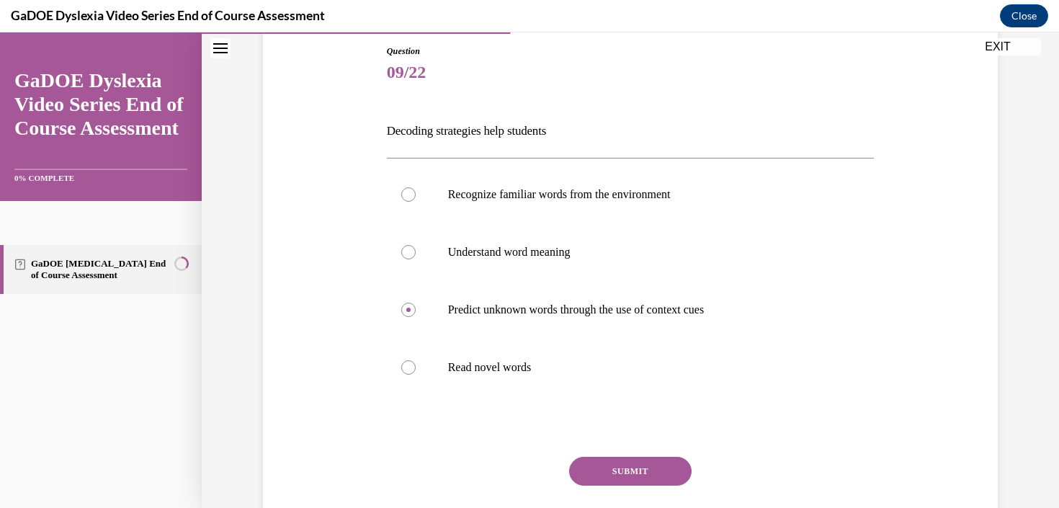
click at [554, 129] on p "Decoding strategies help students" at bounding box center [631, 131] width 488 height 25
click at [504, 375] on label "Read novel words" at bounding box center [631, 368] width 488 height 58
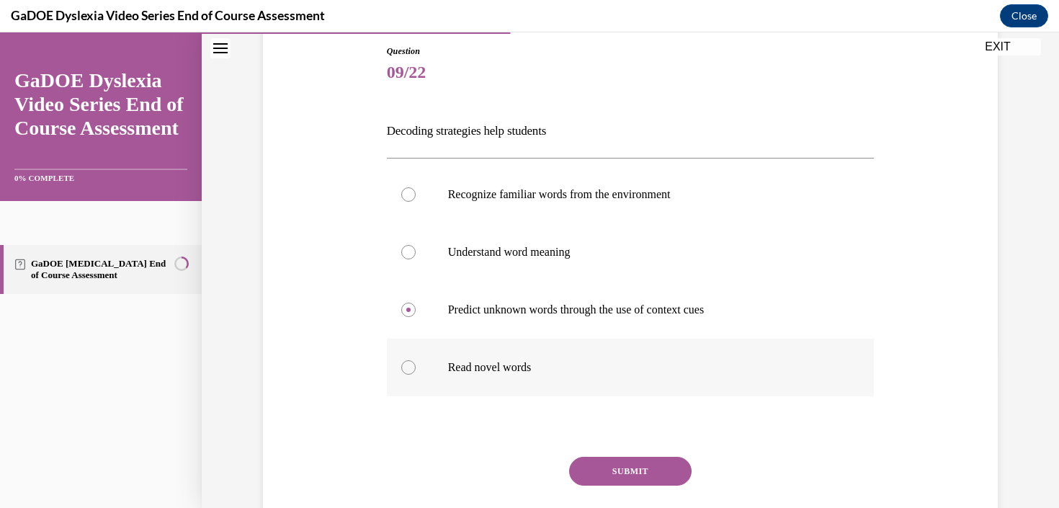
click at [416, 375] on input "Read novel words" at bounding box center [408, 367] width 14 height 14
radio input "true"
click at [620, 489] on div "SUBMIT" at bounding box center [631, 493] width 488 height 72
click at [618, 471] on button "SUBMIT" at bounding box center [630, 471] width 123 height 29
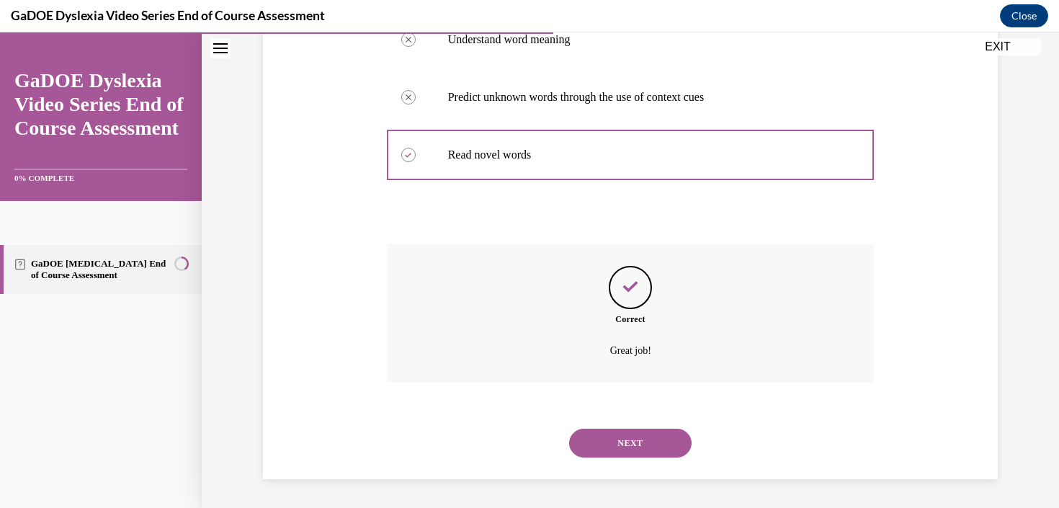
scroll to position [160, 0]
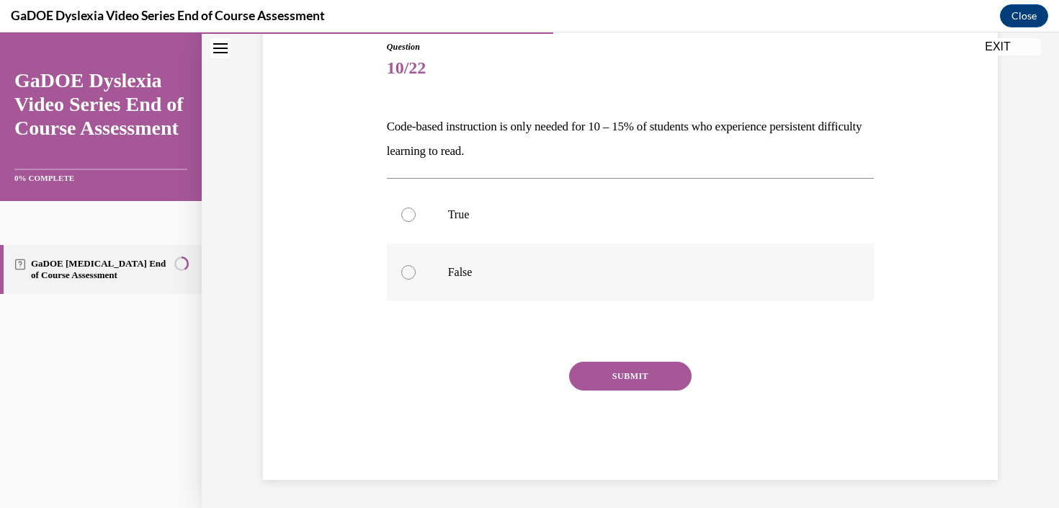
click at [476, 279] on p "False" at bounding box center [643, 272] width 391 height 14
click at [416, 279] on input "False" at bounding box center [408, 272] width 14 height 14
radio input "true"
click at [663, 368] on button "SUBMIT" at bounding box center [630, 376] width 123 height 29
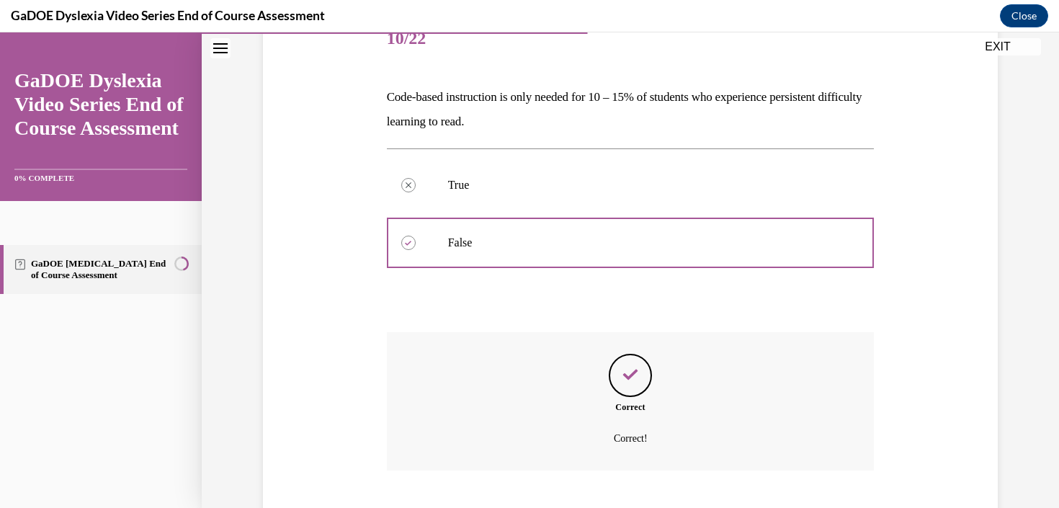
scroll to position [277, 0]
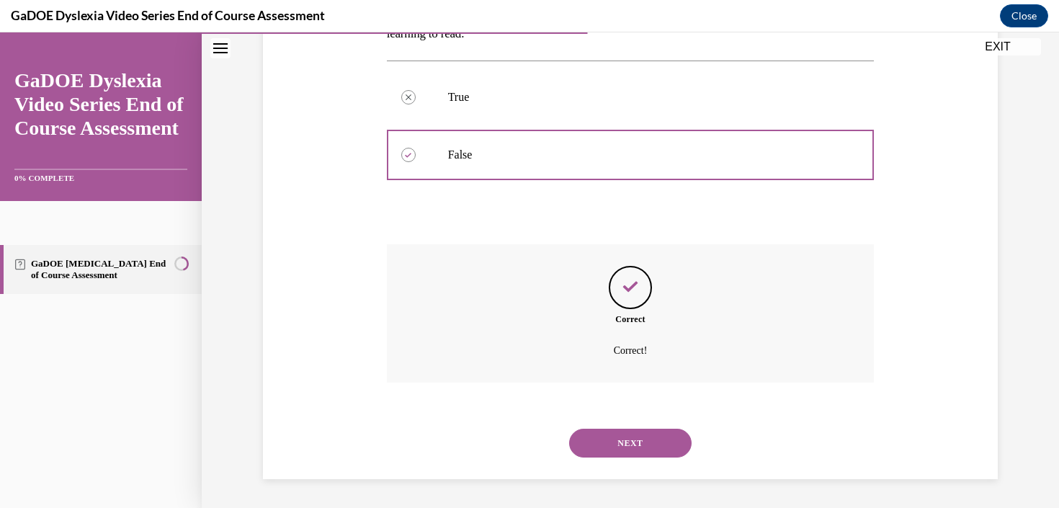
click at [645, 444] on button "NEXT" at bounding box center [630, 443] width 123 height 29
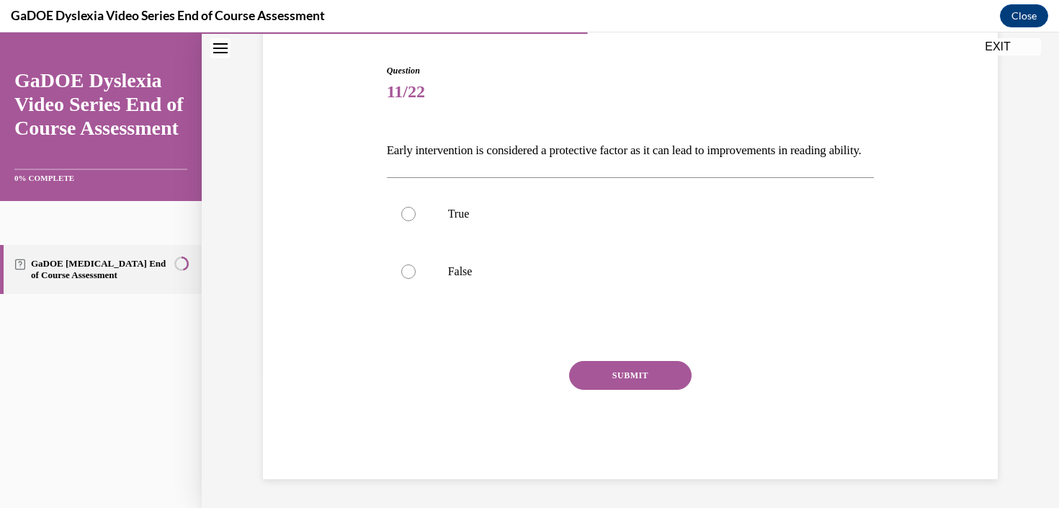
scroll to position [160, 0]
click at [688, 213] on p "True" at bounding box center [643, 214] width 391 height 14
click at [416, 213] on input "True" at bounding box center [408, 214] width 14 height 14
radio input "true"
click at [651, 383] on button "SUBMIT" at bounding box center [630, 375] width 123 height 29
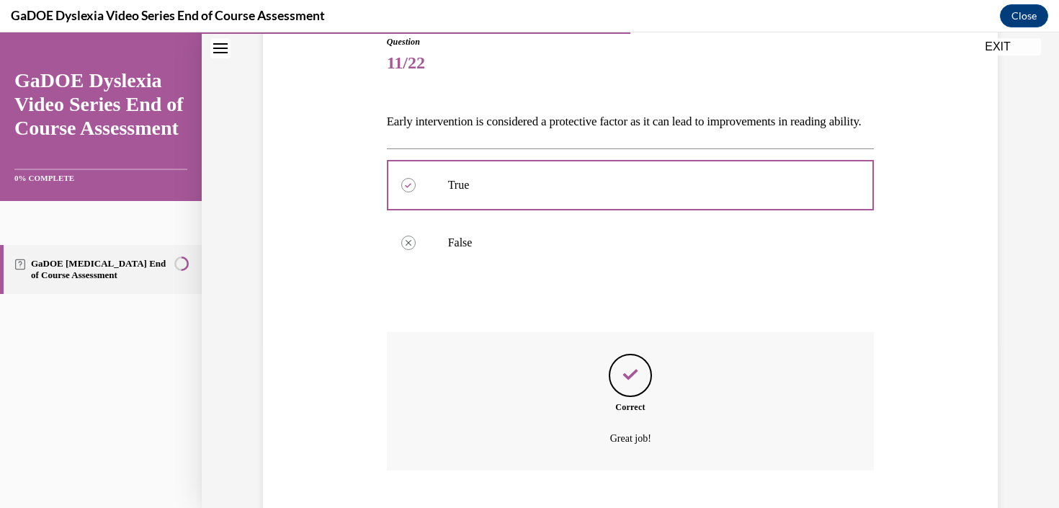
scroll to position [277, 0]
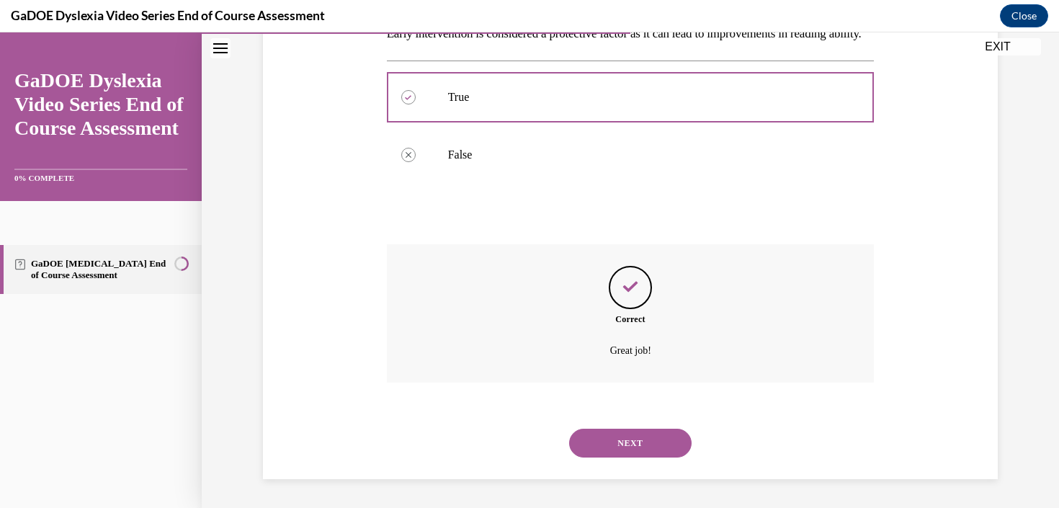
click at [645, 439] on button "NEXT" at bounding box center [630, 443] width 123 height 29
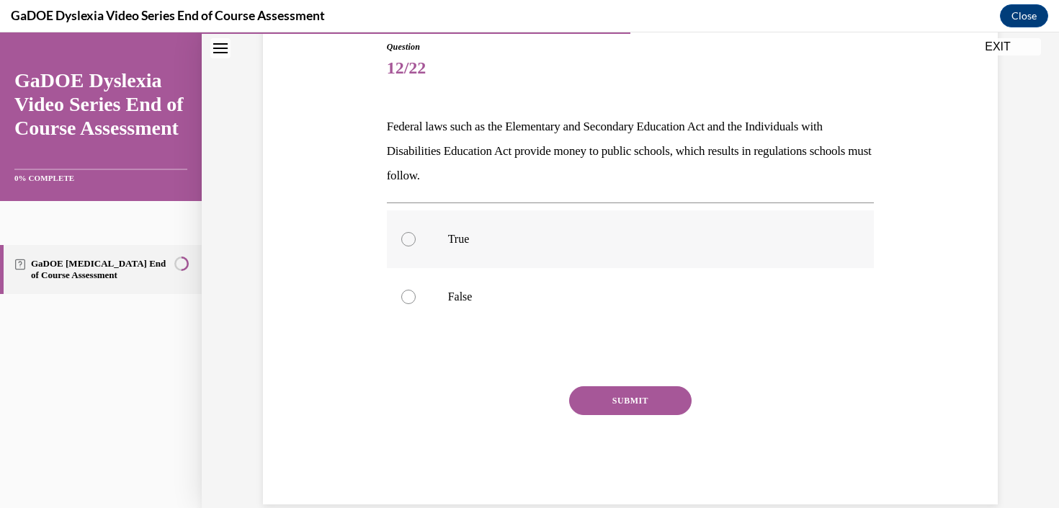
click at [497, 259] on label "True" at bounding box center [631, 239] width 488 height 58
click at [416, 246] on input "True" at bounding box center [408, 239] width 14 height 14
radio input "true"
click at [660, 405] on button "SUBMIT" at bounding box center [630, 400] width 123 height 29
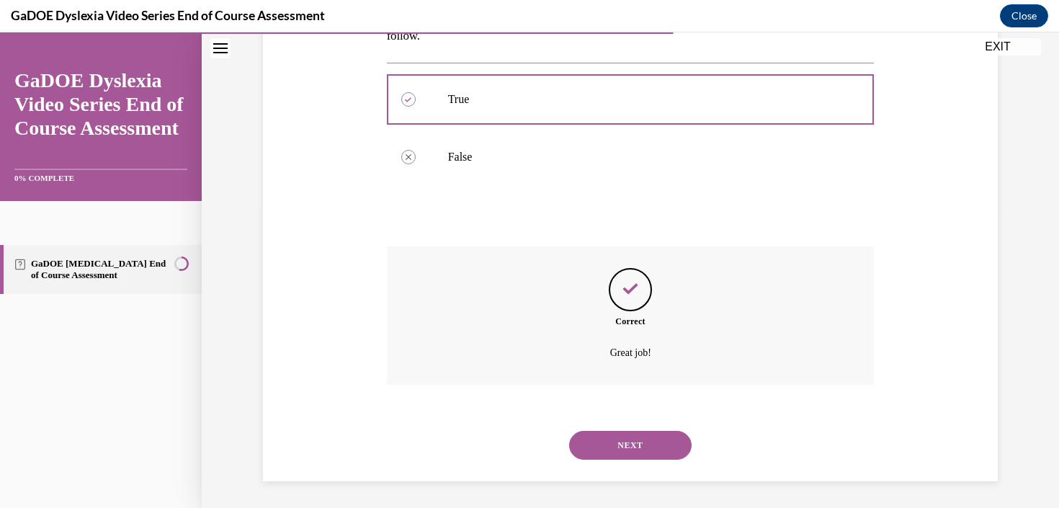
scroll to position [302, 0]
click at [654, 444] on button "NEXT" at bounding box center [630, 443] width 123 height 29
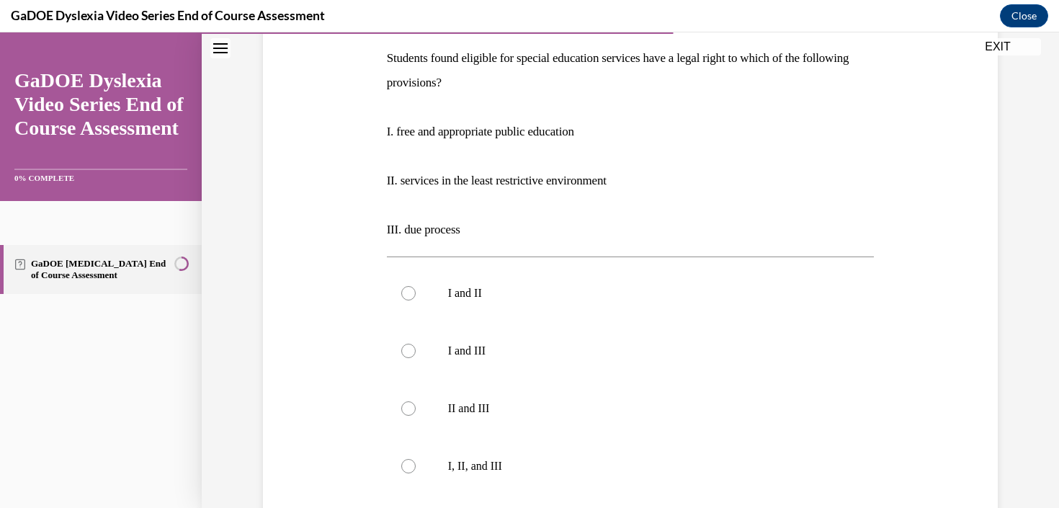
scroll to position [360, 0]
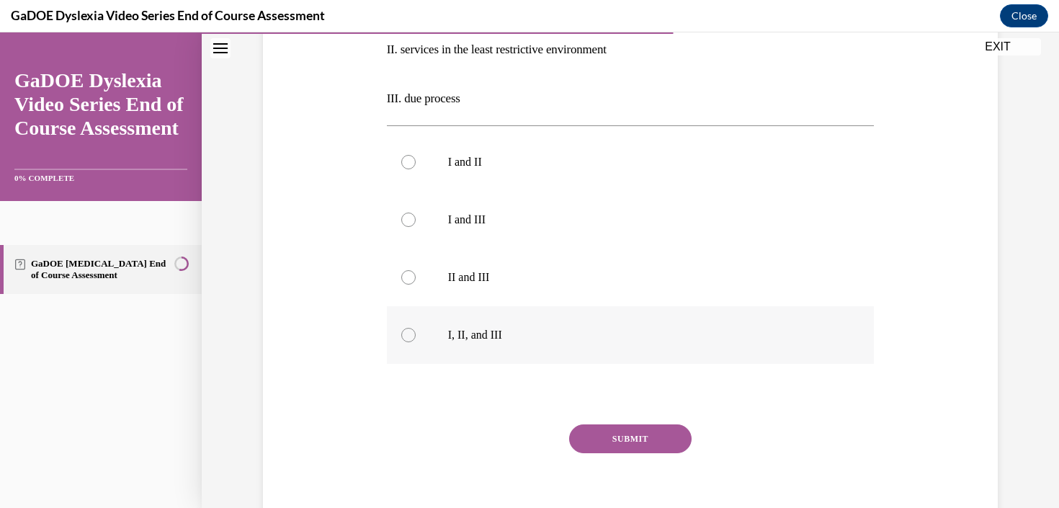
click at [622, 339] on p "I, II, and III" at bounding box center [643, 335] width 391 height 14
click at [416, 339] on input "I, II, and III" at bounding box center [408, 335] width 14 height 14
radio input "true"
click at [633, 438] on button "SUBMIT" at bounding box center [630, 438] width 123 height 29
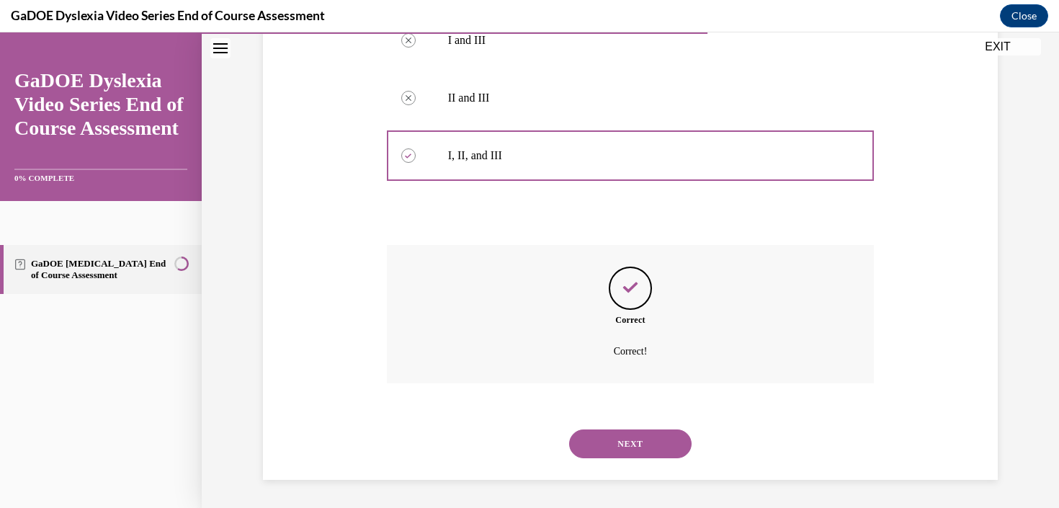
scroll to position [540, 0]
click at [648, 450] on button "NEXT" at bounding box center [630, 443] width 123 height 29
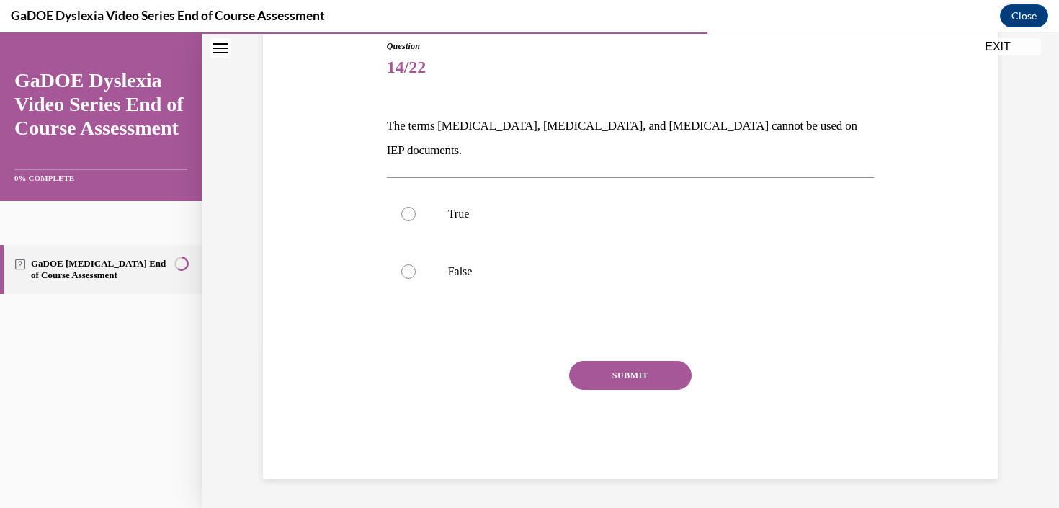
scroll to position [136, 0]
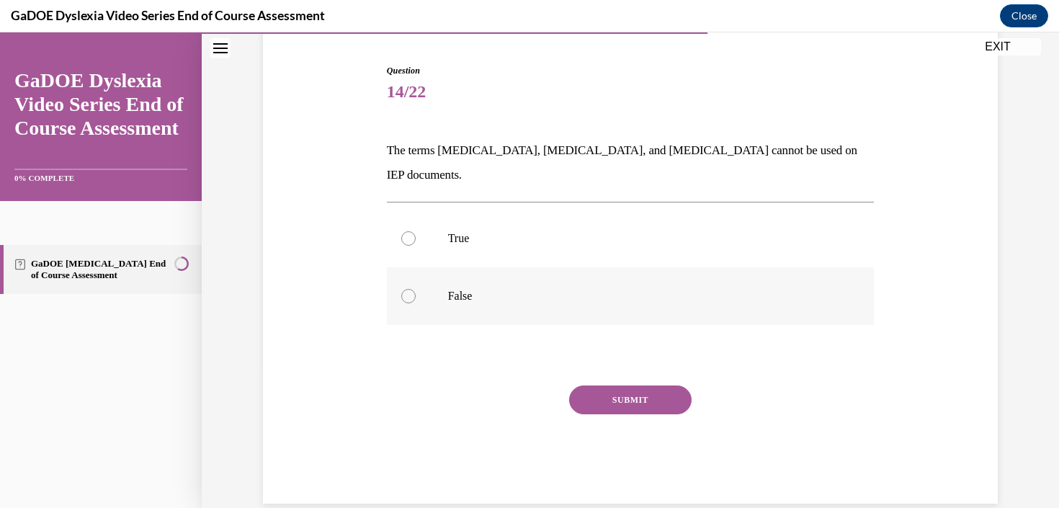
click at [445, 276] on label "False" at bounding box center [631, 296] width 488 height 58
click at [416, 289] on input "False" at bounding box center [408, 296] width 14 height 14
radio input "true"
click at [662, 386] on button "SUBMIT" at bounding box center [630, 400] width 123 height 29
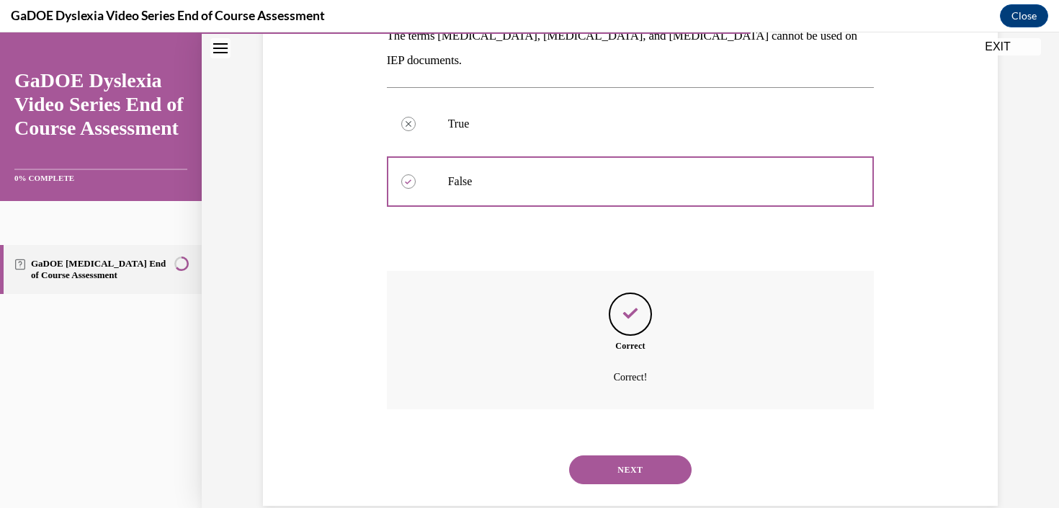
scroll to position [253, 0]
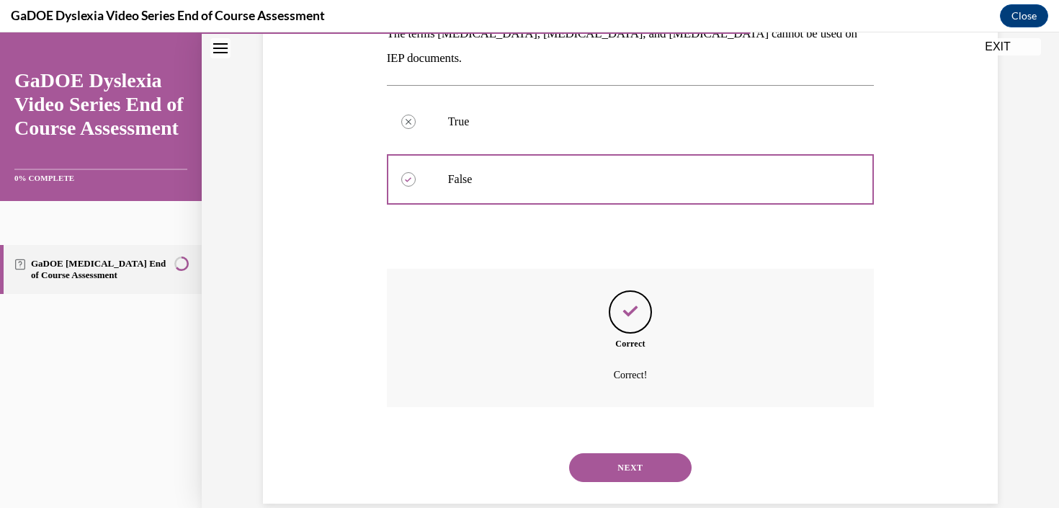
click at [647, 453] on button "NEXT" at bounding box center [630, 467] width 123 height 29
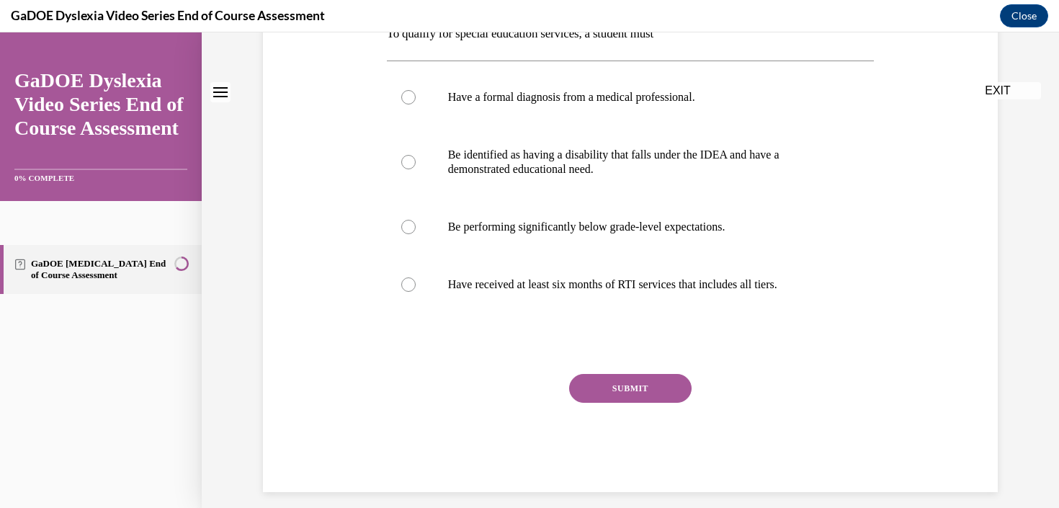
scroll to position [0, 0]
